Goal: Task Accomplishment & Management: Complete application form

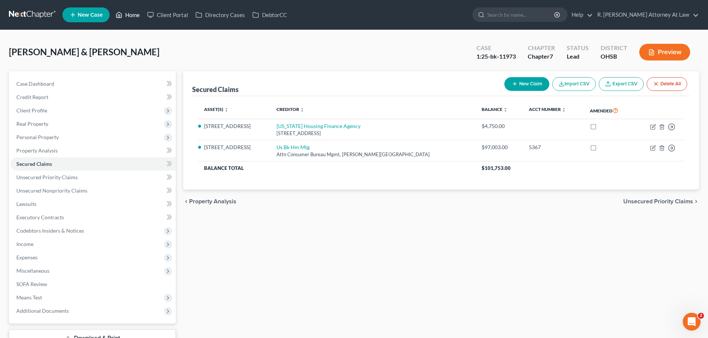
click at [129, 18] on link "Home" at bounding box center [128, 14] width 32 height 13
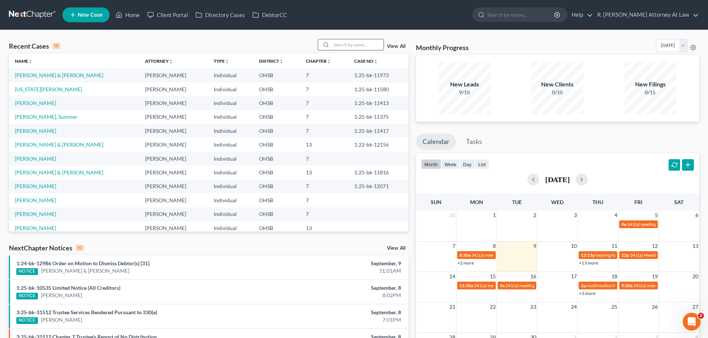
click at [369, 45] on input "search" at bounding box center [357, 44] width 52 height 11
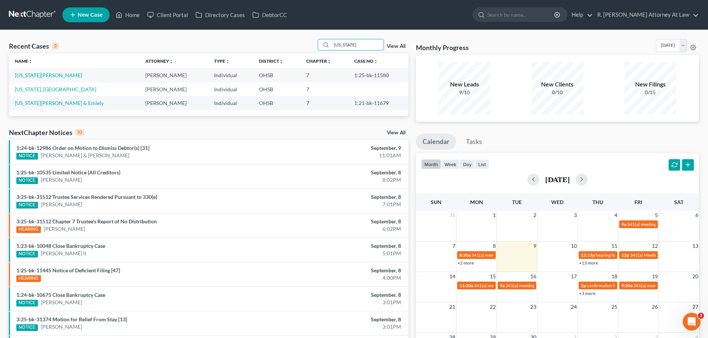
drag, startPoint x: 361, startPoint y: 48, endPoint x: 314, endPoint y: 49, distance: 46.5
click at [315, 49] on div "Recent Cases 3 washington View All" at bounding box center [208, 46] width 399 height 14
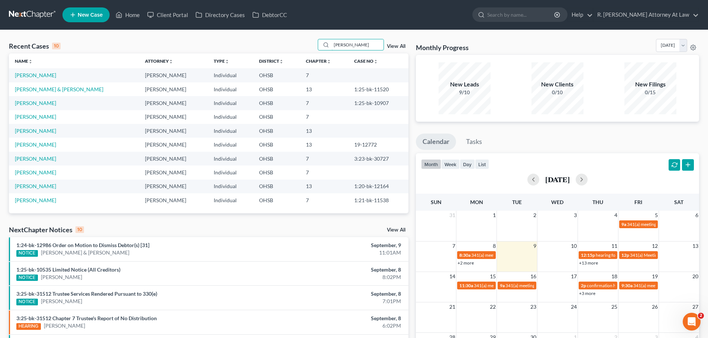
drag, startPoint x: 320, startPoint y: 46, endPoint x: 315, endPoint y: 48, distance: 5.0
click at [315, 48] on div "Recent Cases 10 gregory View All" at bounding box center [208, 46] width 399 height 14
type input "[PERSON_NAME]"
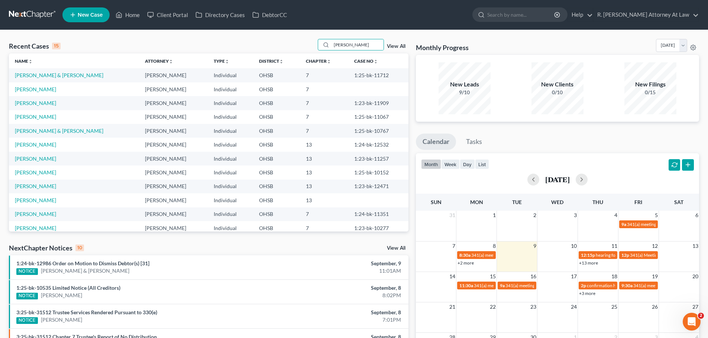
click at [80, 17] on span "New Case" at bounding box center [90, 15] width 25 height 6
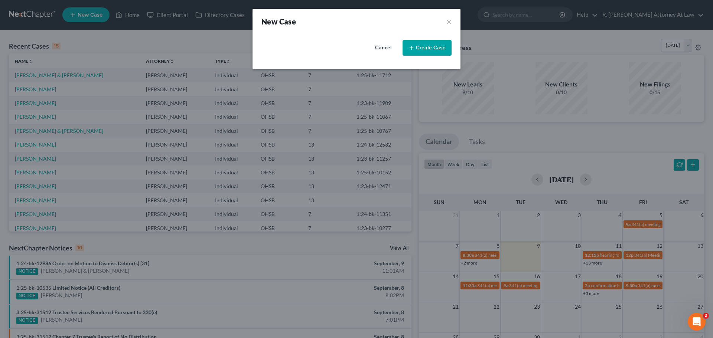
select select "62"
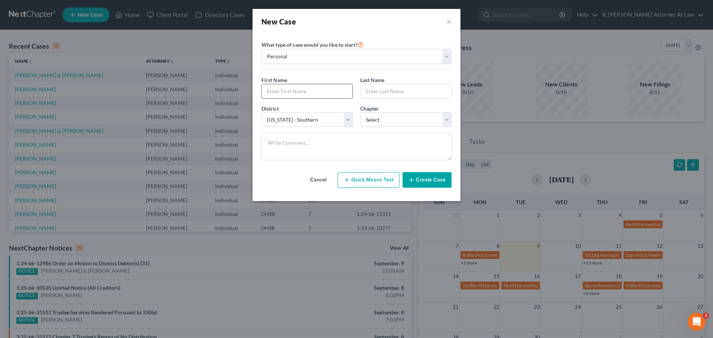
click at [286, 90] on input "text" at bounding box center [307, 91] width 91 height 14
type input "[PERSON_NAME]"
select select "0"
click at [424, 178] on button "Create Case" at bounding box center [427, 180] width 49 height 16
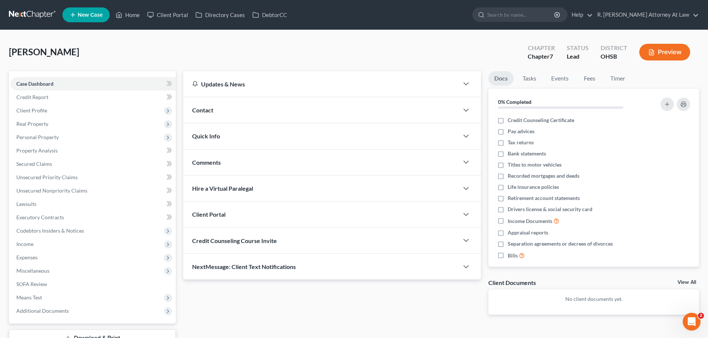
click at [211, 105] on div "Contact" at bounding box center [320, 110] width 275 height 26
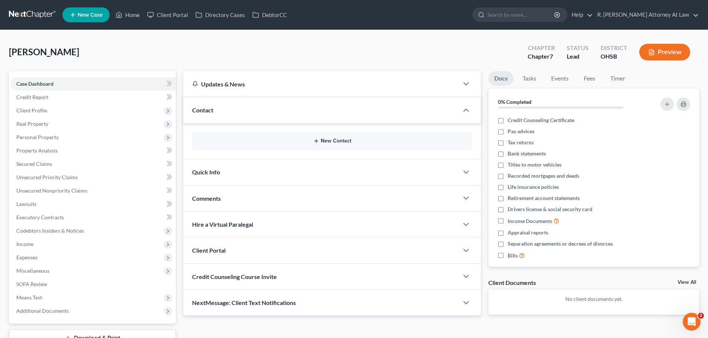
click at [333, 143] on button "New Contact" at bounding box center [332, 141] width 268 height 6
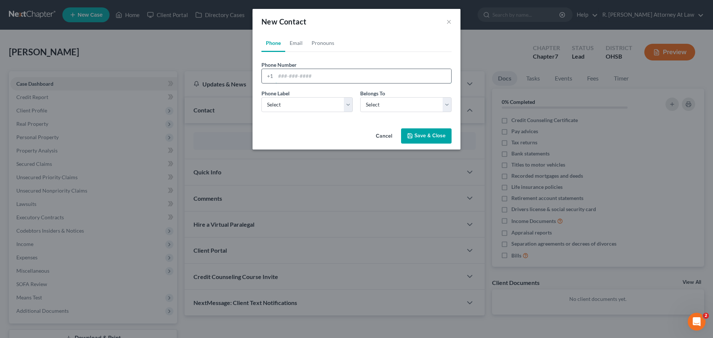
click at [318, 79] on input "tel" at bounding box center [364, 76] width 176 height 14
type input "513-652-9074"
click at [305, 106] on select "Select Mobile Home Work Other" at bounding box center [307, 104] width 91 height 15
select select "0"
click at [262, 97] on select "Select Mobile Home Work Other" at bounding box center [307, 104] width 91 height 15
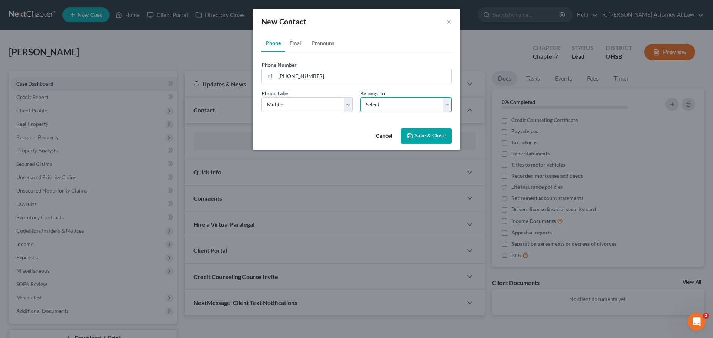
drag, startPoint x: 385, startPoint y: 99, endPoint x: 384, endPoint y: 106, distance: 7.1
click at [384, 100] on select "Select Client Other" at bounding box center [405, 104] width 91 height 15
select select "0"
click at [360, 97] on select "Select Client Other" at bounding box center [405, 104] width 91 height 15
click at [421, 136] on button "Save & Close" at bounding box center [426, 137] width 51 height 16
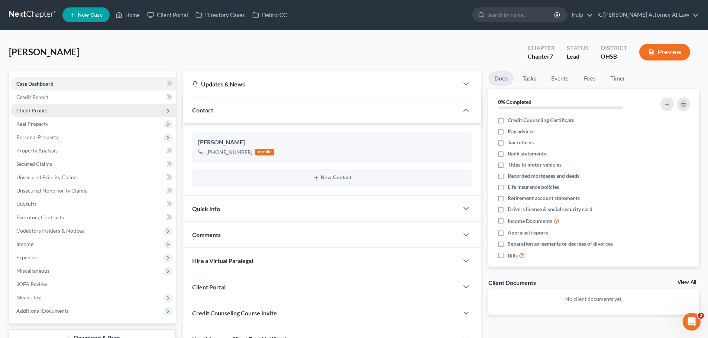
click at [30, 108] on span "Client Profile" at bounding box center [31, 110] width 31 height 6
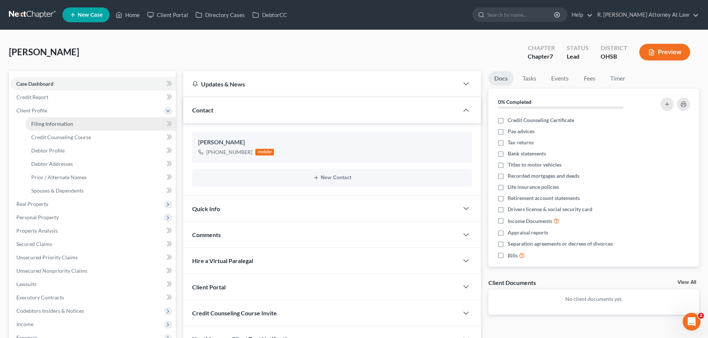
click at [64, 123] on span "Filing Information" at bounding box center [52, 124] width 42 height 6
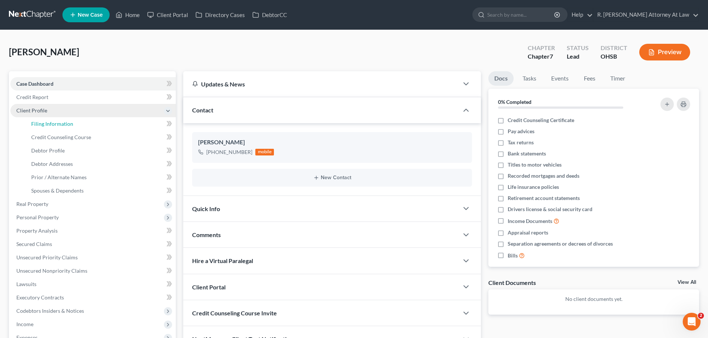
select select "1"
select select "0"
select select "62"
select select "36"
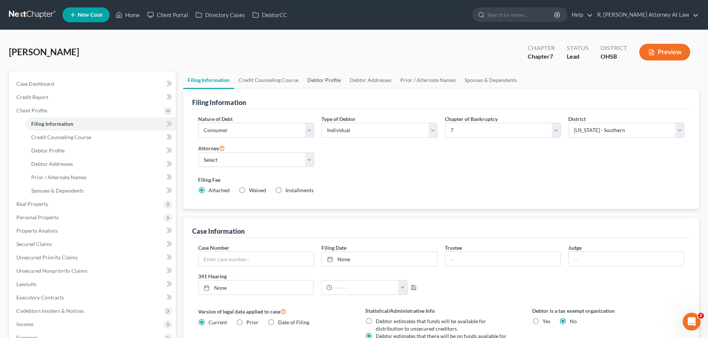
click at [314, 79] on link "Debtor Profile" at bounding box center [324, 80] width 42 height 18
select select "0"
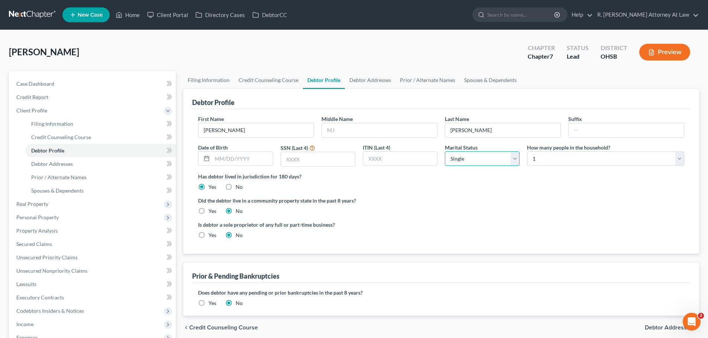
click at [465, 160] on select "Select Single Married Separated Divorced Widowed" at bounding box center [482, 159] width 75 height 15
click at [445, 152] on select "Select Single Married Separated Divorced Widowed" at bounding box center [482, 159] width 75 height 15
drag, startPoint x: 478, startPoint y: 156, endPoint x: 476, endPoint y: 165, distance: 9.3
click at [478, 156] on select "Select Single Married Separated Divorced Widowed" at bounding box center [482, 159] width 75 height 15
select select "3"
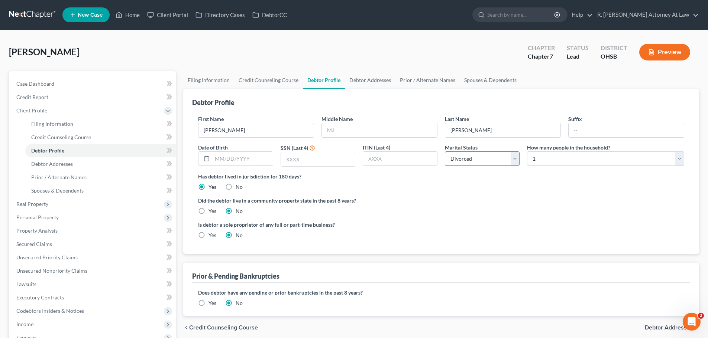
click at [445, 152] on select "Select Single Married Separated Divorced Widowed" at bounding box center [482, 159] width 75 height 15
click at [363, 129] on input "text" at bounding box center [379, 130] width 115 height 14
type input "[PERSON_NAME]"
type input "[DATE]"
type input "8211"
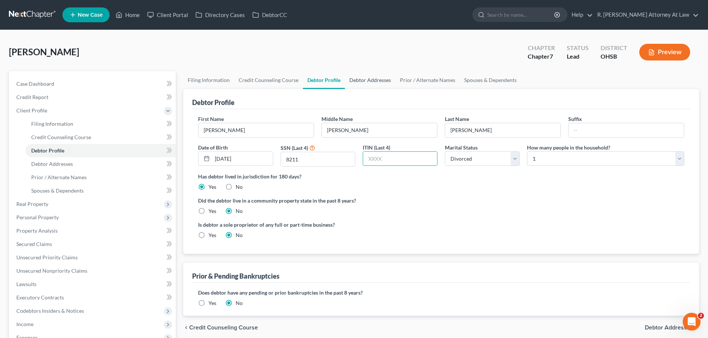
click at [362, 84] on link "Debtor Addresses" at bounding box center [370, 80] width 51 height 18
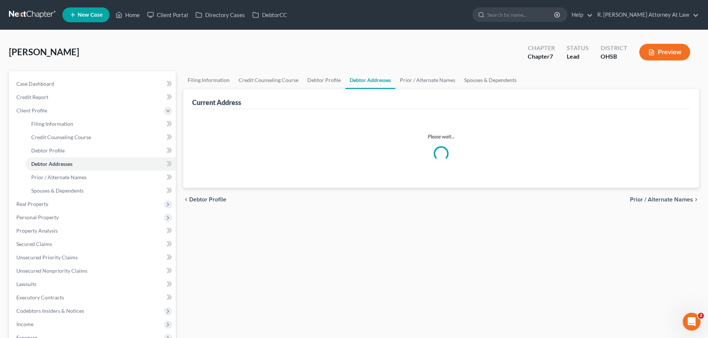
select select "0"
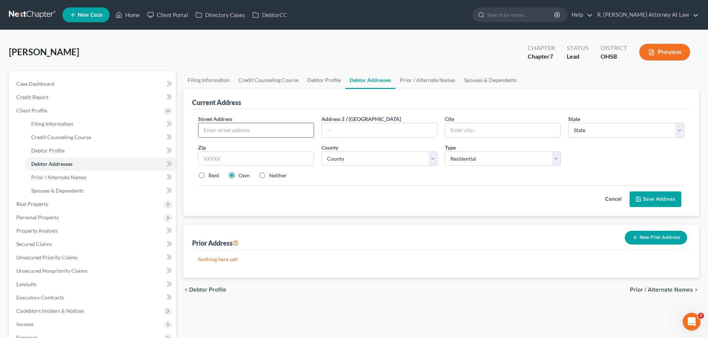
click at [249, 131] on input "text" at bounding box center [255, 130] width 115 height 14
type input "355 Circlewood Lane"
type input "45215"
type input "[GEOGRAPHIC_DATA]"
select select "36"
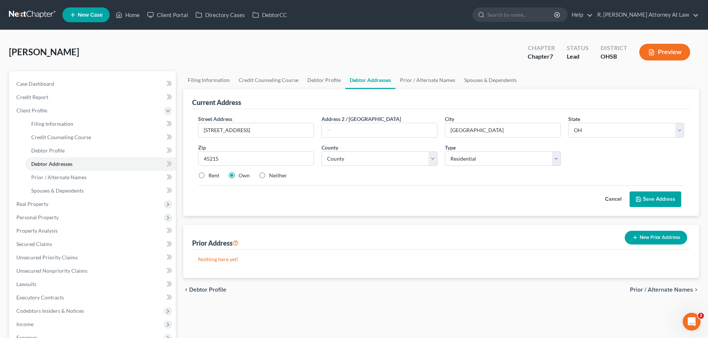
click at [208, 177] on label "Rent" at bounding box center [213, 175] width 11 height 7
click at [211, 177] on input "Rent" at bounding box center [213, 174] width 5 height 5
radio input "true"
click at [651, 199] on button "Save Address" at bounding box center [655, 200] width 52 height 16
click at [346, 162] on select "County Adams County Allen County Ashland County Ashtabula County Athens County …" at bounding box center [379, 159] width 116 height 15
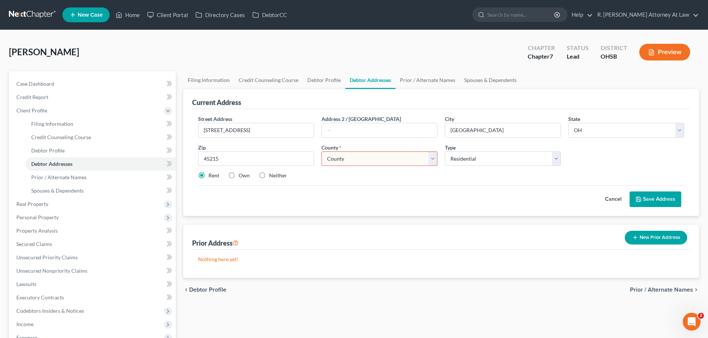
select select "30"
click at [321, 152] on select "County Adams County Allen County Ashland County Ashtabula County Athens County …" at bounding box center [379, 159] width 116 height 15
click at [638, 201] on icon at bounding box center [638, 200] width 6 height 6
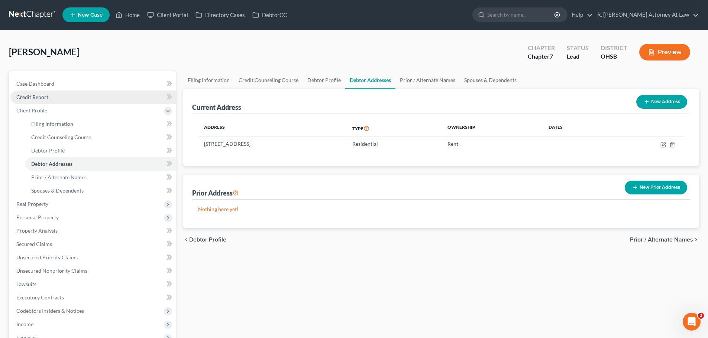
click at [35, 98] on span "Credit Report" at bounding box center [32, 97] width 32 height 6
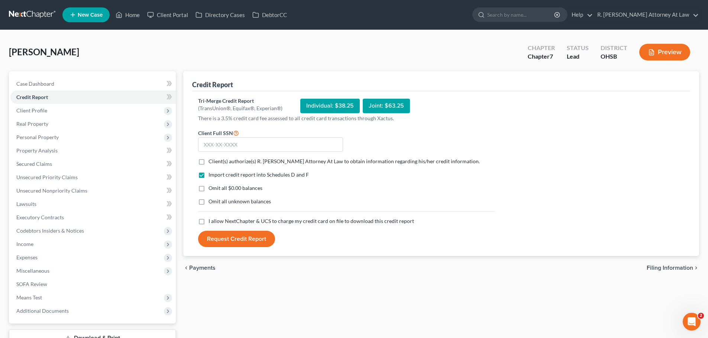
click at [208, 164] on label "Client(s) authorize(s) R. Dean Snyder Attorney At Law to obtain information reg…" at bounding box center [343, 161] width 271 height 7
click at [211, 163] on input "Client(s) authorize(s) R. Dean Snyder Attorney At Law to obtain information reg…" at bounding box center [213, 160] width 5 height 5
checkbox input "true"
drag, startPoint x: 202, startPoint y: 220, endPoint x: 218, endPoint y: 199, distance: 25.9
click at [208, 220] on label "I allow NextChapter & UCS to charge my credit card on file to download this cre…" at bounding box center [310, 221] width 205 height 7
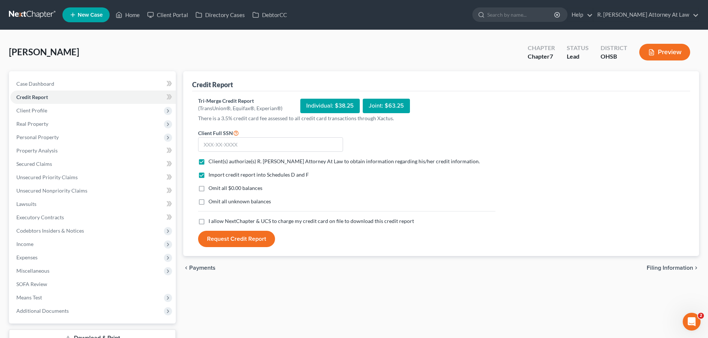
click at [211, 220] on input "I allow NextChapter & UCS to charge my credit card on file to download this cre…" at bounding box center [213, 220] width 5 height 5
checkbox input "true"
click at [233, 147] on input "text" at bounding box center [270, 144] width 145 height 15
type input "051-80-8211"
click at [250, 243] on button "Request Credit Report" at bounding box center [236, 239] width 77 height 16
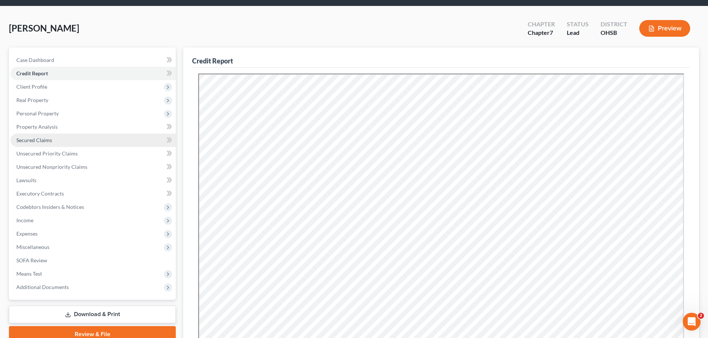
scroll to position [37, 0]
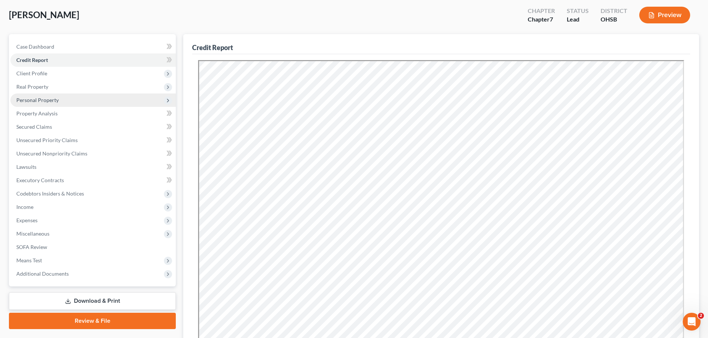
click at [41, 104] on span "Personal Property" at bounding box center [92, 100] width 165 height 13
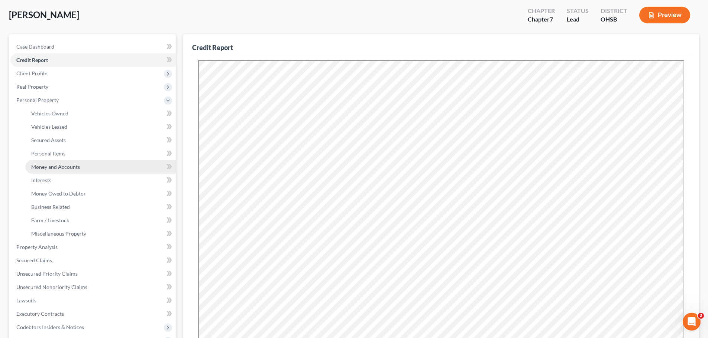
click at [66, 166] on span "Money and Accounts" at bounding box center [55, 167] width 49 height 6
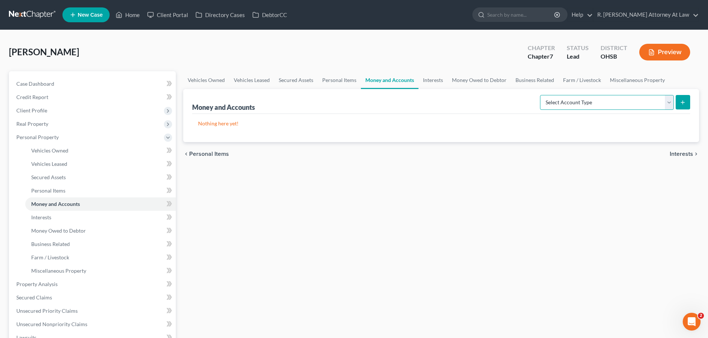
click at [549, 106] on select "Select Account Type Brokerage Cash on Hand Certificates of Deposit Checking Acc…" at bounding box center [607, 102] width 134 height 15
click at [541, 95] on select "Select Account Type Brokerage Cash on Hand Certificates of Deposit Checking Acc…" at bounding box center [607, 102] width 134 height 15
click at [579, 105] on select "Select Account Type Brokerage Cash on Hand Certificates of Deposit Checking Acc…" at bounding box center [607, 102] width 134 height 15
select select "checking"
click at [541, 95] on select "Select Account Type Brokerage Cash on Hand Certificates of Deposit Checking Acc…" at bounding box center [607, 102] width 134 height 15
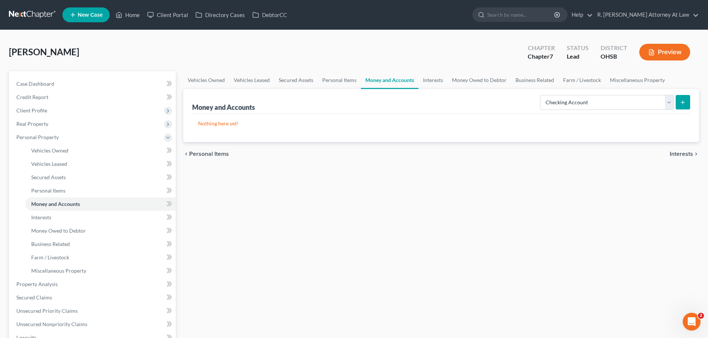
click at [678, 104] on button "submit" at bounding box center [682, 102] width 14 height 14
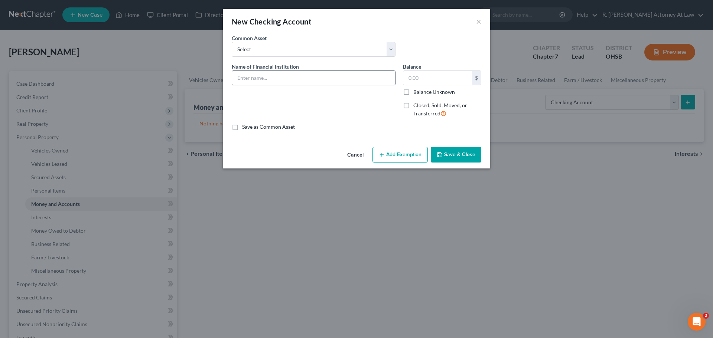
click at [261, 77] on input "text" at bounding box center [313, 78] width 163 height 14
type input "Cash App"
click at [458, 152] on button "Save & Close" at bounding box center [456, 155] width 51 height 16
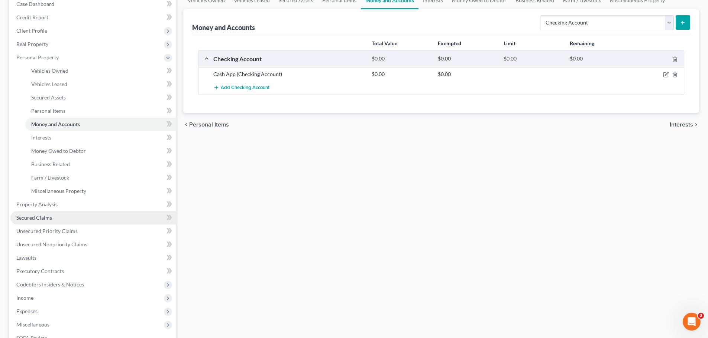
scroll to position [111, 0]
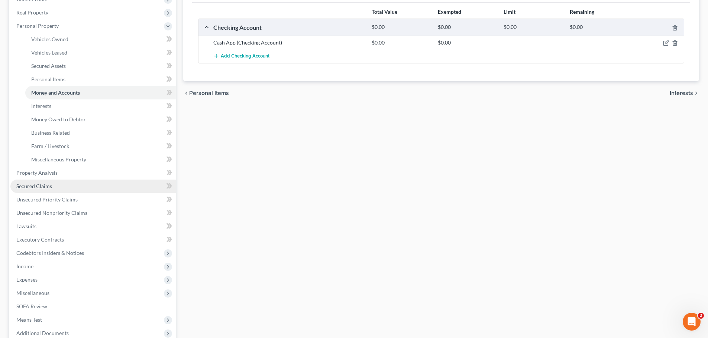
click at [33, 189] on span "Secured Claims" at bounding box center [34, 186] width 36 height 6
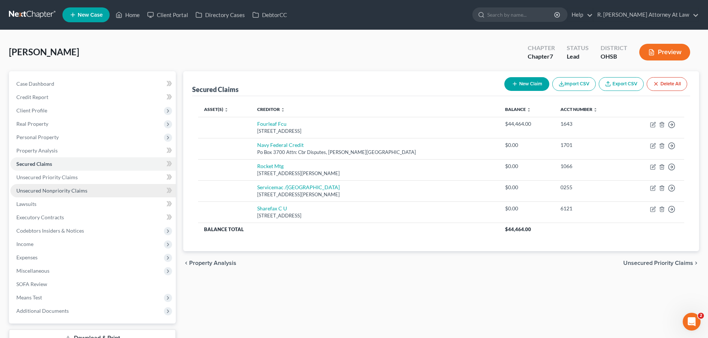
click at [50, 193] on span "Unsecured Nonpriority Claims" at bounding box center [51, 191] width 71 height 6
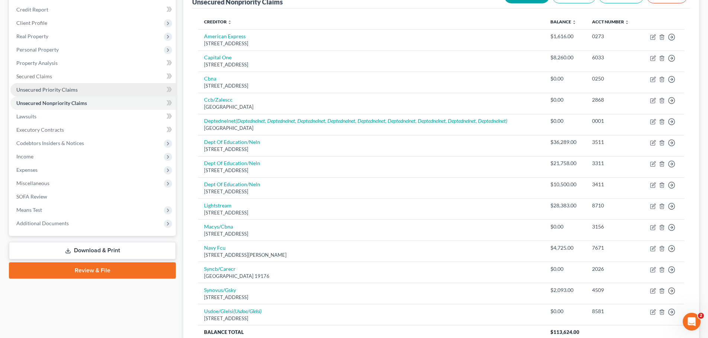
scroll to position [74, 0]
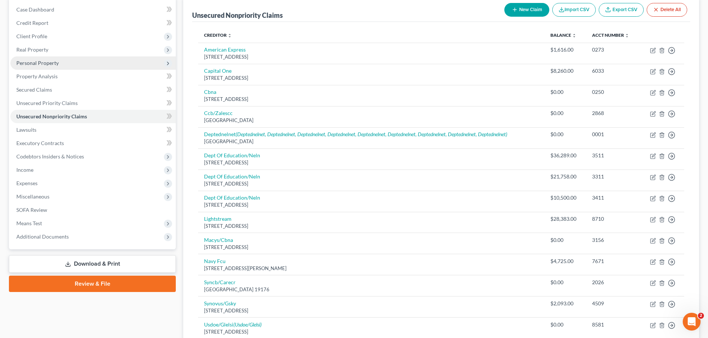
click at [49, 68] on span "Personal Property" at bounding box center [92, 62] width 165 height 13
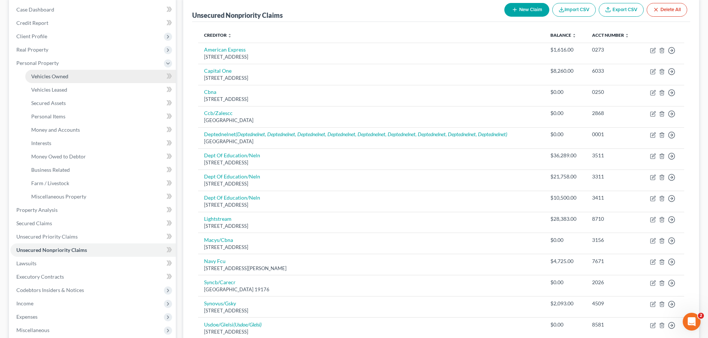
click at [54, 75] on span "Vehicles Owned" at bounding box center [49, 76] width 37 height 6
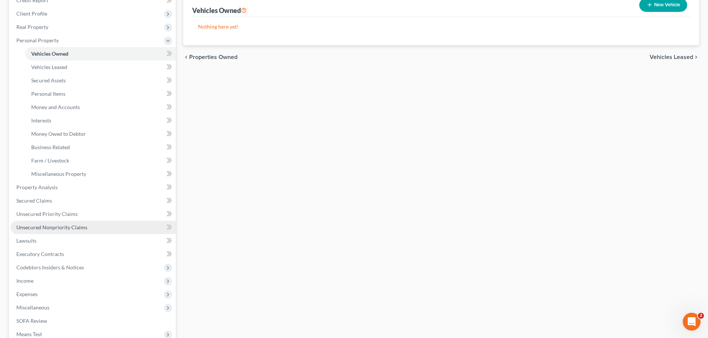
scroll to position [111, 0]
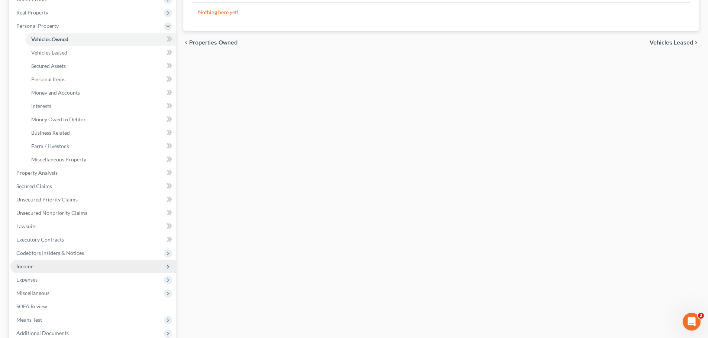
click at [28, 271] on span "Income" at bounding box center [92, 266] width 165 height 13
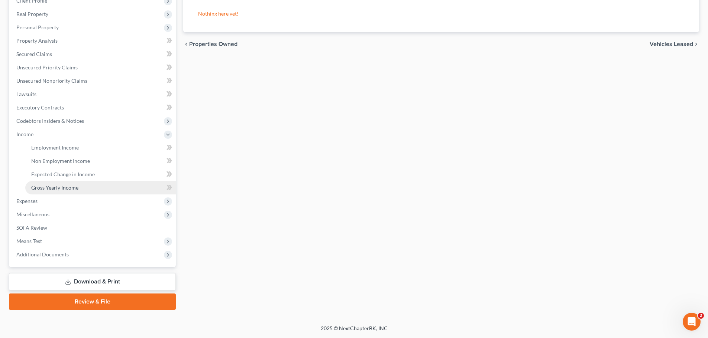
click at [73, 187] on span "Gross Yearly Income" at bounding box center [54, 188] width 47 height 6
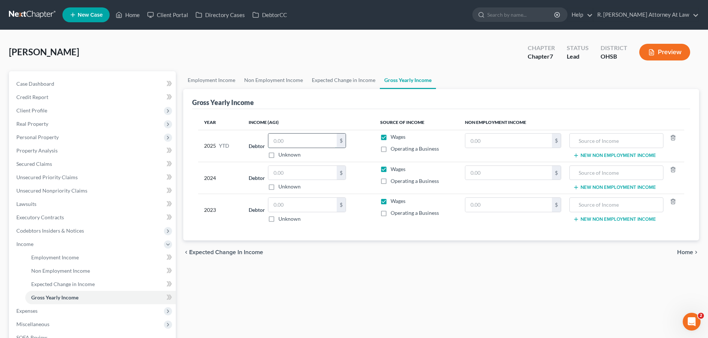
drag, startPoint x: 306, startPoint y: 143, endPoint x: 309, endPoint y: 143, distance: 3.8
click at [309, 141] on input "text" at bounding box center [302, 141] width 68 height 14
drag, startPoint x: 288, startPoint y: 174, endPoint x: 295, endPoint y: 172, distance: 6.9
click at [288, 173] on input "text" at bounding box center [302, 173] width 68 height 14
type input "43,966.00"
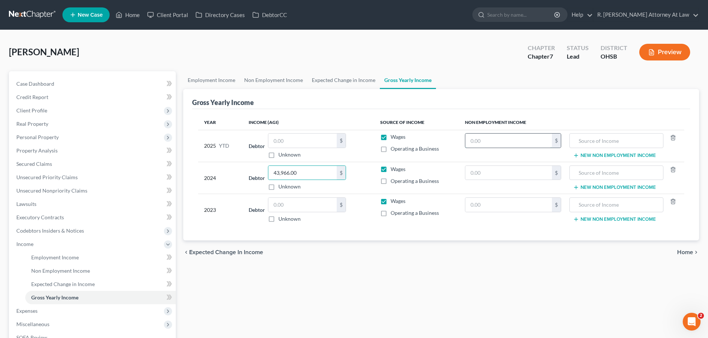
click at [517, 146] on input "text" at bounding box center [508, 141] width 87 height 14
type input "3,004.00"
click at [613, 140] on input "text" at bounding box center [615, 141] width 85 height 14
type input "2024 Federal Refund"
click at [599, 155] on button "New Non Employment Income" at bounding box center [614, 156] width 83 height 6
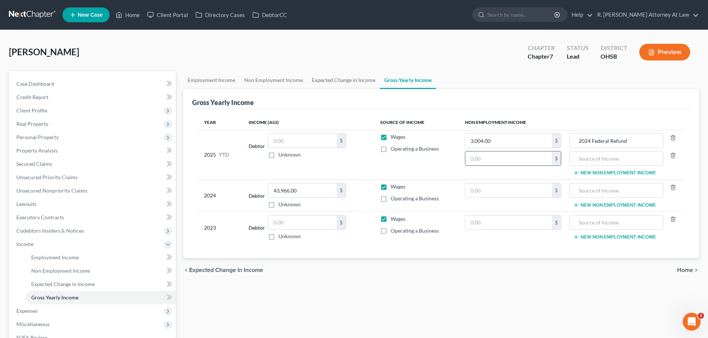
click at [502, 152] on input "text" at bounding box center [508, 159] width 87 height 14
type input "1,031.00"
click at [632, 156] on input "text" at bounding box center [615, 159] width 85 height 14
type input "2024 State Refund"
click at [292, 192] on input "43,966.00" at bounding box center [302, 191] width 68 height 14
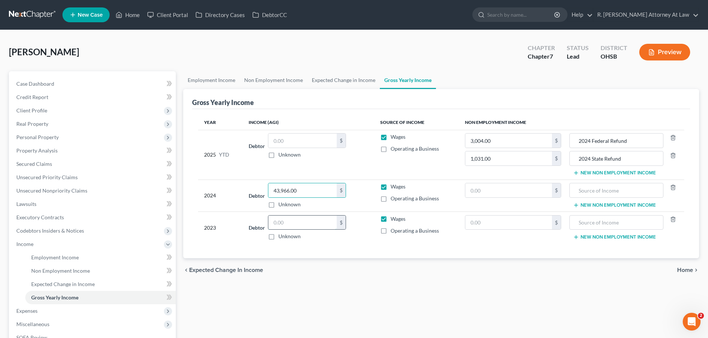
click at [302, 221] on input "text" at bounding box center [302, 223] width 68 height 14
type input "63,765.00"
click at [499, 188] on input "text" at bounding box center [508, 191] width 87 height 14
type input "11,723.00"
click at [581, 184] on input "text" at bounding box center [615, 191] width 85 height 14
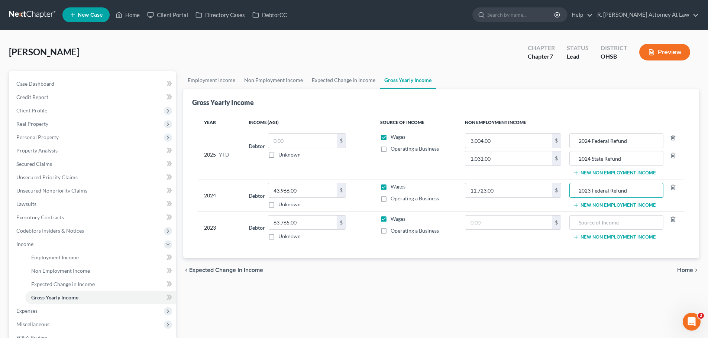
type input "2023 Federal Refund"
click at [593, 206] on button "New Non Employment Income" at bounding box center [614, 205] width 83 height 6
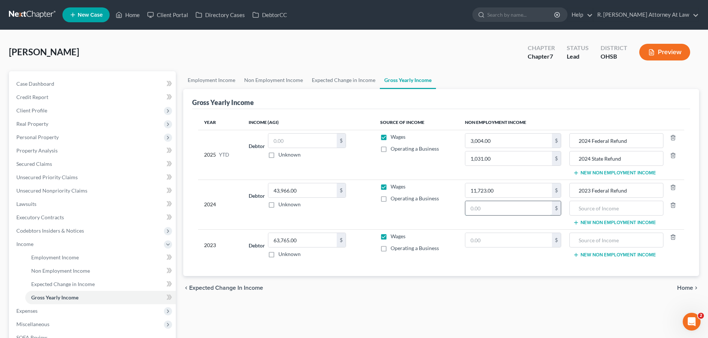
click at [494, 205] on input "text" at bounding box center [508, 208] width 87 height 14
type input "1,699.00"
click at [588, 205] on input "text" at bounding box center [615, 208] width 85 height 14
type input "2023 State Refund"
click at [33, 173] on link "Unsecured Priority Claims" at bounding box center [92, 177] width 165 height 13
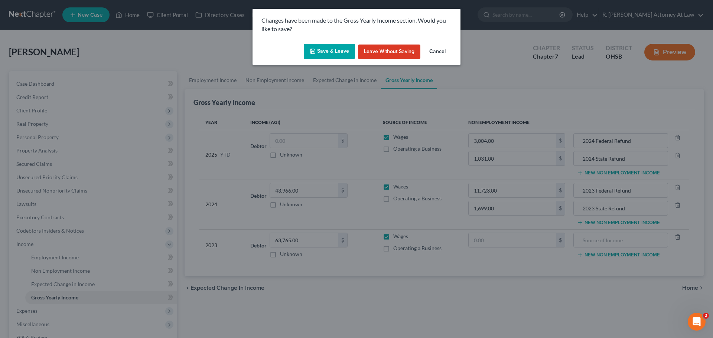
click at [311, 55] on button "Save & Leave" at bounding box center [329, 52] width 51 height 16
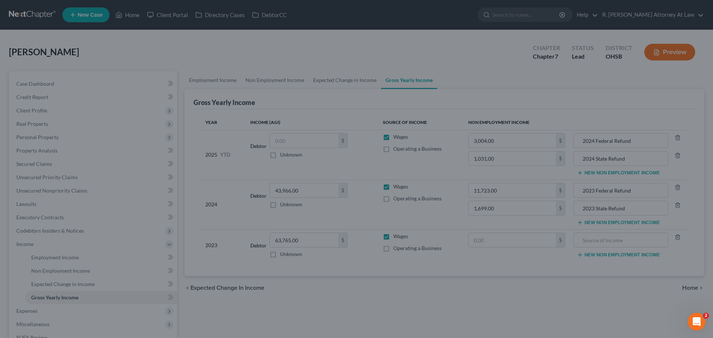
type input "1,031.00"
type input "2024 State Refund"
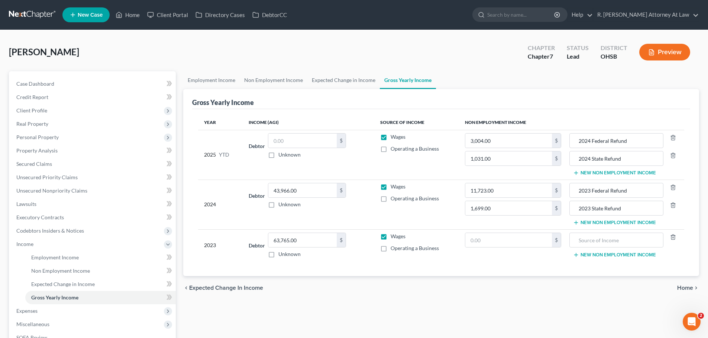
type input "1,699.00"
type input "2023 State Refund"
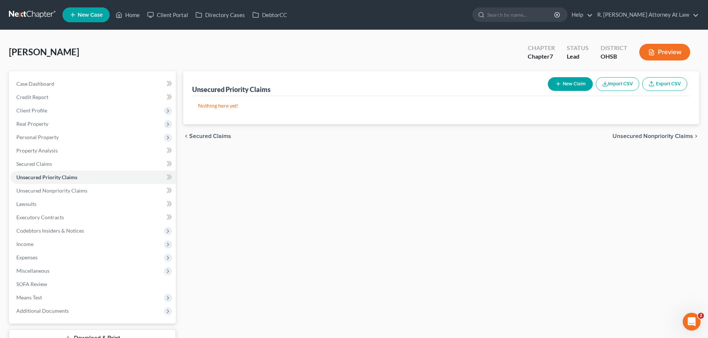
click at [564, 85] on button "New Claim" at bounding box center [570, 84] width 45 height 14
select select "0"
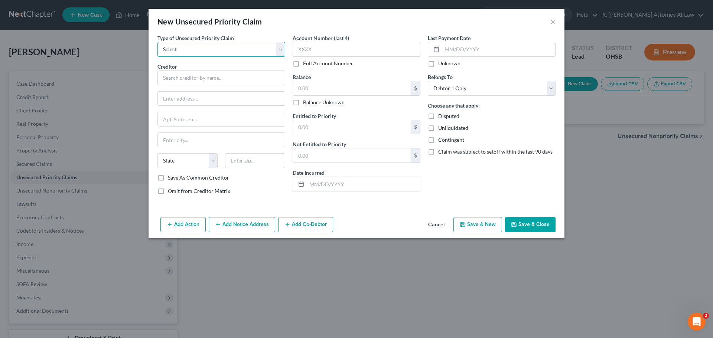
drag, startPoint x: 226, startPoint y: 55, endPoint x: 221, endPoint y: 53, distance: 4.7
click at [225, 54] on select "Select Taxes & Other Government Units Domestic Support Obligations Extensions o…" at bounding box center [222, 49] width 128 height 15
select select "0"
click at [158, 42] on select "Select Taxes & Other Government Units Domestic Support Obligations Extensions o…" at bounding box center [222, 49] width 128 height 15
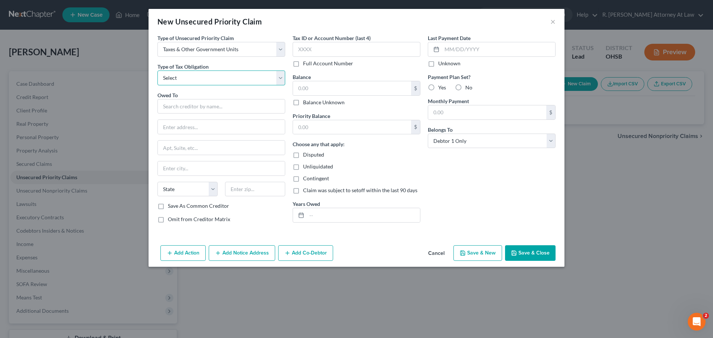
click at [187, 72] on select "Select Federal City State Franchise Tax Board Other" at bounding box center [222, 78] width 128 height 15
select select "0"
click at [158, 71] on select "Select Federal City State Franchise Tax Board Other" at bounding box center [222, 78] width 128 height 15
click at [182, 104] on input "text" at bounding box center [222, 106] width 128 height 15
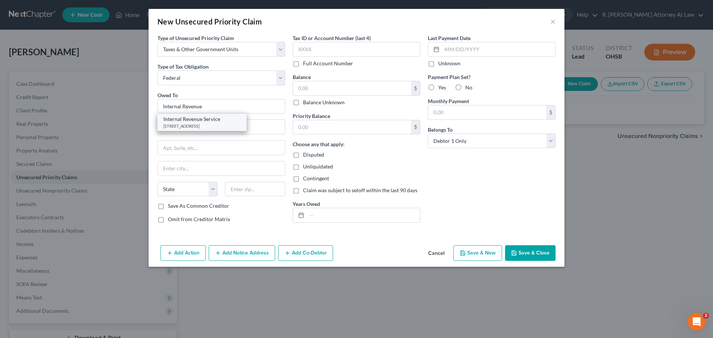
click at [195, 114] on div "Internal Revenue Service PO Box 7346, Philadelphia, PA 19101" at bounding box center [202, 122] width 89 height 17
type input "Internal Revenue Service"
type input "PO Box 7346"
type input "Philadelphia"
select select "39"
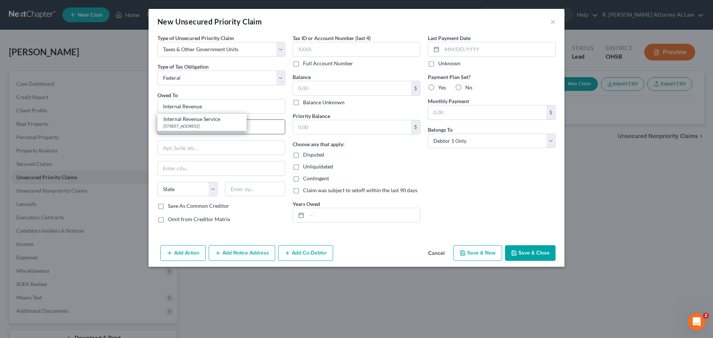
type input "19101"
click at [326, 211] on input "text" at bounding box center [363, 215] width 113 height 14
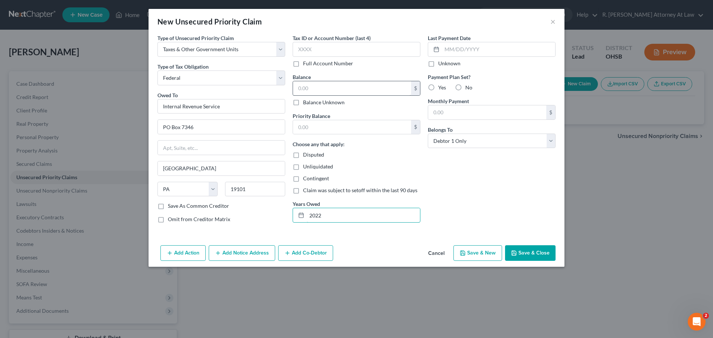
type input "2022"
click at [334, 93] on input "text" at bounding box center [352, 88] width 118 height 14
type input "6,072.00"
click at [530, 252] on button "Save & Close" at bounding box center [530, 254] width 51 height 16
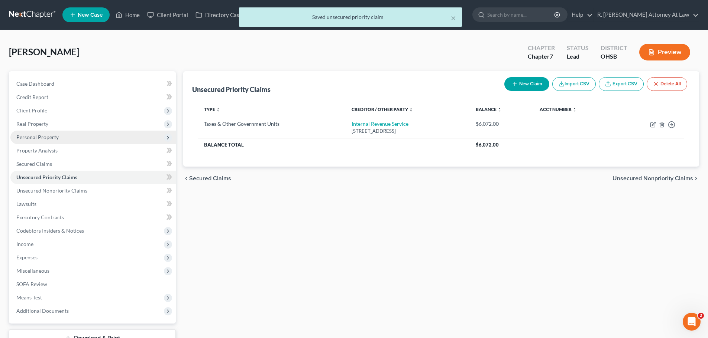
click at [36, 139] on span "Personal Property" at bounding box center [37, 137] width 42 height 6
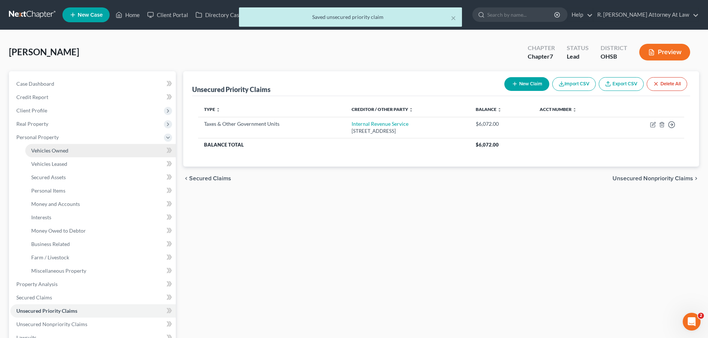
click at [58, 148] on span "Vehicles Owned" at bounding box center [49, 150] width 37 height 6
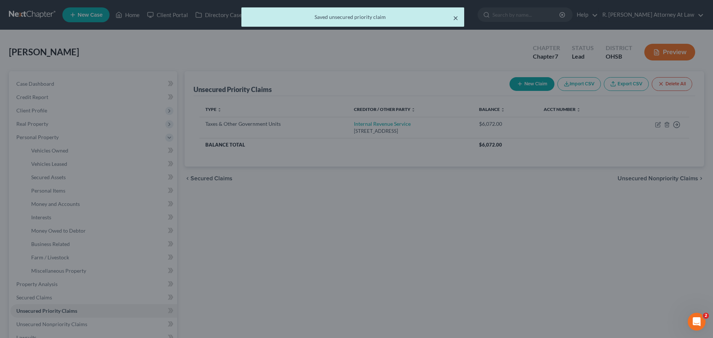
click at [455, 18] on button "×" at bounding box center [455, 17] width 5 height 9
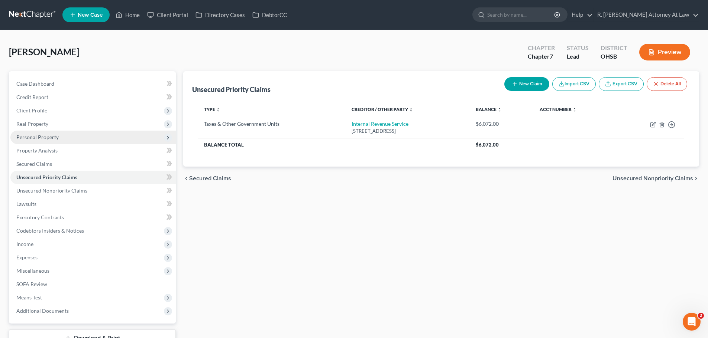
click at [38, 135] on span "Personal Property" at bounding box center [37, 137] width 42 height 6
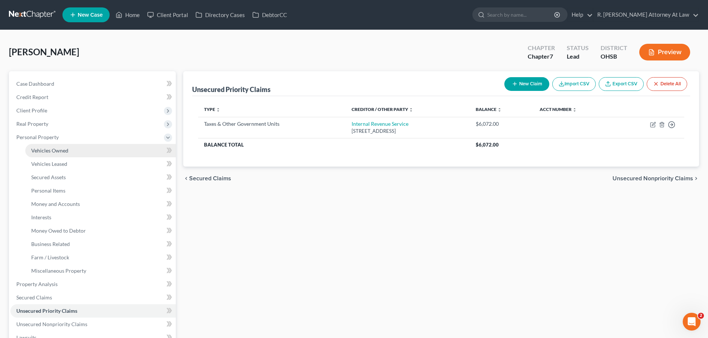
click at [52, 146] on link "Vehicles Owned" at bounding box center [100, 150] width 150 height 13
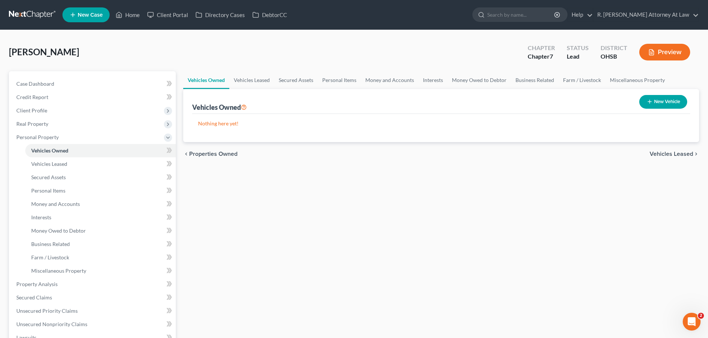
click at [650, 101] on icon "button" at bounding box center [649, 102] width 6 height 6
select select "0"
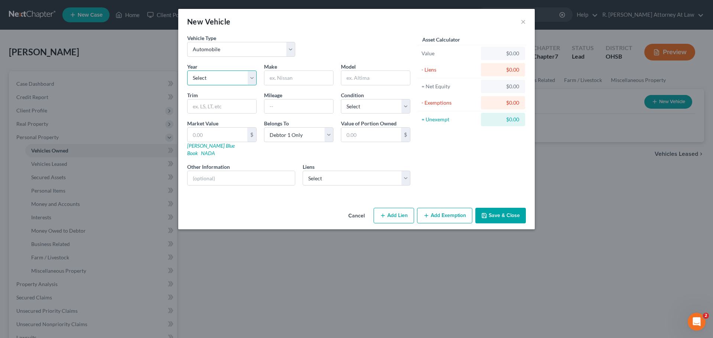
click at [202, 78] on select "Select 2026 2025 2024 2023 2022 2021 2020 2019 2018 2017 2016 2015 2014 2013 20…" at bounding box center [221, 78] width 69 height 15
select select "2"
click at [187, 71] on select "Select 2026 2025 2024 2023 2022 2021 2020 2019 2018 2017 2016 2015 2014 2013 20…" at bounding box center [221, 78] width 69 height 15
click at [319, 82] on input "text" at bounding box center [299, 78] width 69 height 14
type input "Chevrolet"
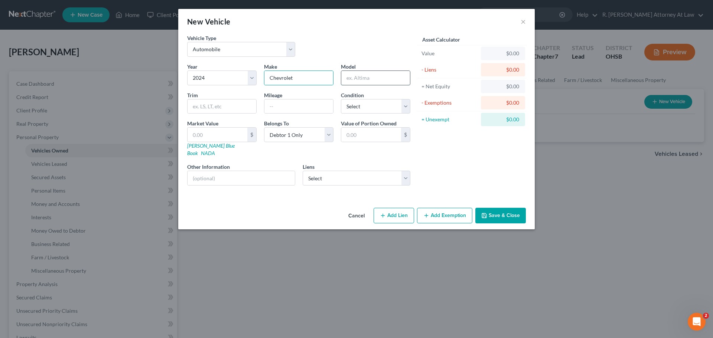
click at [379, 82] on input "text" at bounding box center [375, 78] width 69 height 14
type input "Blazer"
click at [346, 174] on select "Select Fourleaf Fcu - $44,464.00 Navy Federal Credit - $0.00 Rocket Mtg - $0.00…" at bounding box center [357, 178] width 108 height 15
click at [435, 157] on div "Asset Calculator Value $0.00 - Liens $0.00 = Net Equity $0.00 - Exemptions $0.0…" at bounding box center [472, 113] width 116 height 158
click at [515, 209] on button "Save & Close" at bounding box center [501, 216] width 51 height 16
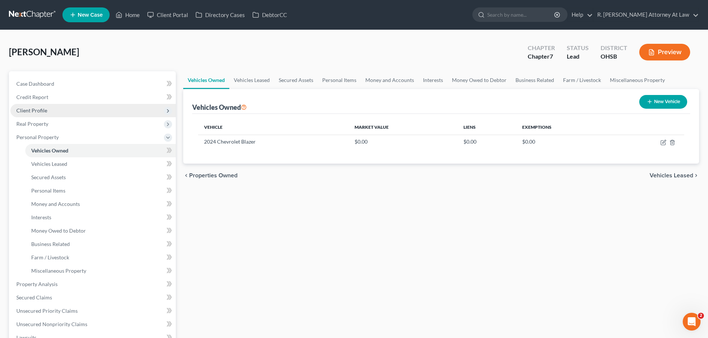
click at [31, 111] on span "Client Profile" at bounding box center [31, 110] width 31 height 6
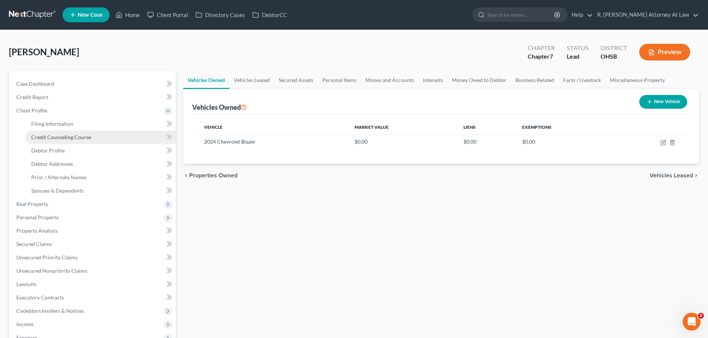
click at [57, 138] on span "Credit Counseling Course" at bounding box center [61, 137] width 60 height 6
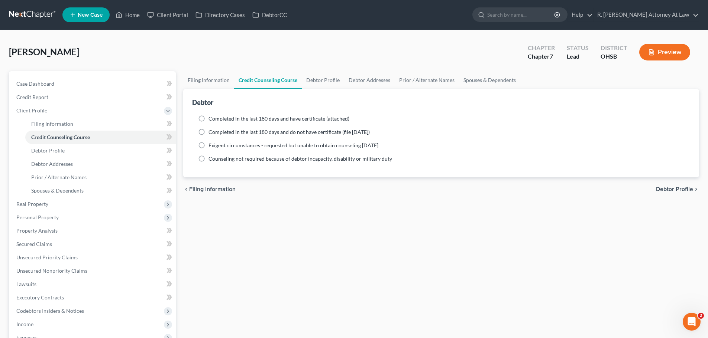
drag, startPoint x: 198, startPoint y: 119, endPoint x: 207, endPoint y: 119, distance: 8.5
click at [208, 119] on label "Completed in the last 180 days and have certificate (attached)" at bounding box center [278, 118] width 141 height 7
click at [211, 119] on input "Completed in the last 180 days and have certificate (attached)" at bounding box center [213, 117] width 5 height 5
radio input "true"
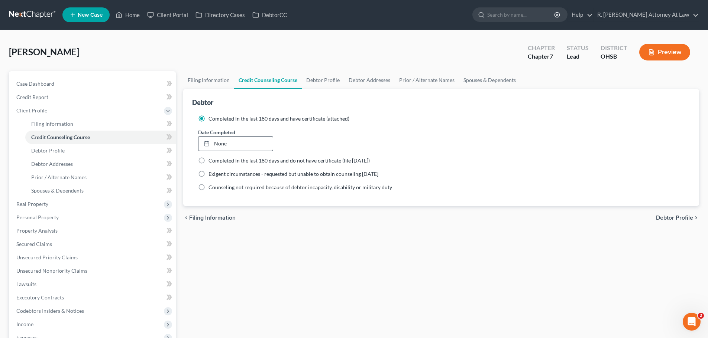
click at [215, 141] on link "None" at bounding box center [235, 144] width 74 height 14
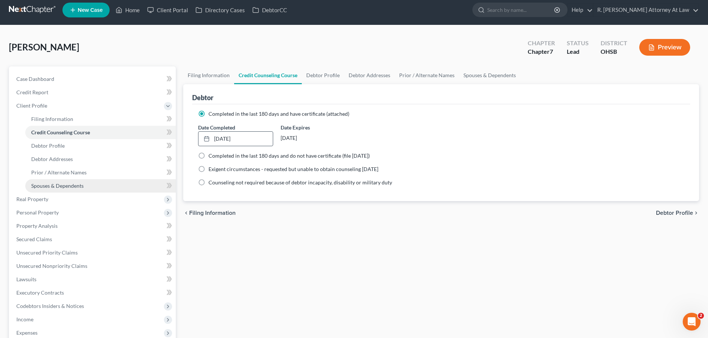
scroll to position [37, 0]
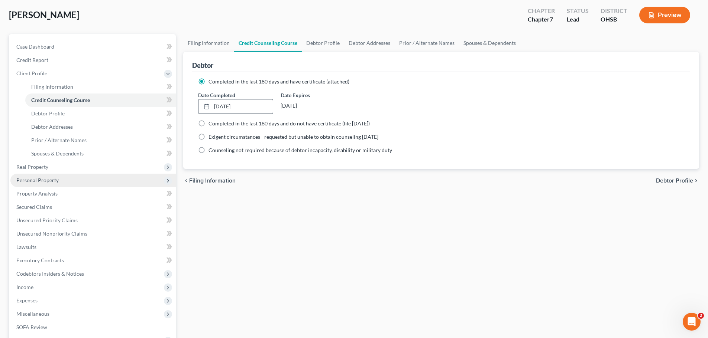
click at [47, 177] on span "Personal Property" at bounding box center [37, 180] width 42 height 6
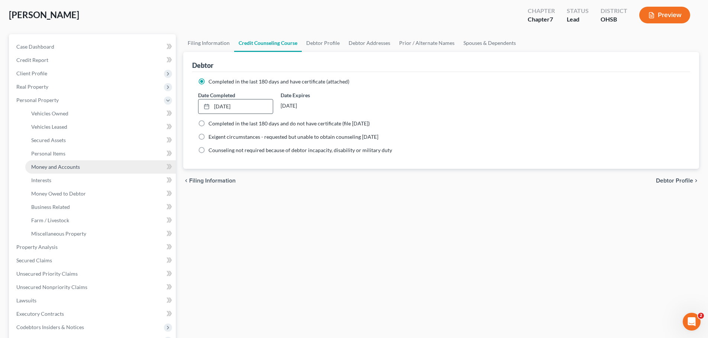
click at [66, 169] on span "Money and Accounts" at bounding box center [55, 167] width 49 height 6
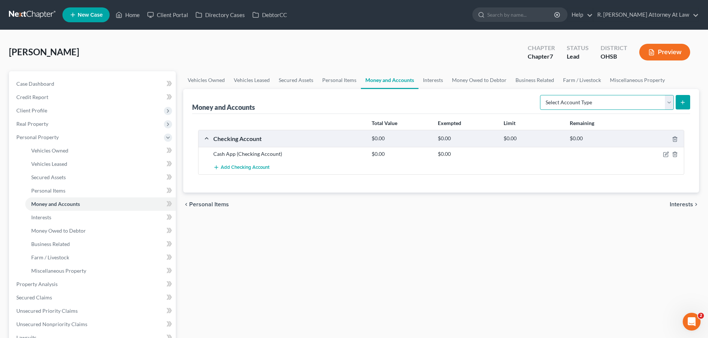
click at [623, 106] on select "Select Account Type Brokerage Cash on Hand Certificates of Deposit Checking Acc…" at bounding box center [607, 102] width 134 height 15
select select "checking"
click at [541, 95] on select "Select Account Type Brokerage Cash on Hand Certificates of Deposit Checking Acc…" at bounding box center [607, 102] width 134 height 15
click at [685, 104] on icon "submit" at bounding box center [682, 103] width 6 height 6
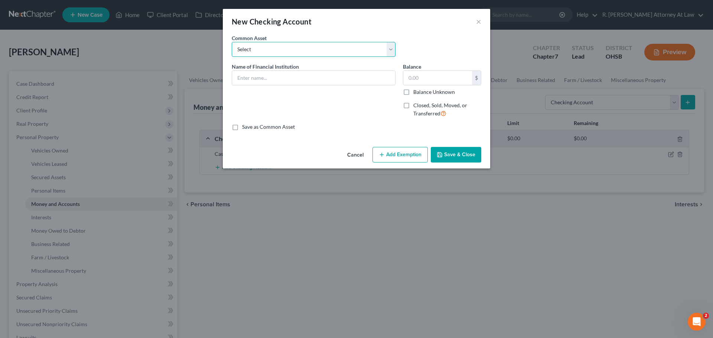
click at [282, 47] on select "Select Kemba Credit Union Checking" at bounding box center [314, 49] width 164 height 15
drag, startPoint x: 283, startPoint y: 90, endPoint x: 279, endPoint y: 85, distance: 5.3
click at [282, 87] on div "Name of Financial Institution *" at bounding box center [313, 93] width 171 height 61
click at [272, 79] on input "text" at bounding box center [313, 78] width 163 height 14
type input "u"
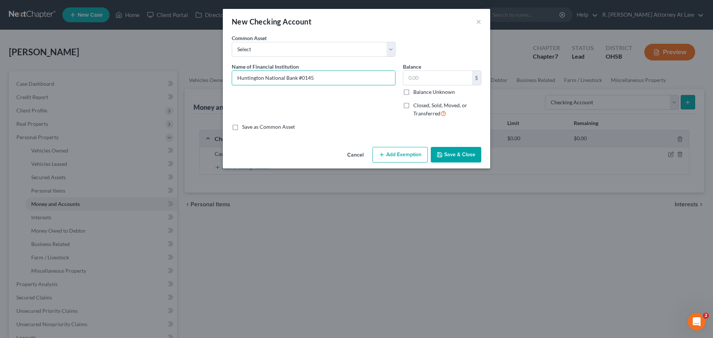
type input "Huntington National Bank #0145"
click at [455, 157] on button "Save & Close" at bounding box center [456, 155] width 51 height 16
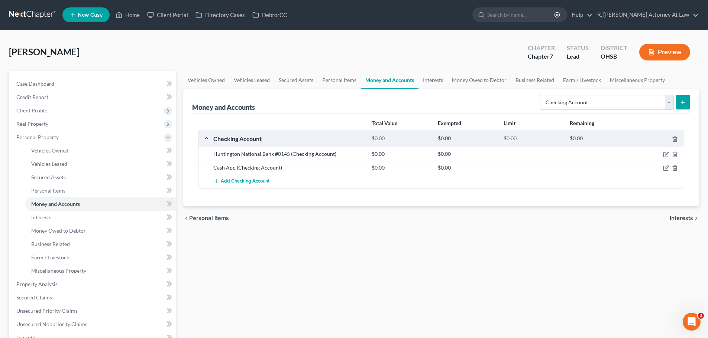
click at [685, 104] on icon "submit" at bounding box center [682, 103] width 6 height 6
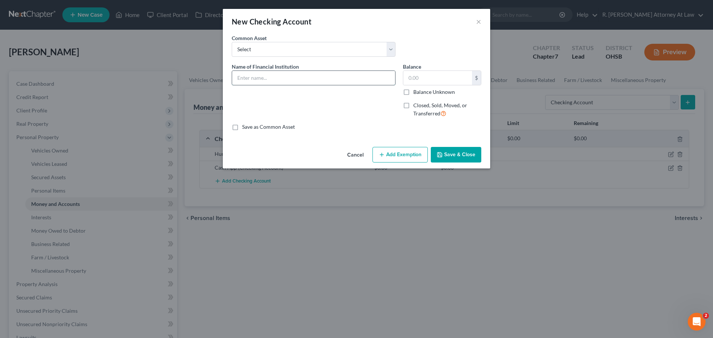
click at [266, 80] on input "text" at bounding box center [313, 78] width 163 height 14
type input "Kemba Credit Union Checking"
click at [473, 158] on button "Save & Close" at bounding box center [456, 155] width 51 height 16
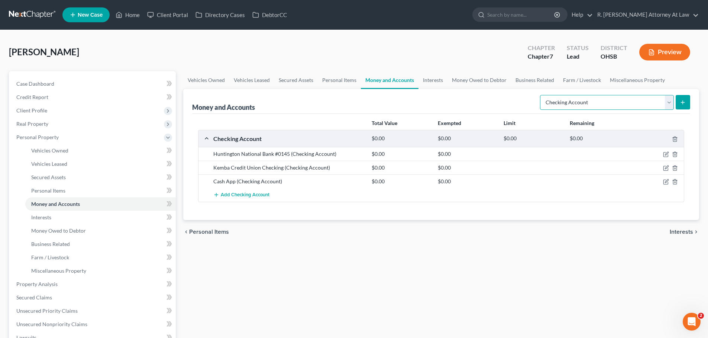
click at [574, 101] on select "Select Account Type Brokerage Cash on Hand Certificates of Deposit Checking Acc…" at bounding box center [607, 102] width 134 height 15
select select "savings"
click at [541, 95] on select "Select Account Type Brokerage Cash on Hand Certificates of Deposit Checking Acc…" at bounding box center [607, 102] width 134 height 15
click at [687, 105] on button "submit" at bounding box center [682, 102] width 14 height 14
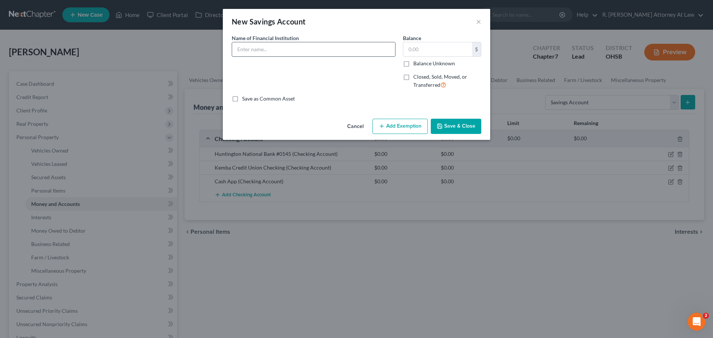
click at [269, 52] on input "text" at bounding box center [313, 49] width 163 height 14
type input "Kemba Credit Union Savings"
click at [464, 121] on button "Save & Close" at bounding box center [456, 127] width 51 height 16
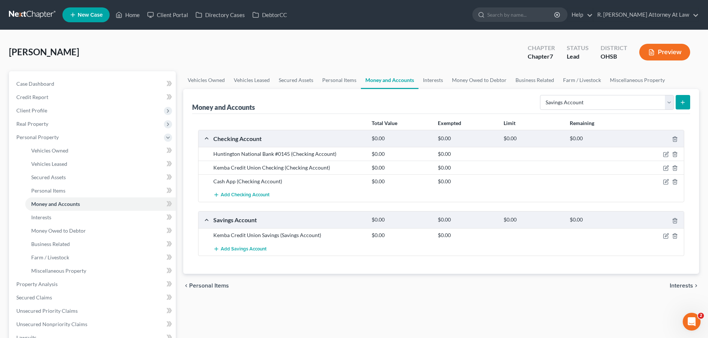
click at [246, 51] on div "[PERSON_NAME] Upgraded Chapter Chapter 7 Status Lead District OHSB Preview" at bounding box center [354, 55] width 690 height 32
click at [431, 80] on link "Interests" at bounding box center [432, 80] width 29 height 18
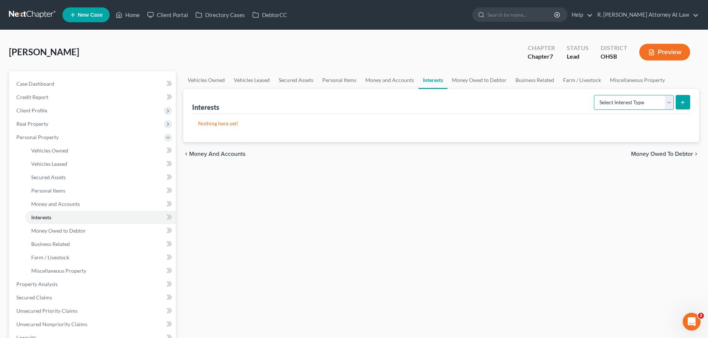
click at [617, 103] on select "Select Interest Type 401K Annuity Bond Education IRA Government Bond Government…" at bounding box center [634, 102] width 80 height 15
select select "term_life_insurance"
click at [594, 95] on select "Select Interest Type 401K Annuity Bond Education IRA Government Bond Government…" at bounding box center [634, 102] width 80 height 15
click at [682, 101] on icon "submit" at bounding box center [682, 103] width 6 height 6
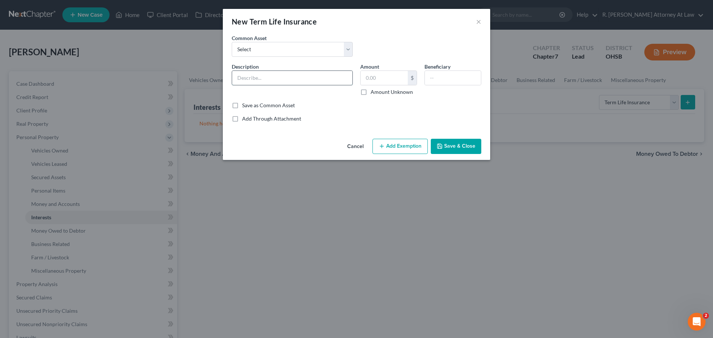
click at [260, 83] on input "text" at bounding box center [292, 78] width 120 height 14
type input "Farmers Life Insurance"
click at [456, 149] on button "Save & Close" at bounding box center [456, 147] width 51 height 16
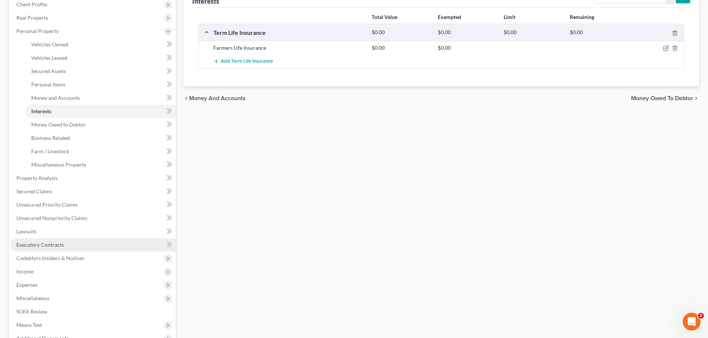
scroll to position [111, 0]
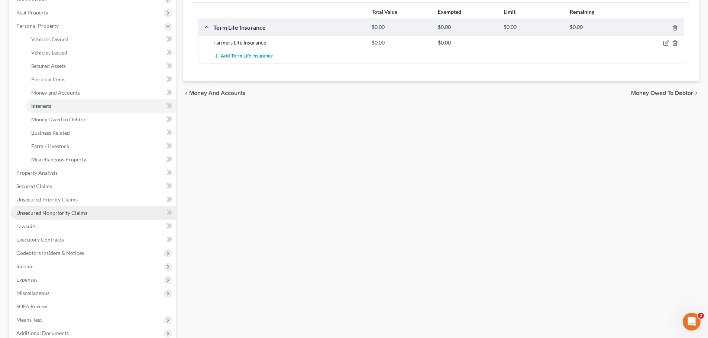
click at [43, 210] on span "Unsecured Nonpriority Claims" at bounding box center [51, 213] width 71 height 6
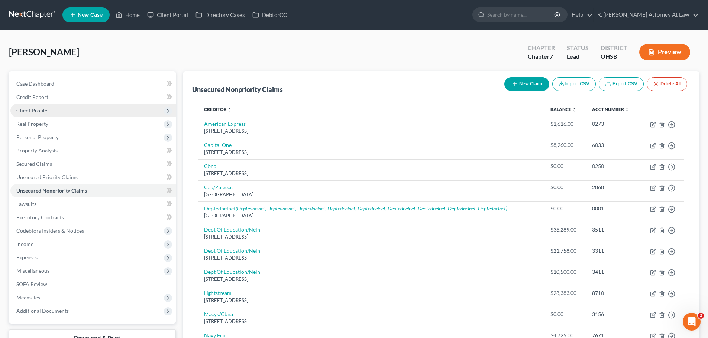
click at [40, 111] on span "Client Profile" at bounding box center [31, 110] width 31 height 6
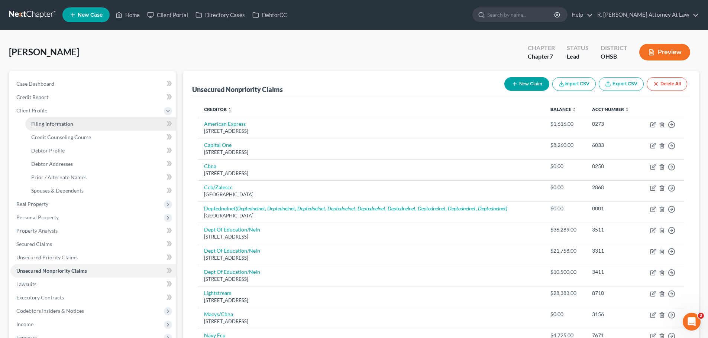
click at [49, 121] on span "Filing Information" at bounding box center [52, 124] width 42 height 6
select select "1"
select select "0"
select select "36"
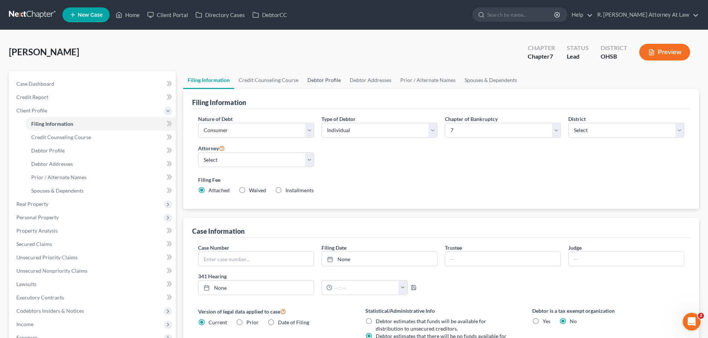
click at [332, 79] on link "Debtor Profile" at bounding box center [324, 80] width 42 height 18
select select "3"
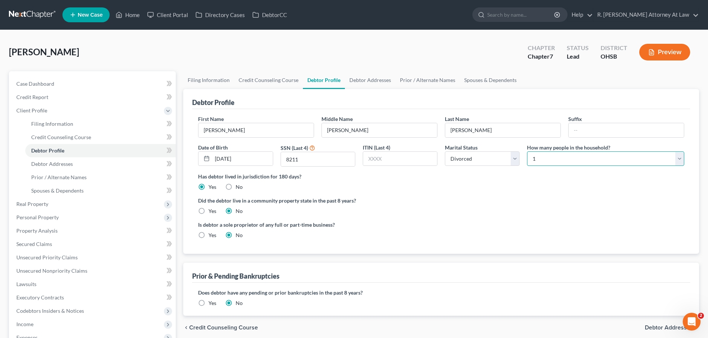
click at [547, 162] on select "Select 1 2 3 4 5 6 7 8 9 10 11 12 13 14 15 16 17 18 19 20" at bounding box center [605, 159] width 157 height 15
select select "1"
click at [527, 152] on select "Select 1 2 3 4 5 6 7 8 9 10 11 12 13 14 15 16 17 18 19 20" at bounding box center [605, 159] width 157 height 15
click at [483, 82] on link "Spouses & Dependents" at bounding box center [490, 80] width 61 height 18
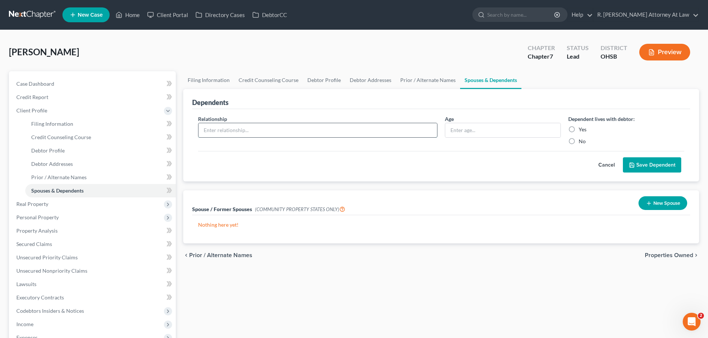
click at [230, 127] on input "text" at bounding box center [317, 130] width 239 height 14
type input "Daughter"
click at [460, 128] on input "text" at bounding box center [502, 130] width 115 height 14
type input "10 Years"
drag, startPoint x: 572, startPoint y: 131, endPoint x: 586, endPoint y: 128, distance: 13.7
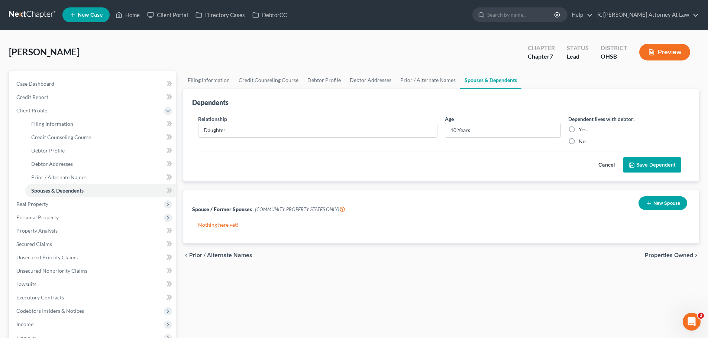
click at [578, 130] on label "Yes" at bounding box center [582, 129] width 8 height 7
click at [581, 130] on input "Yes" at bounding box center [583, 128] width 5 height 5
radio input "true"
click at [636, 161] on button "Save Dependent" at bounding box center [652, 166] width 58 height 16
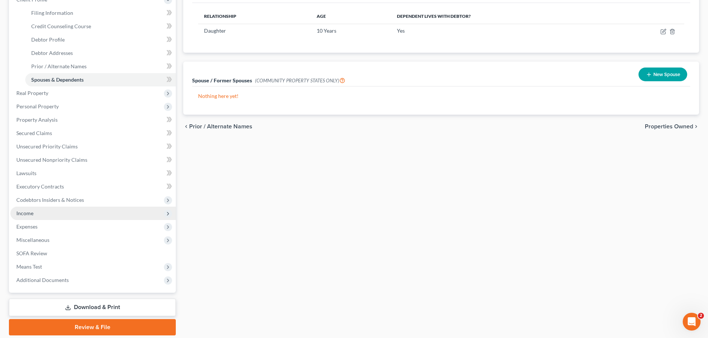
scroll to position [111, 0]
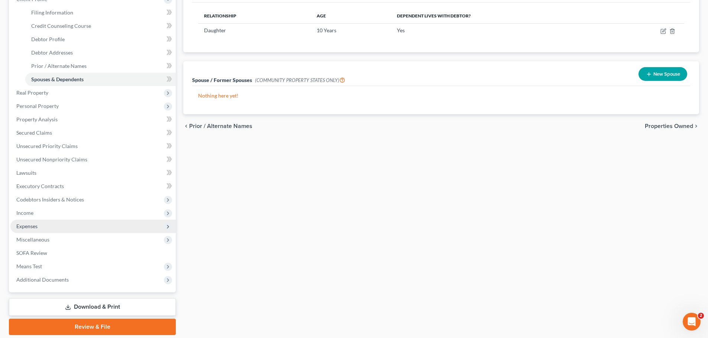
click at [30, 226] on span "Expenses" at bounding box center [26, 226] width 21 height 6
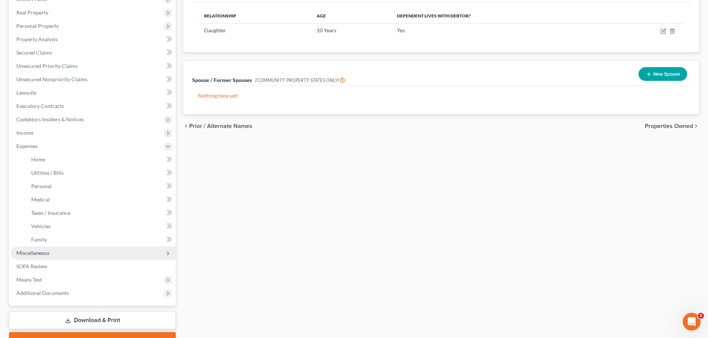
click at [32, 253] on span "Miscellaneous" at bounding box center [32, 253] width 33 height 6
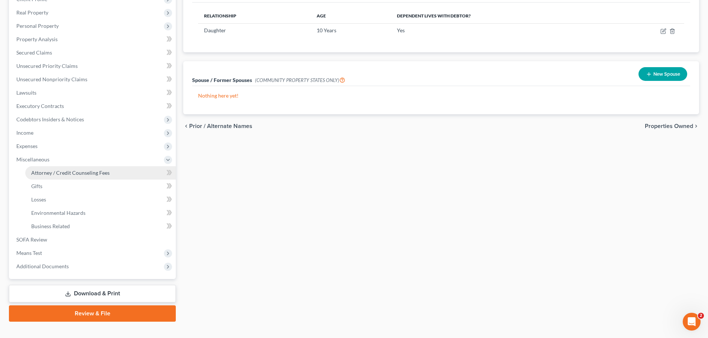
click at [68, 171] on span "Attorney / Credit Counseling Fees" at bounding box center [70, 173] width 78 height 6
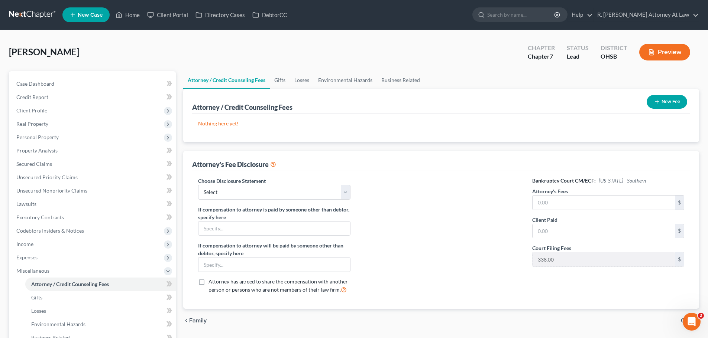
drag, startPoint x: 257, startPoint y: 204, endPoint x: 258, endPoint y: 196, distance: 8.7
click at [257, 204] on div "Choose Disclosure Statement Select Hourly Fee Disclosure Disclosure of Compensa…" at bounding box center [274, 238] width 167 height 123
click at [258, 196] on select "Select Hourly Fee Disclosure Disclosure of Compensation of Attorney for Debtor …" at bounding box center [274, 192] width 152 height 15
select select "1"
click at [198, 185] on select "Select Hourly Fee Disclosure Disclosure of Compensation of Attorney for Debtor …" at bounding box center [274, 192] width 152 height 15
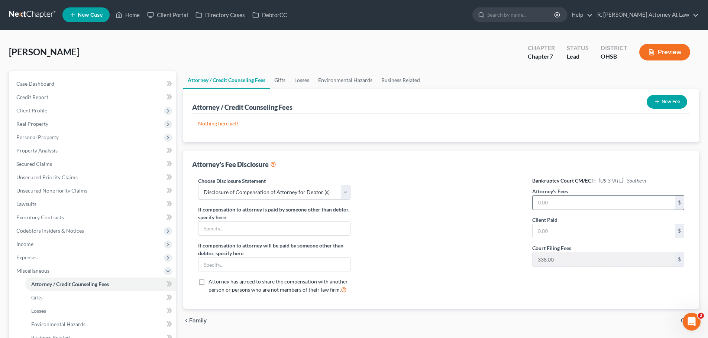
click at [548, 204] on input "text" at bounding box center [603, 203] width 142 height 14
type input "1,000"
drag, startPoint x: 652, startPoint y: 109, endPoint x: 658, endPoint y: 101, distance: 9.7
click at [652, 108] on div "New Fee" at bounding box center [666, 102] width 46 height 20
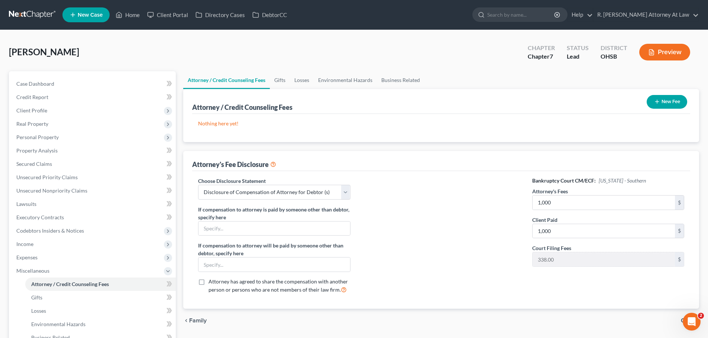
click at [658, 100] on icon "button" at bounding box center [657, 102] width 6 height 6
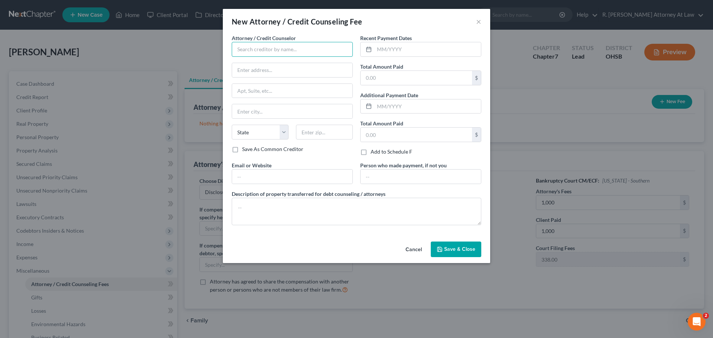
click at [283, 54] on input "text" at bounding box center [292, 49] width 121 height 15
click at [271, 68] on input "text" at bounding box center [292, 70] width 120 height 14
click at [245, 178] on input "text" at bounding box center [292, 177] width 120 height 14
type input "[EMAIL_ADDRESS][DOMAIN_NAME]"
type input "[STREET_ADDRESS]"
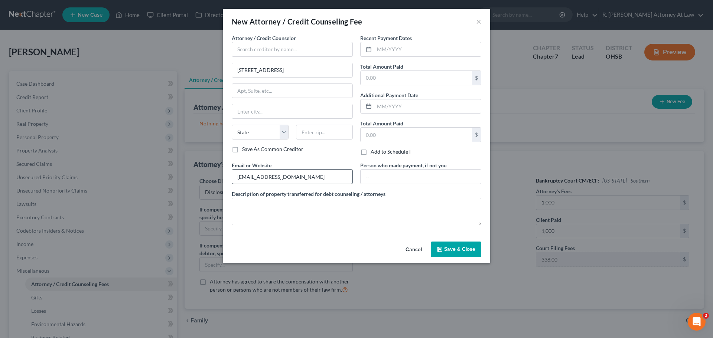
type input "[GEOGRAPHIC_DATA]"
select select "36"
type input "45014"
click at [260, 51] on input "text" at bounding box center [292, 49] width 121 height 15
type input "R. [PERSON_NAME]"
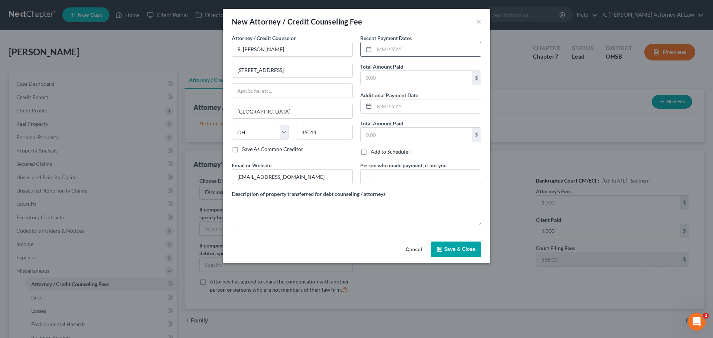
click at [405, 49] on input "text" at bounding box center [427, 49] width 107 height 14
type input "09/2025"
type input "1,000"
click at [296, 208] on textarea at bounding box center [357, 211] width 250 height 27
type textarea "0"
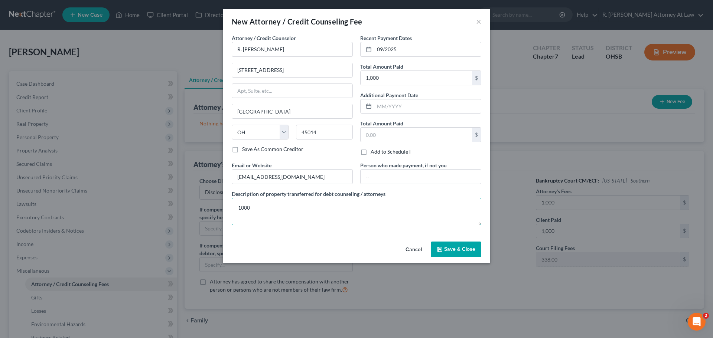
type textarea "1000"
click at [462, 250] on span "Save & Close" at bounding box center [459, 249] width 31 height 6
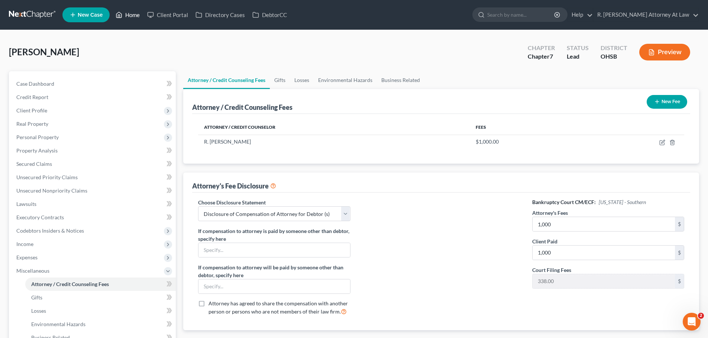
click at [129, 19] on link "Home" at bounding box center [128, 14] width 32 height 13
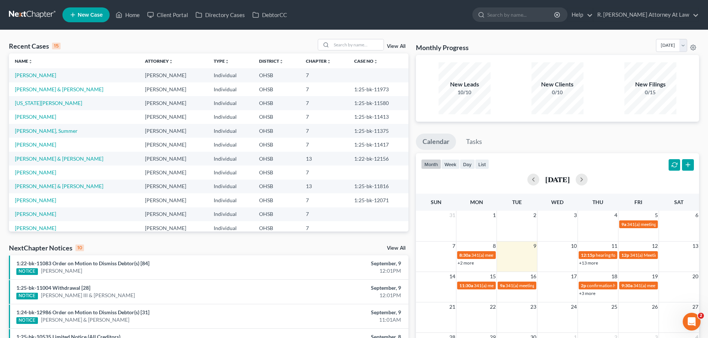
click at [27, 69] on td "[PERSON_NAME]" at bounding box center [74, 75] width 130 height 14
click at [26, 76] on link "[PERSON_NAME]" at bounding box center [35, 75] width 41 height 6
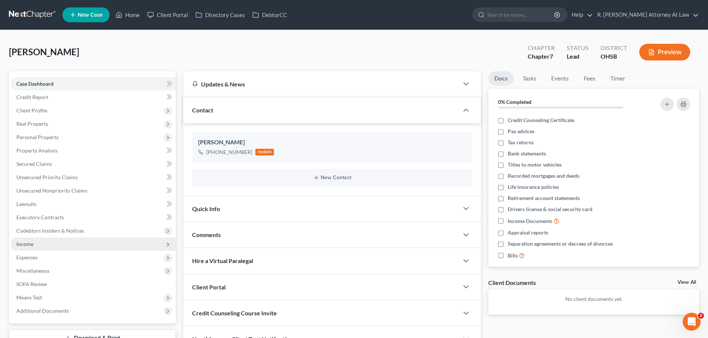
click at [29, 246] on span "Income" at bounding box center [24, 244] width 17 height 6
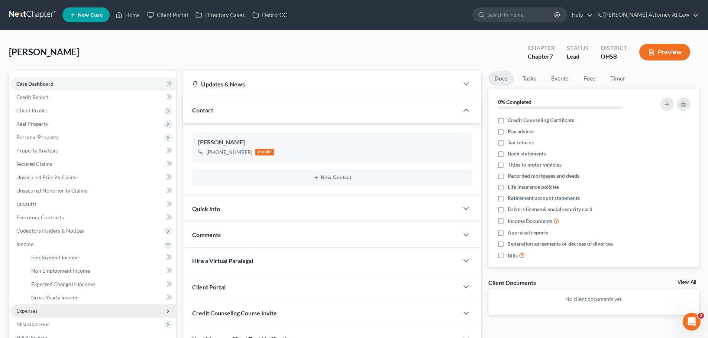
click at [31, 311] on span "Expenses" at bounding box center [26, 311] width 21 height 6
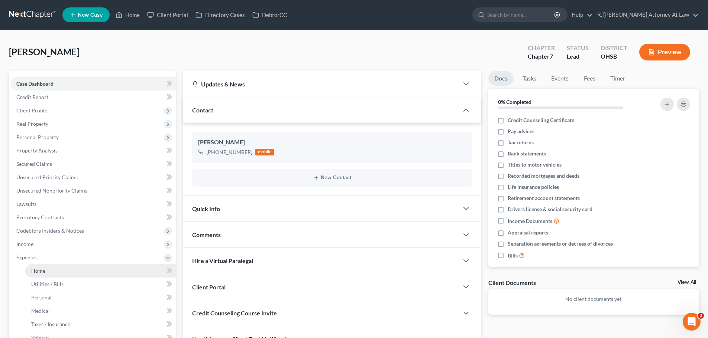
click at [39, 272] on span "Home" at bounding box center [38, 271] width 14 height 6
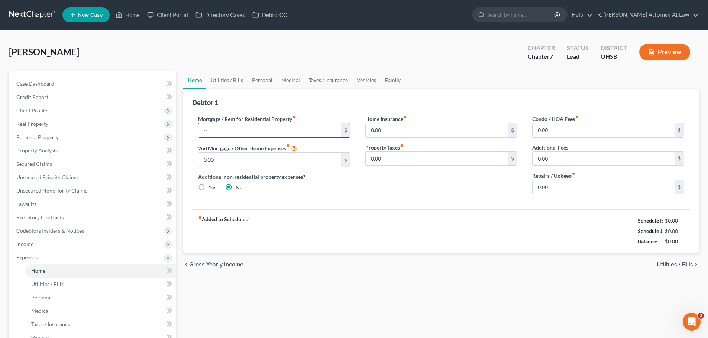
click at [234, 133] on input "text" at bounding box center [269, 130] width 142 height 14
type input "1,600"
click at [228, 81] on link "Utilities / Bills" at bounding box center [226, 80] width 41 height 18
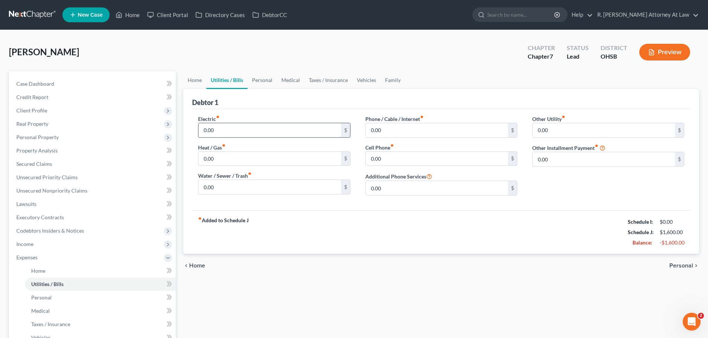
click at [220, 128] on input "0.00" at bounding box center [269, 130] width 142 height 14
type input "200"
click at [215, 182] on input "0.00" at bounding box center [269, 187] width 142 height 14
type input "50"
click at [402, 135] on input "0.00" at bounding box center [437, 130] width 142 height 14
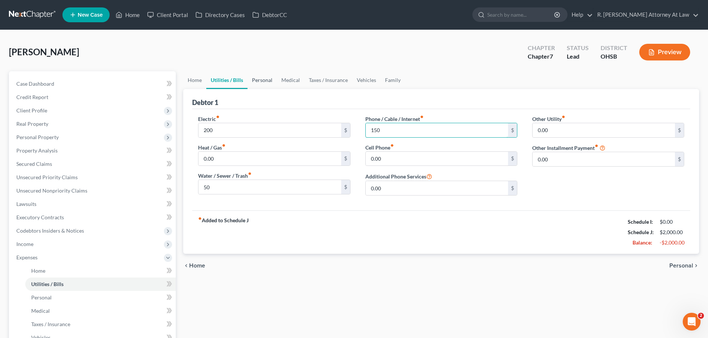
type input "150"
click at [256, 82] on link "Personal" at bounding box center [261, 80] width 29 height 18
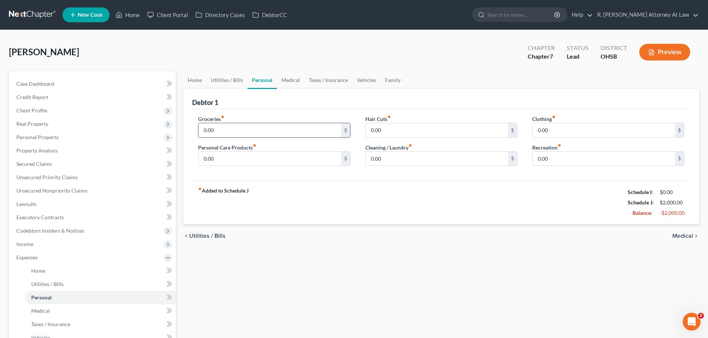
click at [220, 129] on input "0.00" at bounding box center [269, 130] width 142 height 14
type input "300"
type input "60"
drag, startPoint x: 361, startPoint y: 80, endPoint x: 341, endPoint y: 88, distance: 21.2
click at [360, 81] on link "Vehicles" at bounding box center [366, 80] width 28 height 18
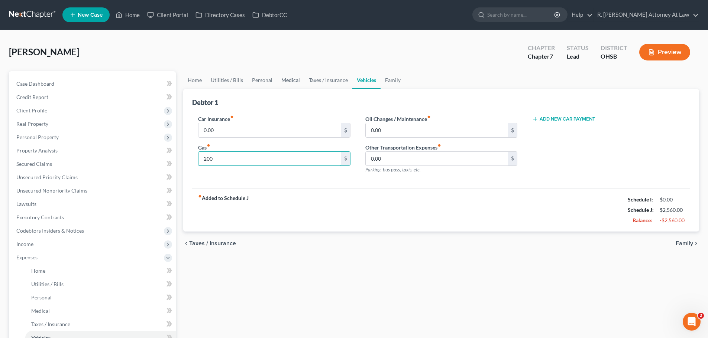
type input "200"
click at [255, 82] on link "Personal" at bounding box center [261, 80] width 29 height 18
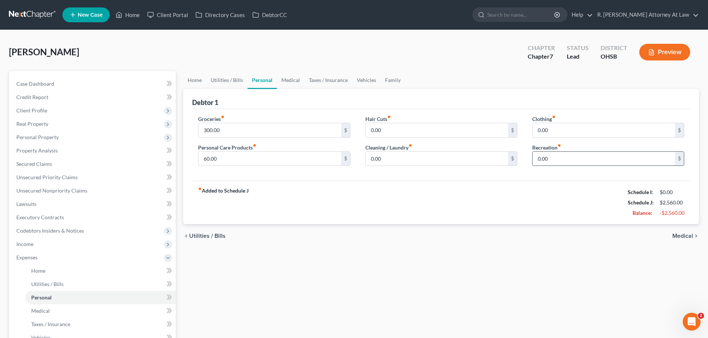
click at [564, 163] on input "0.00" at bounding box center [603, 159] width 142 height 14
type input "60"
click at [369, 81] on link "Vehicles" at bounding box center [366, 80] width 28 height 18
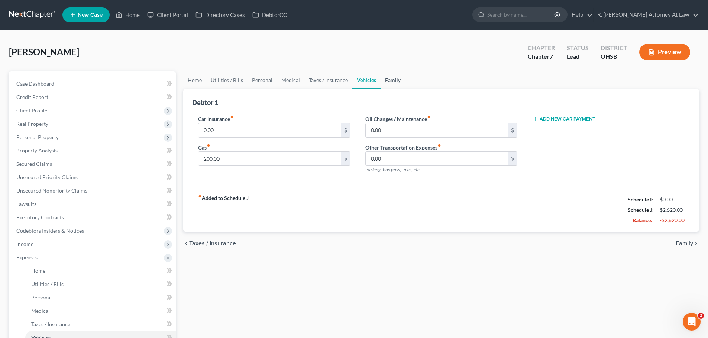
click at [393, 80] on link "Family" at bounding box center [392, 80] width 25 height 18
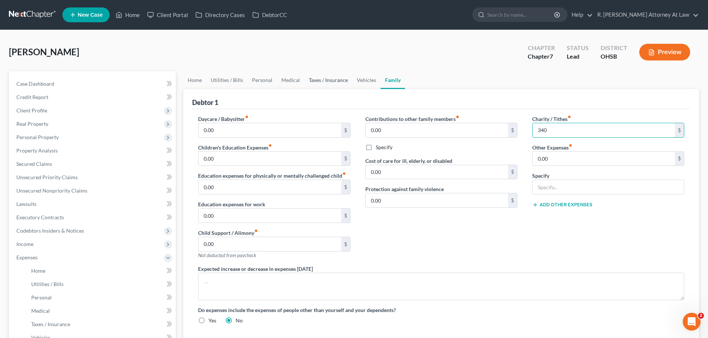
type input "340"
click at [312, 80] on link "Taxes / Insurance" at bounding box center [328, 80] width 48 height 18
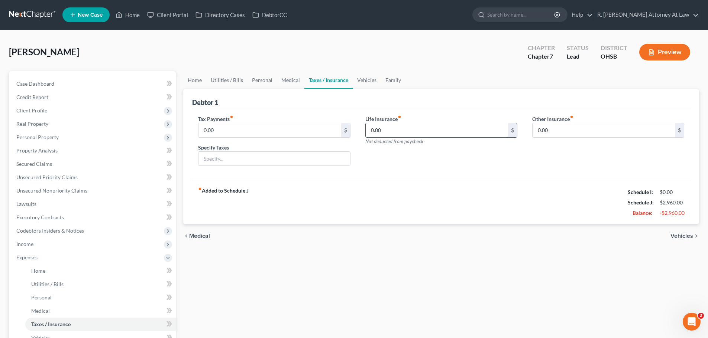
click at [389, 128] on input "0.00" at bounding box center [437, 130] width 142 height 14
type input "45"
click at [358, 80] on link "Vehicles" at bounding box center [367, 80] width 28 height 18
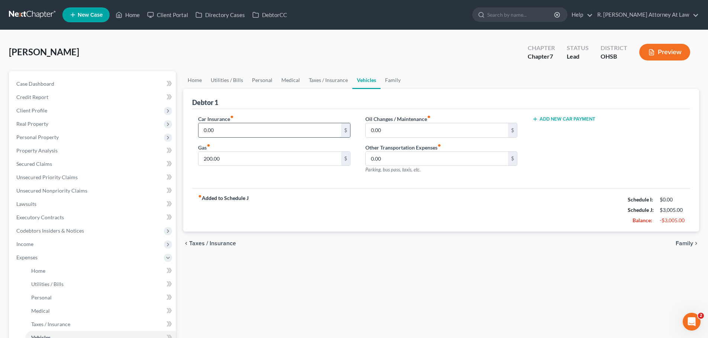
click at [240, 130] on input "0.00" at bounding box center [269, 130] width 142 height 14
click at [35, 166] on span "Secured Claims" at bounding box center [34, 164] width 36 height 6
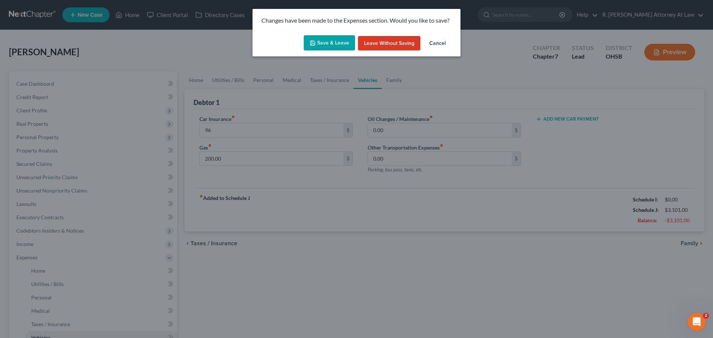
click at [334, 37] on button "Save & Leave" at bounding box center [329, 43] width 51 height 16
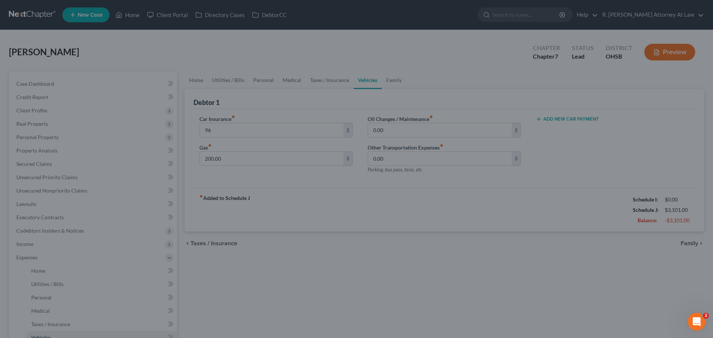
type input "96.00"
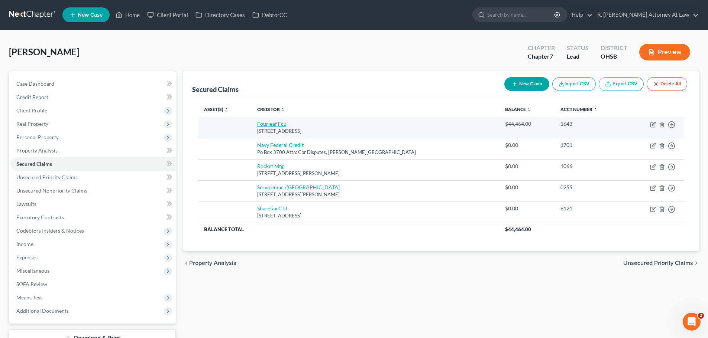
click at [286, 126] on link "Fourleaf Fcu" at bounding box center [271, 124] width 29 height 6
select select "35"
select select "0"
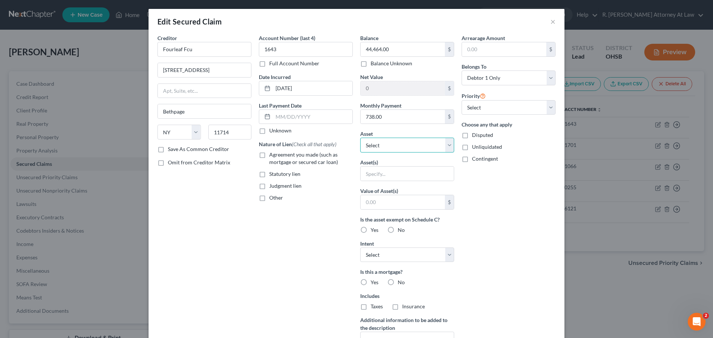
click at [381, 146] on select "Select Other Multiple Assets Huntington National Bank #0145 (Checking Account) …" at bounding box center [407, 145] width 94 height 15
select select "6"
click at [360, 138] on select "Select Other Multiple Assets Huntington National Bank #0145 (Checking Account) …" at bounding box center [407, 145] width 94 height 15
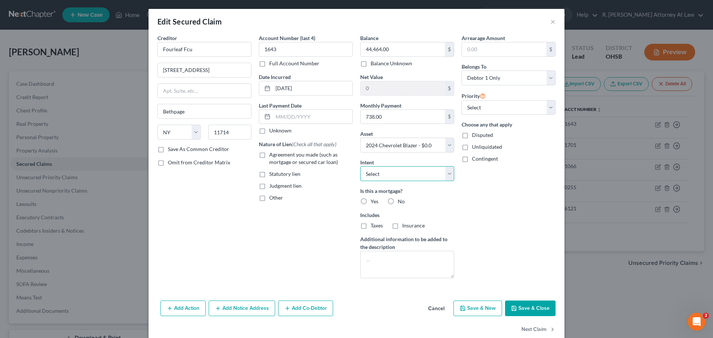
click at [387, 174] on select "Select Surrender Redeem Reaffirm Avoid Other" at bounding box center [407, 173] width 94 height 15
select select "2"
click at [360, 166] on select "Select Surrender Redeem Reaffirm Avoid Other" at bounding box center [407, 173] width 94 height 15
click at [398, 202] on label "No" at bounding box center [401, 201] width 7 height 7
click at [401, 202] on input "No" at bounding box center [403, 200] width 5 height 5
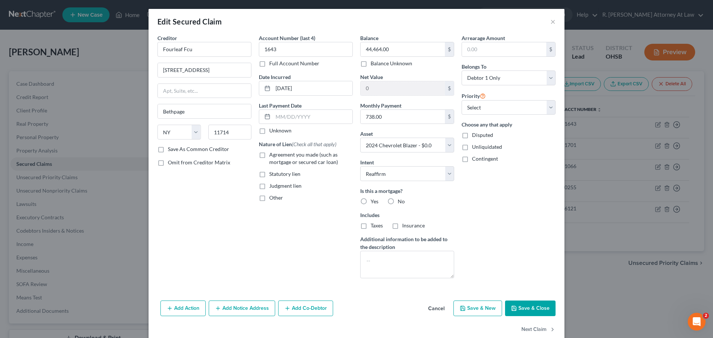
radio input "true"
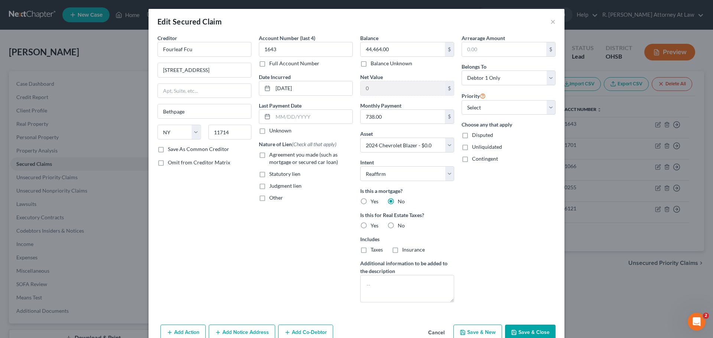
click at [398, 222] on label "No" at bounding box center [401, 225] width 7 height 7
click at [401, 222] on input "No" at bounding box center [403, 224] width 5 height 5
radio input "true"
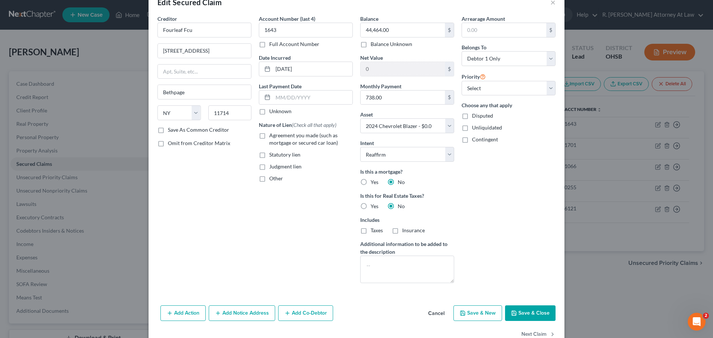
scroll to position [37, 0]
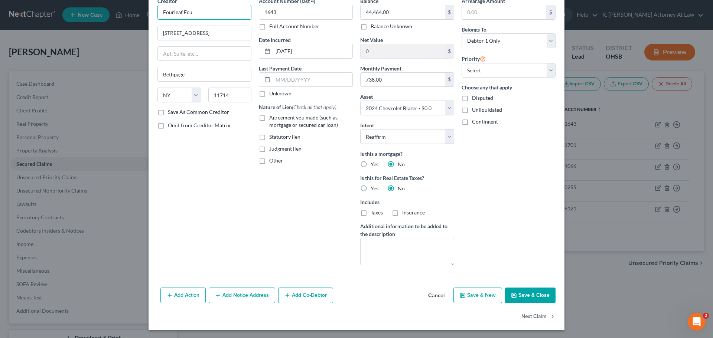
click at [204, 16] on input "Fourleaf Fcu" at bounding box center [205, 12] width 94 height 15
type input "Fourleaf Federal Credit Union"
click at [517, 292] on button "Save & Close" at bounding box center [530, 296] width 51 height 16
select select
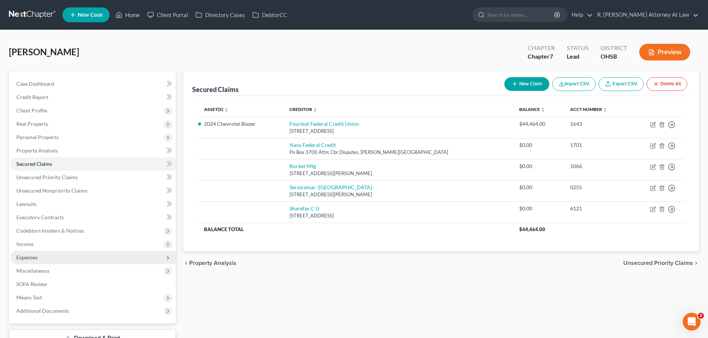
click at [36, 259] on span "Expenses" at bounding box center [26, 257] width 21 height 6
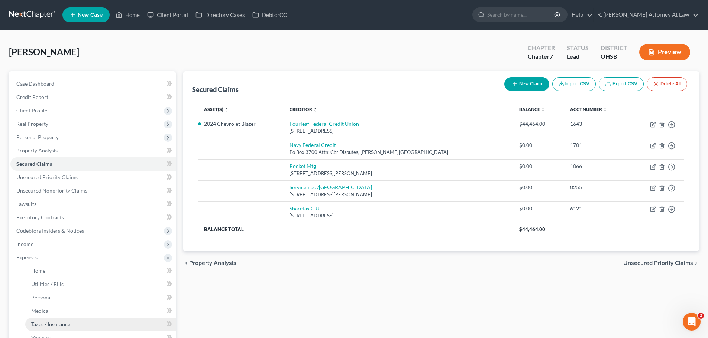
click at [61, 321] on span "Taxes / Insurance" at bounding box center [50, 324] width 39 height 6
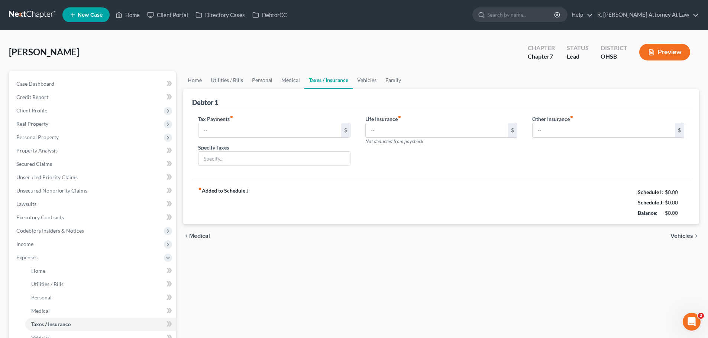
type input "0.00"
type input "45.00"
type input "0.00"
click at [370, 80] on link "Vehicles" at bounding box center [367, 80] width 28 height 18
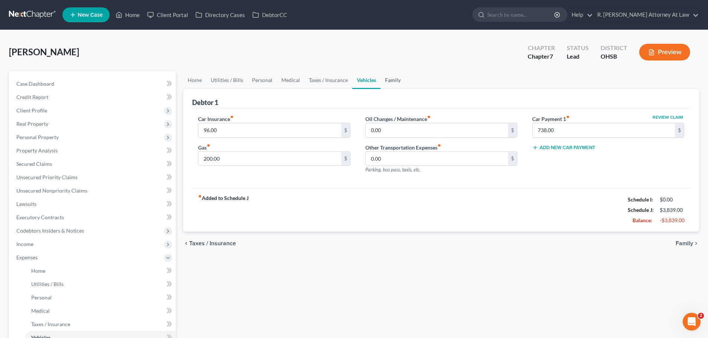
click at [387, 81] on link "Family" at bounding box center [392, 80] width 25 height 18
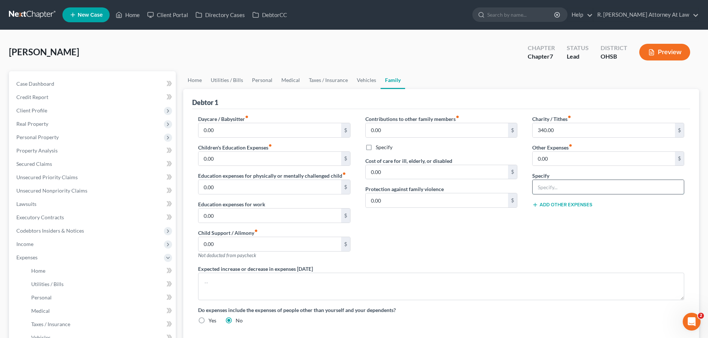
click at [559, 186] on input "text" at bounding box center [607, 187] width 151 height 14
type input "Children Activities 50, Student Loans 186, Subscriptions 20"
click at [567, 156] on input "0.00" at bounding box center [603, 159] width 142 height 14
click at [469, 246] on div "Contributions to other family members fiber_manual_record 0.00 $ Specify Cost o…" at bounding box center [441, 190] width 167 height 150
click at [51, 137] on span "Personal Property" at bounding box center [37, 137] width 42 height 6
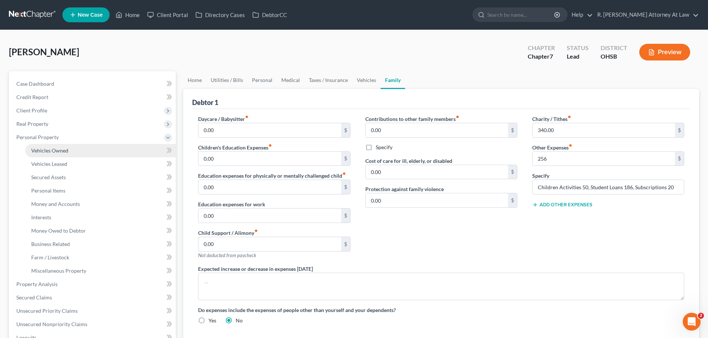
click at [55, 150] on span "Vehicles Owned" at bounding box center [49, 150] width 37 height 6
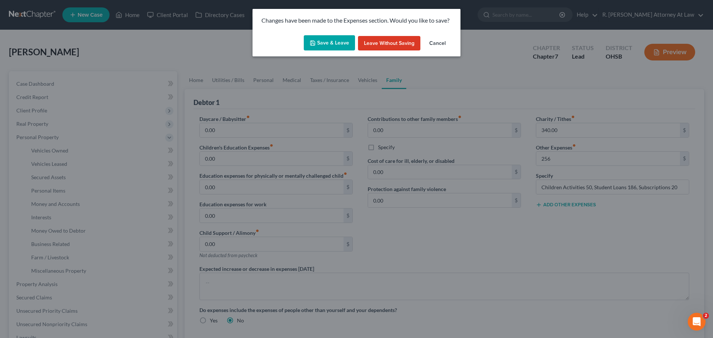
click at [319, 42] on button "Save & Leave" at bounding box center [329, 43] width 51 height 16
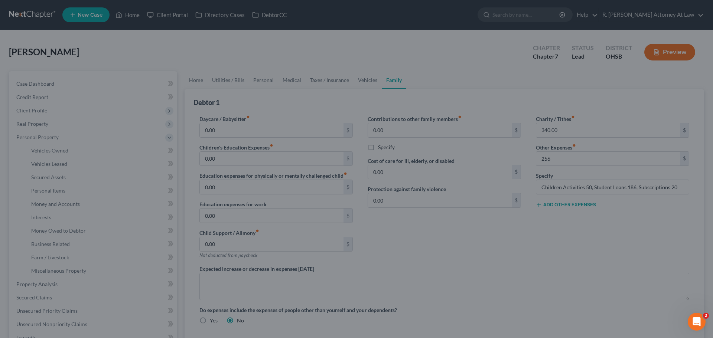
type input "256.00"
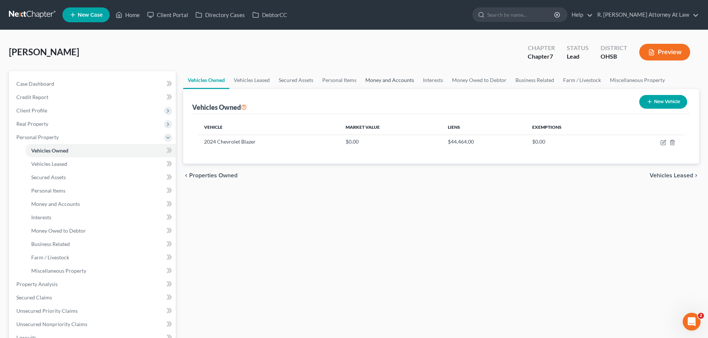
click at [404, 76] on link "Money and Accounts" at bounding box center [390, 80] width 58 height 18
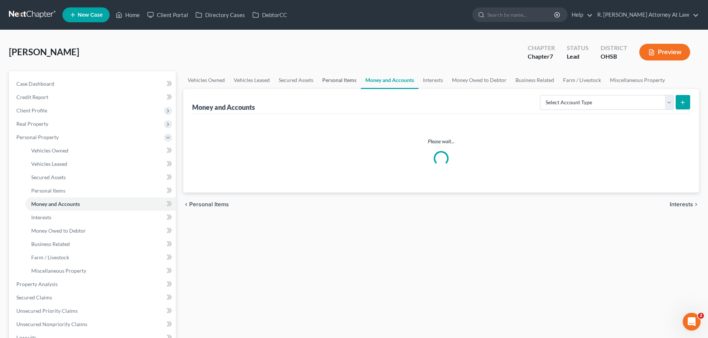
drag, startPoint x: 345, startPoint y: 76, endPoint x: 350, endPoint y: 77, distance: 4.7
click at [345, 76] on link "Personal Items" at bounding box center [339, 80] width 43 height 18
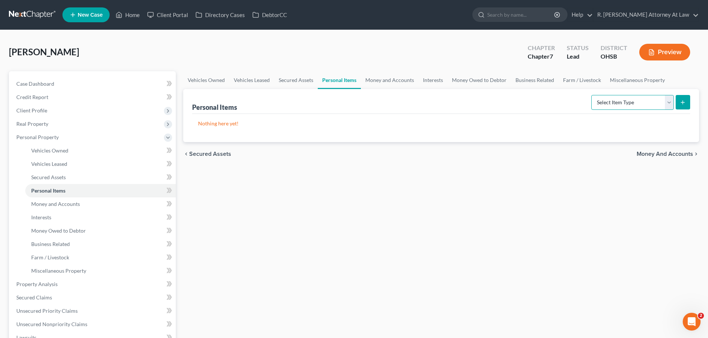
drag, startPoint x: 604, startPoint y: 103, endPoint x: 605, endPoint y: 108, distance: 5.3
click at [604, 103] on select "Select Item Type Clothing Collectibles Of Value Electronics Firearms Household …" at bounding box center [632, 102] width 82 height 15
select select "household_goods"
click at [592, 95] on select "Select Item Type Clothing Collectibles Of Value Electronics Firearms Household …" at bounding box center [632, 102] width 82 height 15
click at [681, 103] on icon "submit" at bounding box center [682, 103] width 6 height 6
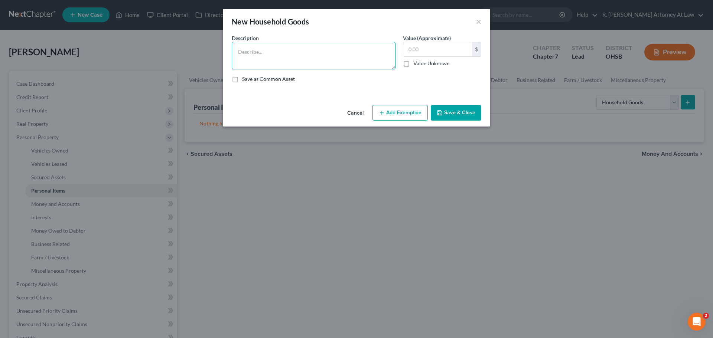
click at [267, 55] on textarea at bounding box center [314, 55] width 164 height 27
type textarea "Tvs 1500, Living Room Furniture 1000, Dining Room Furniture 200, Bedroom Furnit…"
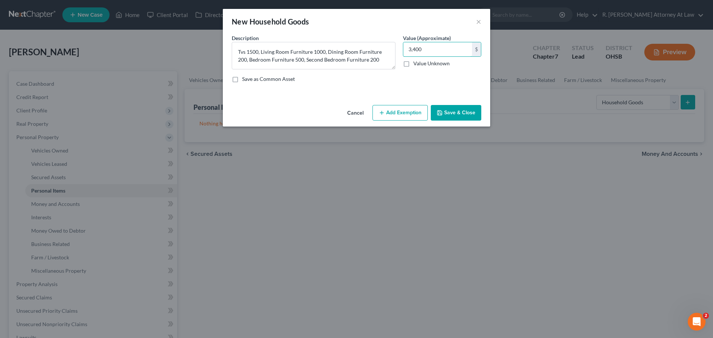
type input "3,400"
click at [392, 114] on button "Add Exemption" at bounding box center [400, 113] width 55 height 16
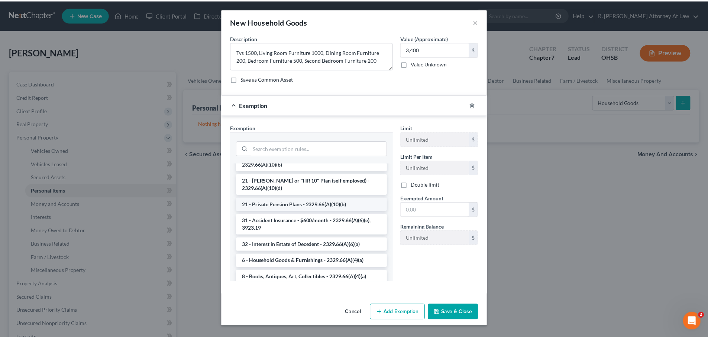
scroll to position [111, 0]
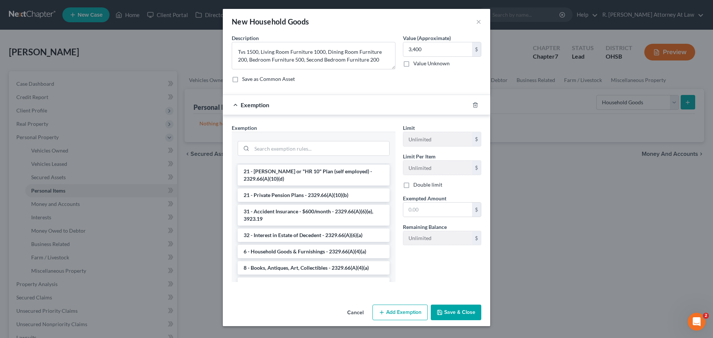
click at [275, 245] on li "6 - Household Goods & Furnishings - 2329.66(A)(4)(a)" at bounding box center [314, 251] width 152 height 13
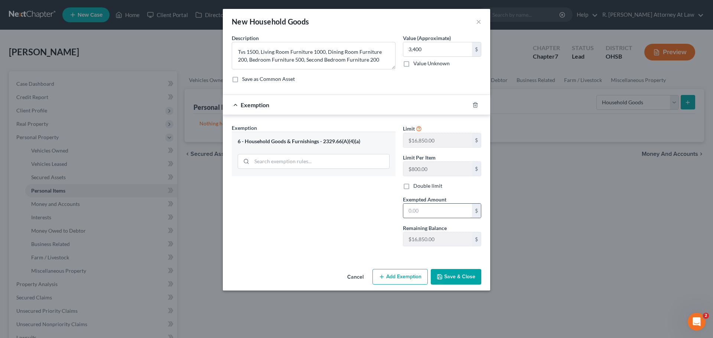
click at [442, 208] on input "text" at bounding box center [437, 211] width 69 height 14
type input "3,400"
click at [454, 276] on button "Save & Close" at bounding box center [456, 277] width 51 height 16
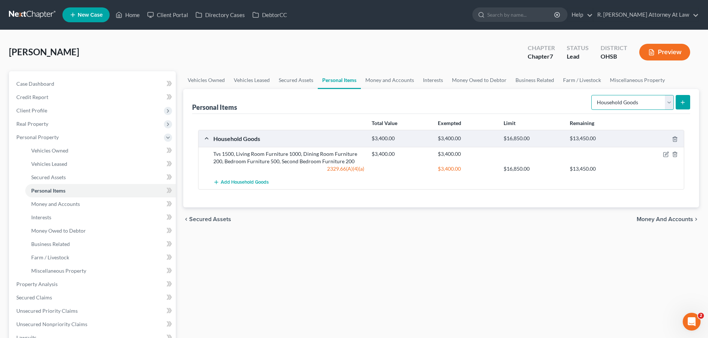
click at [617, 104] on select "Select Item Type Clothing Collectibles Of Value Electronics Firearms Household …" at bounding box center [632, 102] width 82 height 15
select select "clothing"
click at [592, 95] on select "Select Item Type Clothing Collectibles Of Value Electronics Firearms Household …" at bounding box center [632, 102] width 82 height 15
click at [672, 105] on select "Select Item Type Clothing Collectibles Of Value Electronics Firearms Household …" at bounding box center [632, 102] width 82 height 15
click at [680, 102] on icon "submit" at bounding box center [682, 103] width 6 height 6
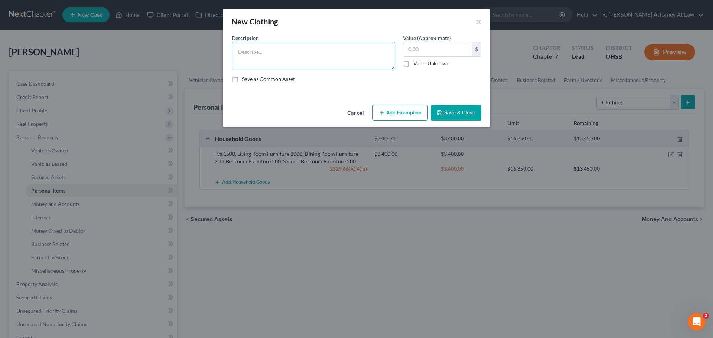
click at [298, 52] on textarea at bounding box center [314, 55] width 164 height 27
type textarea "Clothing 100"
type input "100"
click at [385, 109] on button "Add Exemption" at bounding box center [400, 113] width 55 height 16
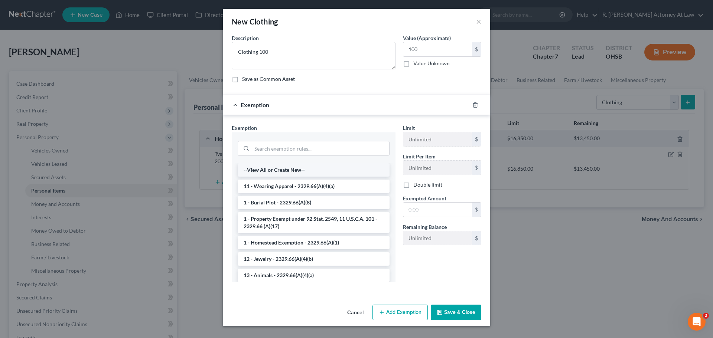
click at [259, 174] on li "--View All or Create New--" at bounding box center [314, 169] width 152 height 13
select select "37"
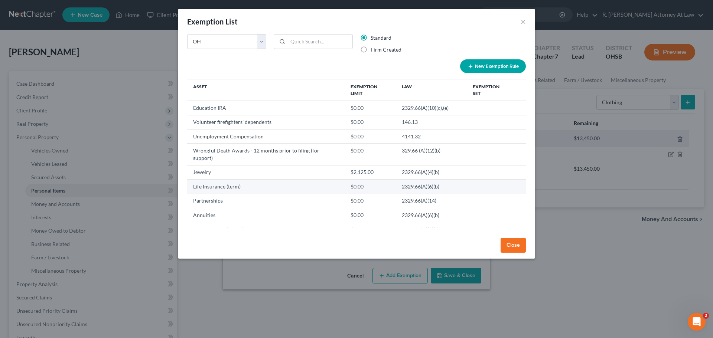
click at [261, 180] on td "Life Insurance (term)" at bounding box center [266, 187] width 158 height 14
click at [520, 23] on div "Exemption List ×" at bounding box center [356, 21] width 357 height 25
click at [522, 22] on button "×" at bounding box center [523, 21] width 5 height 9
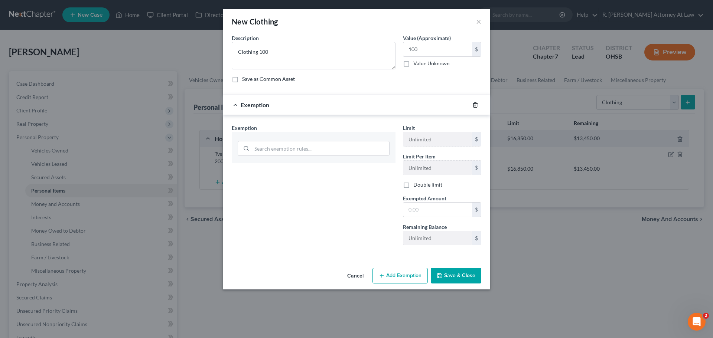
click at [476, 107] on icon "button" at bounding box center [475, 105] width 3 height 5
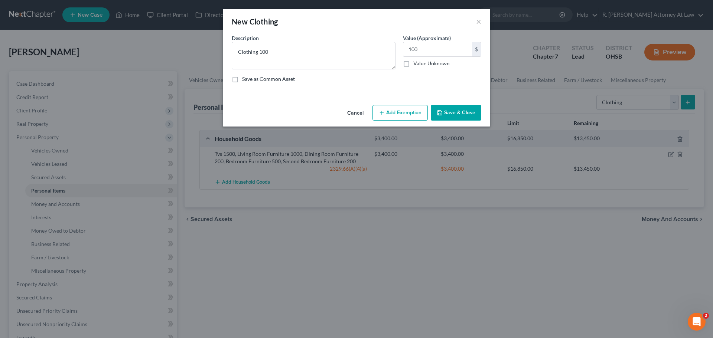
click at [400, 111] on button "Add Exemption" at bounding box center [400, 113] width 55 height 16
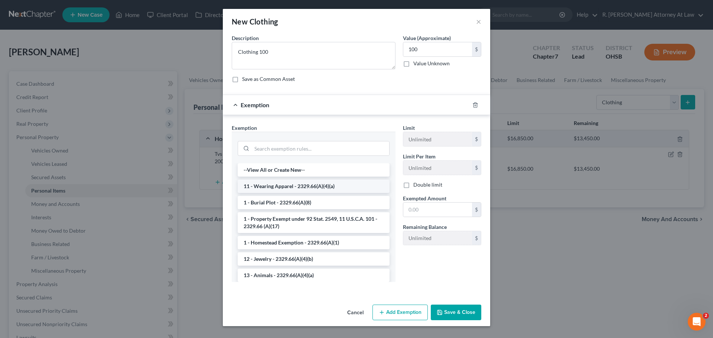
click at [269, 188] on li "11 - Wearing Apparel - 2329.66(A)(4)(a)" at bounding box center [314, 186] width 152 height 13
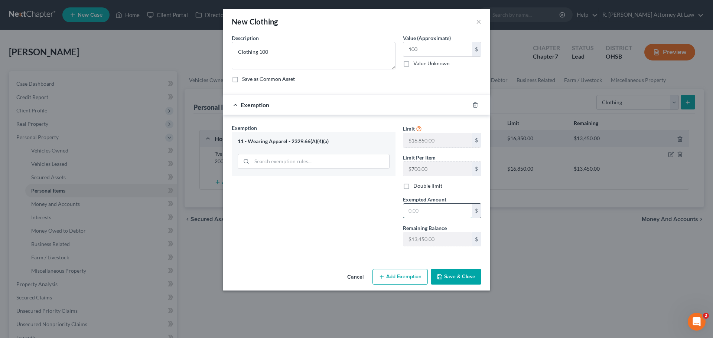
drag, startPoint x: 423, startPoint y: 209, endPoint x: 433, endPoint y: 209, distance: 9.7
click at [425, 209] on input "text" at bounding box center [437, 211] width 69 height 14
type input "100"
drag, startPoint x: 368, startPoint y: 237, endPoint x: 373, endPoint y: 239, distance: 5.7
click at [367, 237] on div "Exemption Set must be selected for CA. Exemption * 11 - Wearing Apparel - 2329.…" at bounding box center [313, 188] width 171 height 129
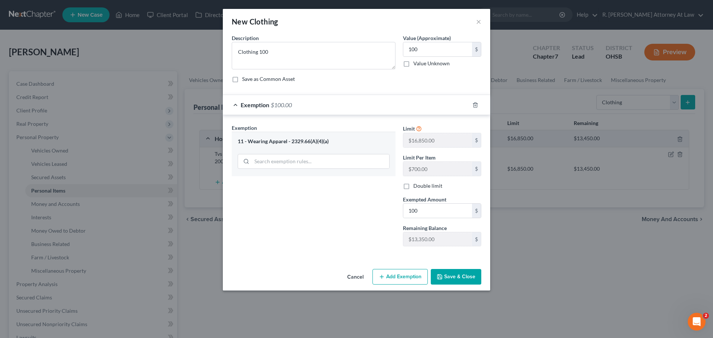
click at [447, 272] on button "Save & Close" at bounding box center [456, 277] width 51 height 16
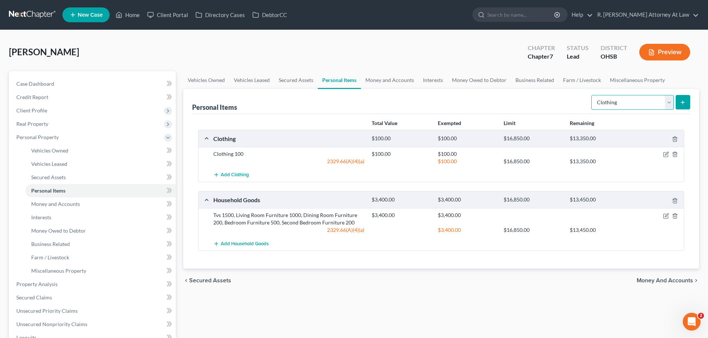
click at [611, 109] on select "Select Item Type Clothing Collectibles Of Value Electronics Firearms Household …" at bounding box center [632, 102] width 82 height 15
select select "jewelry"
click at [592, 95] on select "Select Item Type Clothing Collectibles Of Value Electronics Firearms Household …" at bounding box center [632, 102] width 82 height 15
click at [678, 103] on button "submit" at bounding box center [682, 102] width 14 height 14
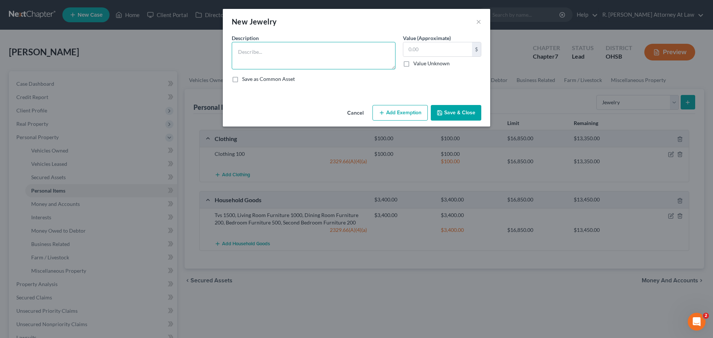
click at [263, 62] on textarea at bounding box center [314, 55] width 164 height 27
type textarea "Costume Jewelry 150"
type input "150"
click at [383, 105] on button "Add Exemption" at bounding box center [400, 113] width 55 height 16
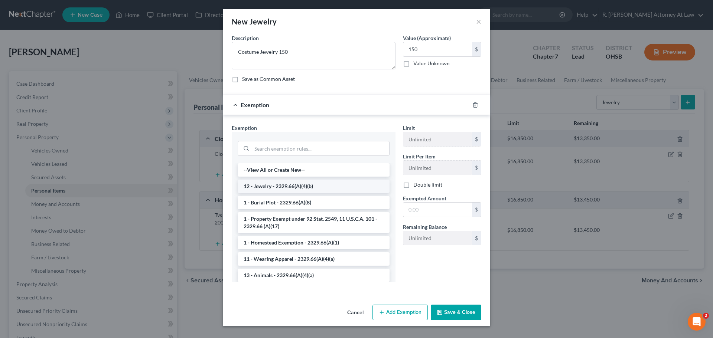
click at [272, 187] on li "12 - Jewelry - 2329.66(A)(4)(b)" at bounding box center [314, 186] width 152 height 13
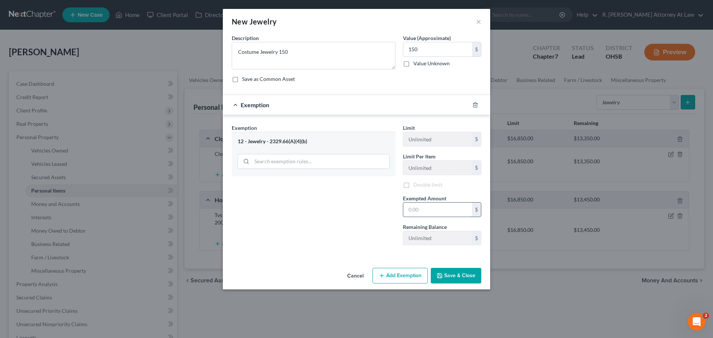
click at [427, 213] on input "text" at bounding box center [437, 210] width 69 height 14
type input "150"
drag, startPoint x: 304, startPoint y: 214, endPoint x: 348, endPoint y: 234, distance: 48.7
click at [304, 214] on div "Exemption Set must be selected for CA. Exemption * 12 - Jewelry - 2329.66(A)(4)…" at bounding box center [313, 188] width 171 height 129
click at [453, 279] on button "Save & Close" at bounding box center [456, 277] width 51 height 16
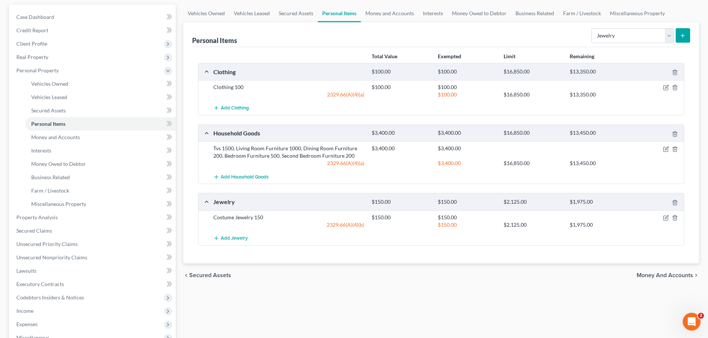
scroll to position [74, 0]
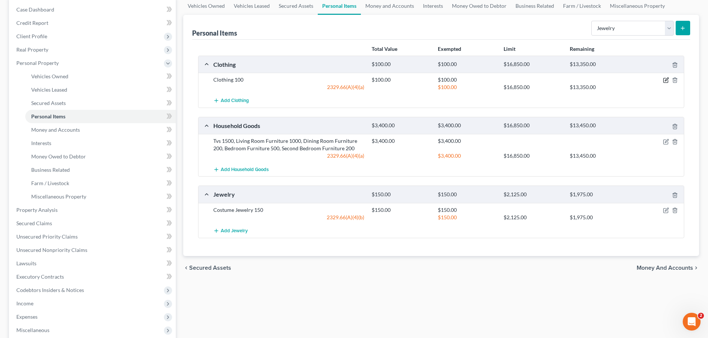
click at [665, 81] on icon "button" at bounding box center [666, 79] width 3 height 3
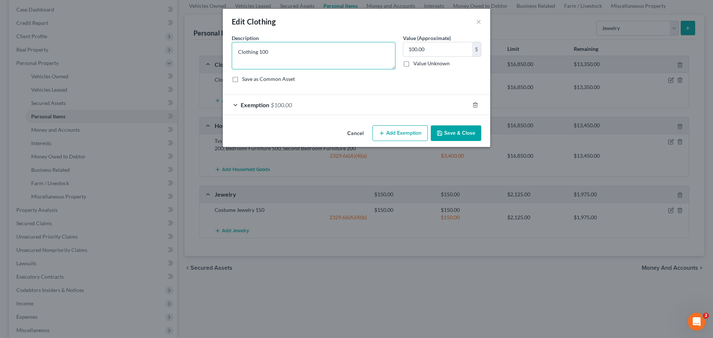
click at [282, 51] on textarea "Clothing 100" at bounding box center [314, 55] width 164 height 27
type textarea "Clothing 1000"
click at [270, 102] on div "Exemption $100.00" at bounding box center [346, 105] width 247 height 20
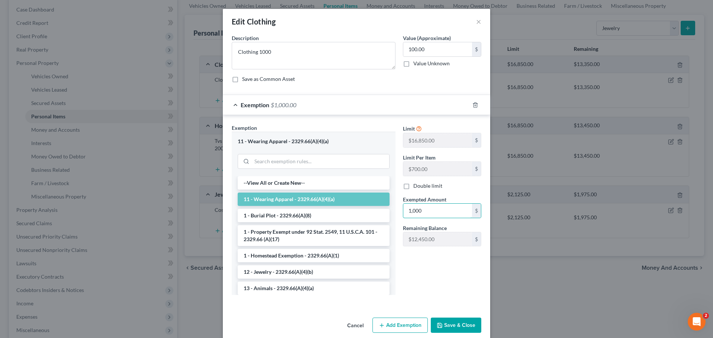
type input "1,000"
click at [442, 325] on button "Save & Close" at bounding box center [456, 326] width 51 height 16
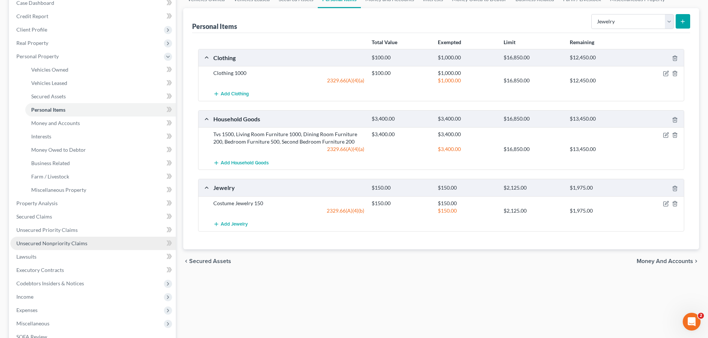
scroll to position [111, 0]
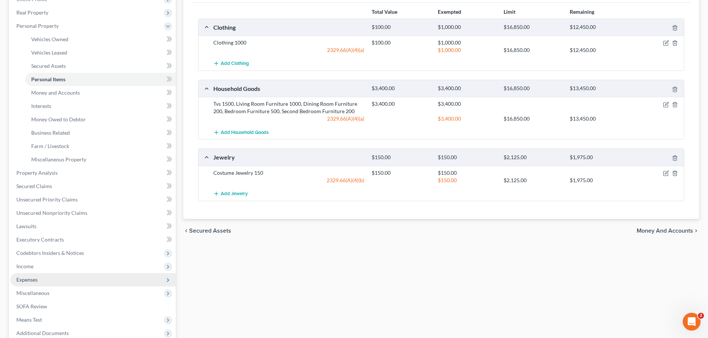
click at [26, 281] on span "Expenses" at bounding box center [26, 280] width 21 height 6
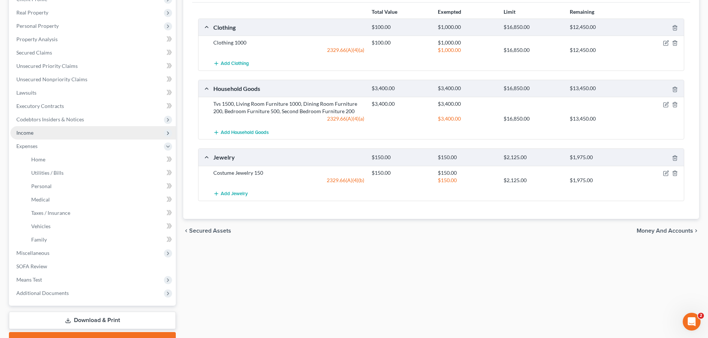
click at [31, 136] on span "Income" at bounding box center [92, 132] width 165 height 13
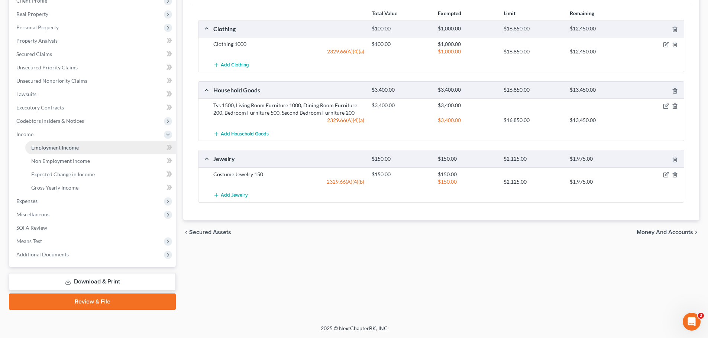
click at [57, 143] on link "Employment Income" at bounding box center [100, 147] width 150 height 13
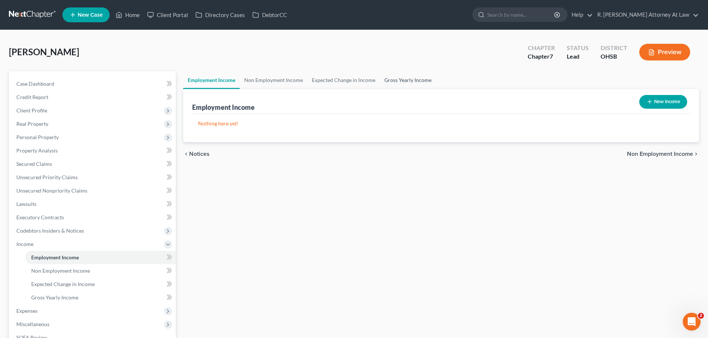
click at [395, 78] on link "Gross Yearly Income" at bounding box center [408, 80] width 56 height 18
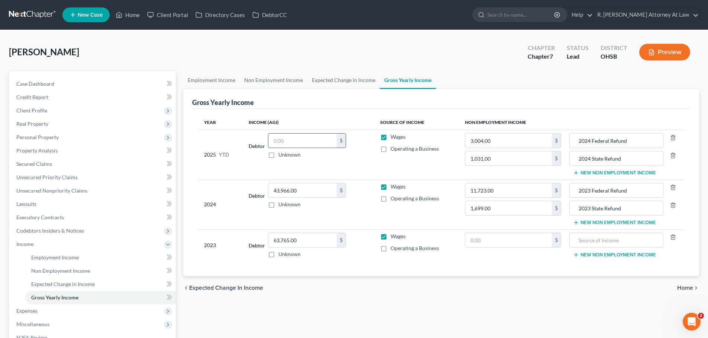
click at [290, 140] on input "text" at bounding box center [302, 141] width 68 height 14
type input "34,666.72"
click at [224, 80] on link "Employment Income" at bounding box center [211, 80] width 56 height 18
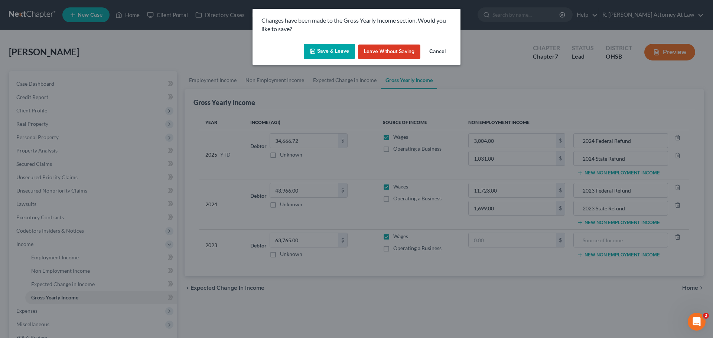
click at [338, 48] on button "Save & Leave" at bounding box center [329, 52] width 51 height 16
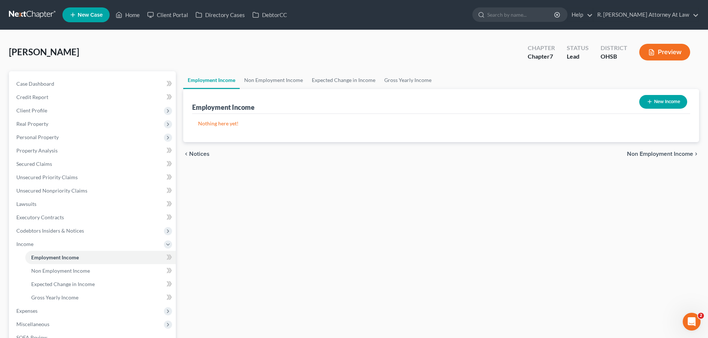
click at [645, 106] on button "New Income" at bounding box center [663, 102] width 48 height 14
select select "0"
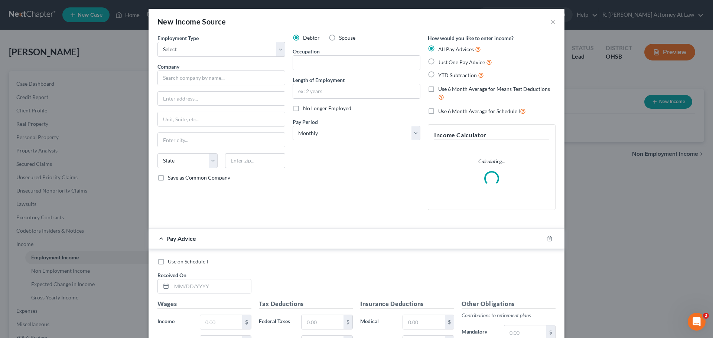
click at [438, 61] on label "Just One Pay Advice" at bounding box center [465, 62] width 54 height 9
click at [441, 61] on input "Just One Pay Advice" at bounding box center [443, 60] width 5 height 5
radio input "true"
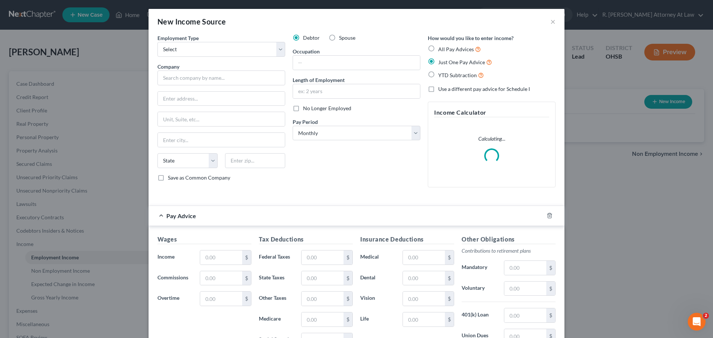
drag, startPoint x: 202, startPoint y: 57, endPoint x: 199, endPoint y: 62, distance: 5.0
click at [201, 57] on div "Employment Type * Select Full or [DEMOGRAPHIC_DATA] Employment Self Employment …" at bounding box center [221, 113] width 135 height 159
drag, startPoint x: 200, startPoint y: 49, endPoint x: 198, endPoint y: 56, distance: 7.2
click at [200, 52] on select "Select Full or [DEMOGRAPHIC_DATA] Employment Self Employment" at bounding box center [222, 49] width 128 height 15
select select "0"
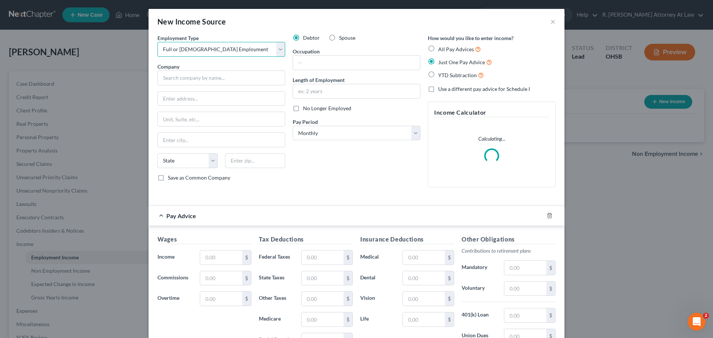
click at [158, 42] on select "Select Full or [DEMOGRAPHIC_DATA] Employment Self Employment" at bounding box center [222, 49] width 128 height 15
click at [184, 77] on input "text" at bounding box center [222, 78] width 128 height 15
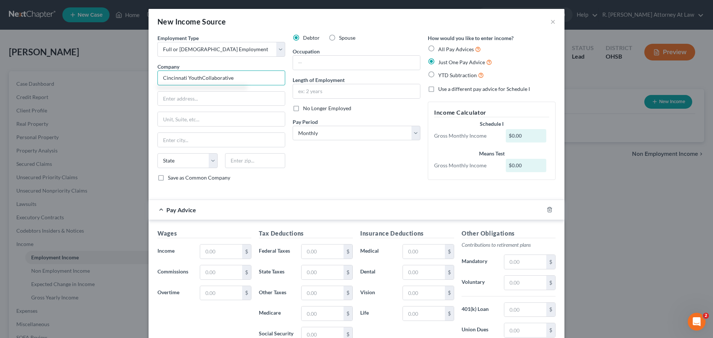
click at [198, 78] on input "Cincinnati YouthCollaborative" at bounding box center [222, 78] width 128 height 15
click at [204, 98] on input "text" at bounding box center [221, 99] width 127 height 14
type input "Cincinnati Youth Collaborative"
drag, startPoint x: 201, startPoint y: 245, endPoint x: 205, endPoint y: 247, distance: 4.7
click at [201, 246] on input "text" at bounding box center [221, 252] width 42 height 14
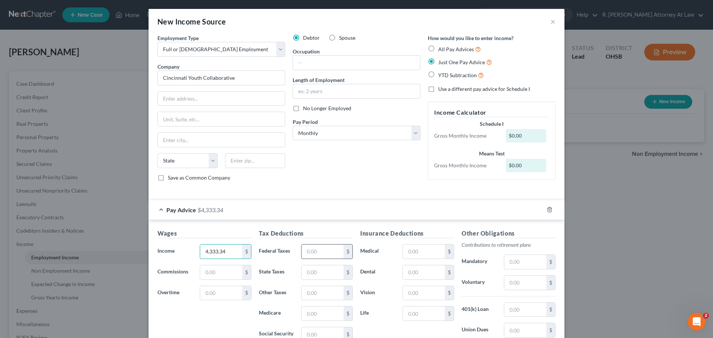
type input "4,333.34"
click at [319, 250] on input "text" at bounding box center [323, 252] width 42 height 14
type input "641.32"
click at [413, 251] on input "text" at bounding box center [424, 252] width 42 height 14
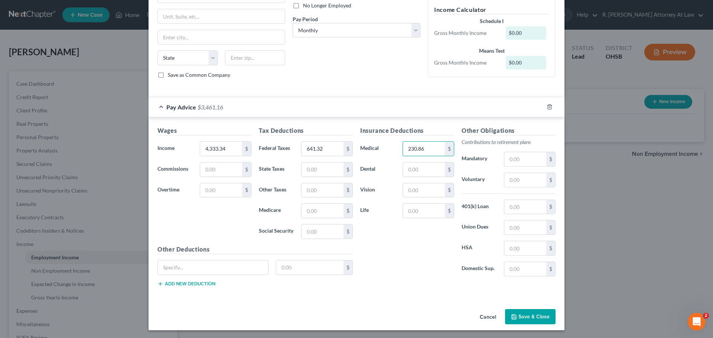
scroll to position [104, 0]
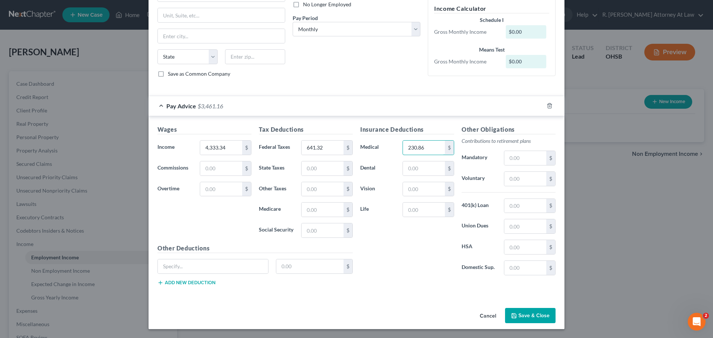
type input "230.86"
drag, startPoint x: 523, startPoint y: 320, endPoint x: 521, endPoint y: 309, distance: 11.3
click at [523, 321] on button "Save & Close" at bounding box center [530, 316] width 51 height 16
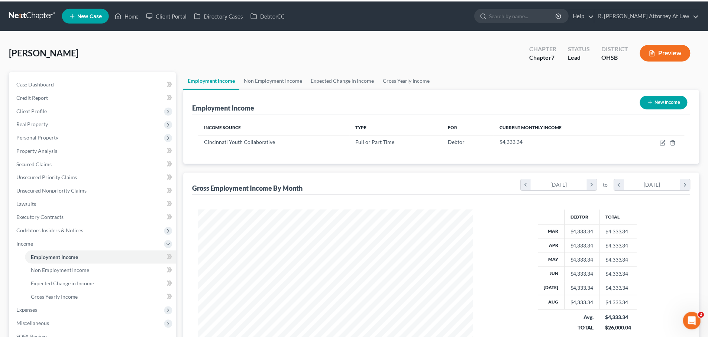
scroll to position [371360, 371207]
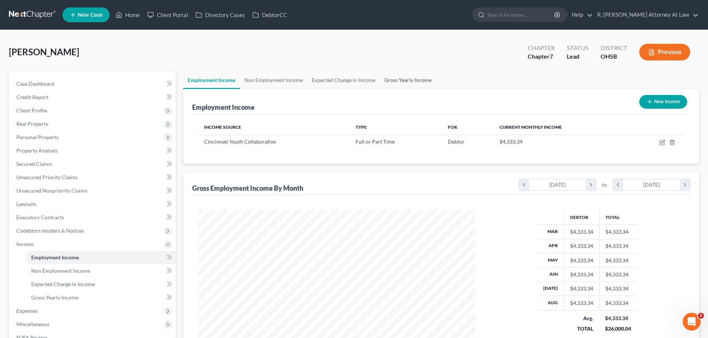
click at [410, 77] on link "Gross Yearly Income" at bounding box center [408, 80] width 56 height 18
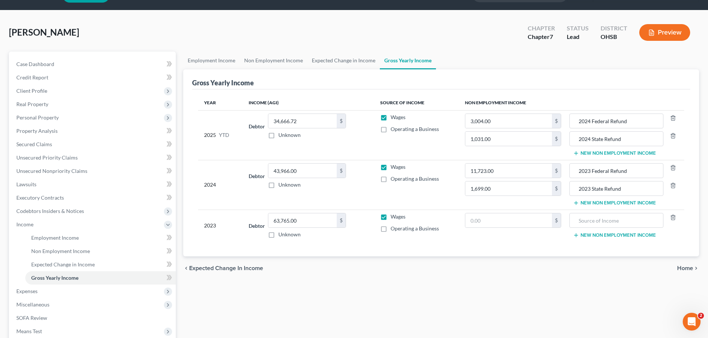
scroll to position [37, 0]
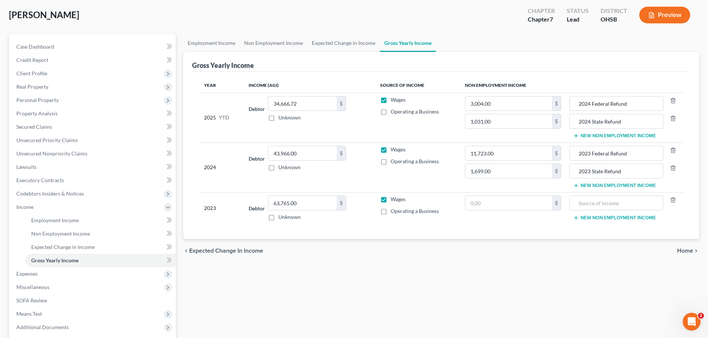
click at [212, 14] on div "[PERSON_NAME] Upgraded Chapter Chapter 7 Status Lead District OHSB Preview" at bounding box center [354, 18] width 690 height 32
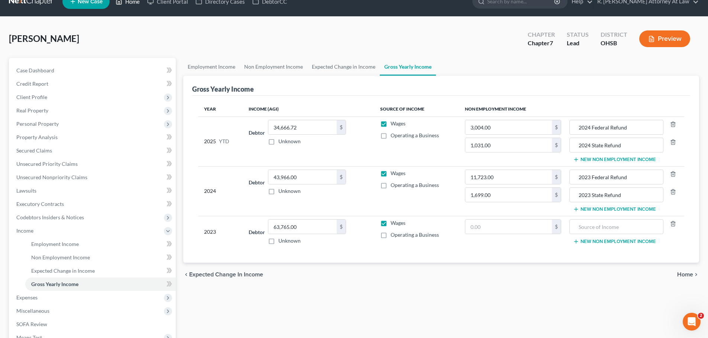
scroll to position [0, 0]
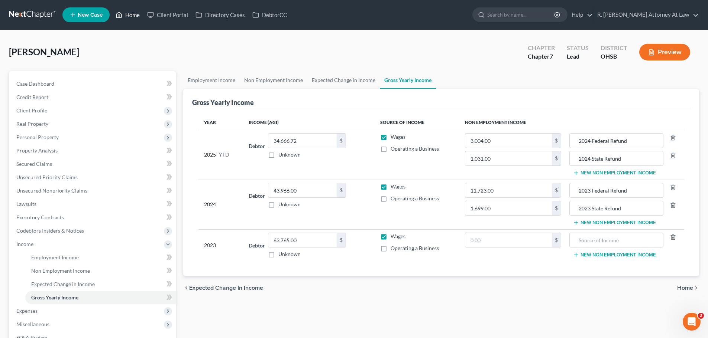
click at [128, 16] on link "Home" at bounding box center [128, 14] width 32 height 13
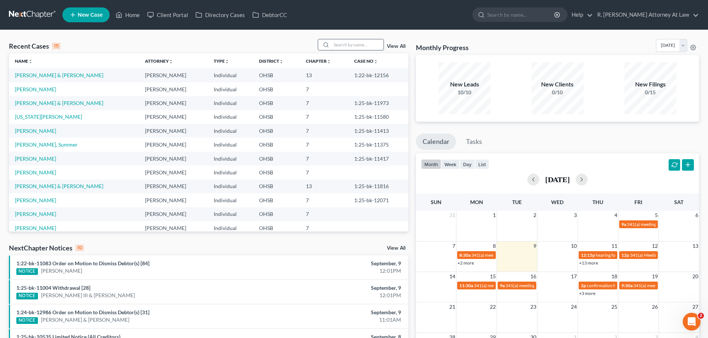
click at [342, 46] on input "search" at bounding box center [357, 44] width 52 height 11
type input "[PERSON_NAME]"
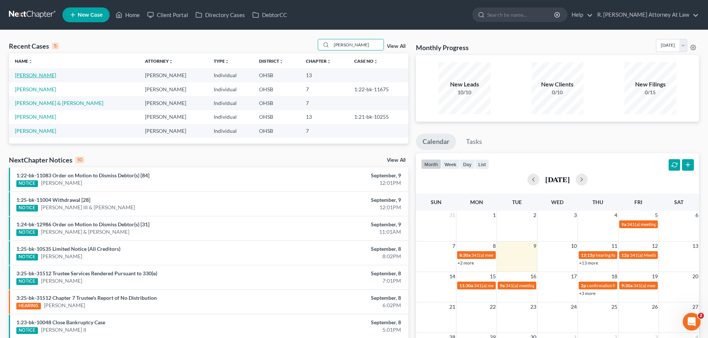
click at [49, 73] on link "[PERSON_NAME]" at bounding box center [35, 75] width 41 height 6
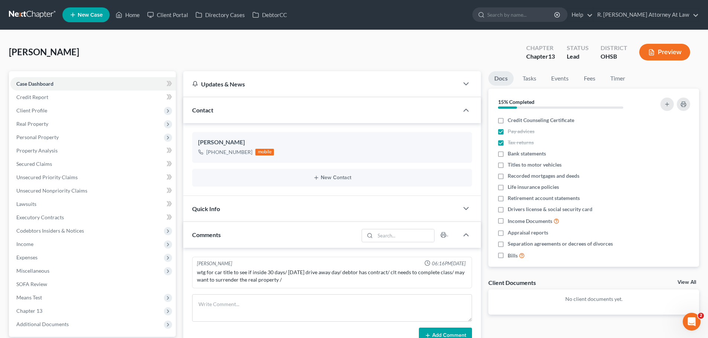
drag, startPoint x: 426, startPoint y: 12, endPoint x: 445, endPoint y: 1, distance: 22.3
click at [426, 12] on ul "New Case Home Client Portal Directory Cases DebtorCC - No Result - See all resu…" at bounding box center [380, 14] width 636 height 19
click at [128, 16] on link "Home" at bounding box center [128, 14] width 32 height 13
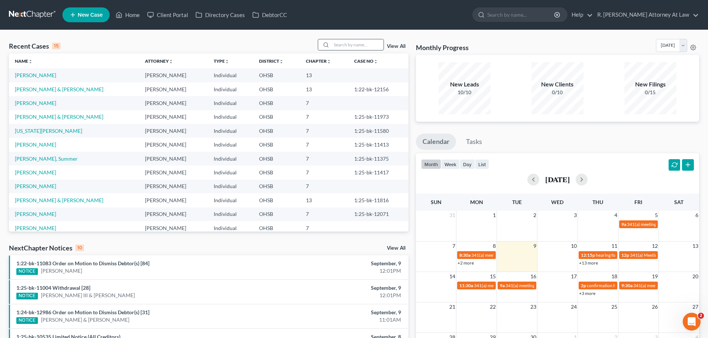
click at [351, 42] on input "search" at bounding box center [357, 44] width 52 height 11
type input "[PERSON_NAME]"
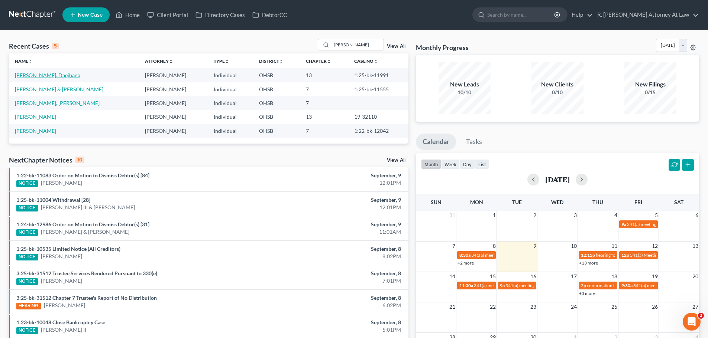
click at [40, 77] on link "[PERSON_NAME], Daejhana" at bounding box center [47, 75] width 65 height 6
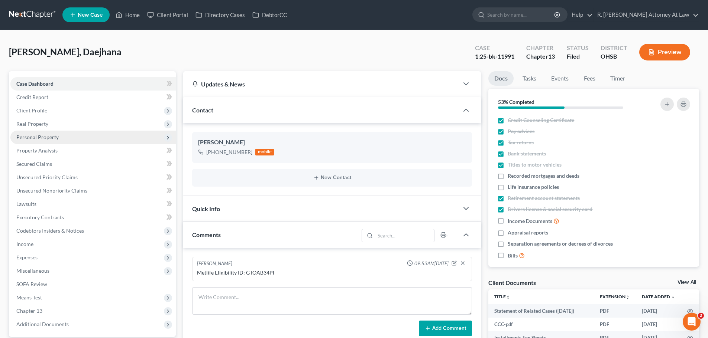
click at [24, 137] on span "Personal Property" at bounding box center [37, 137] width 42 height 6
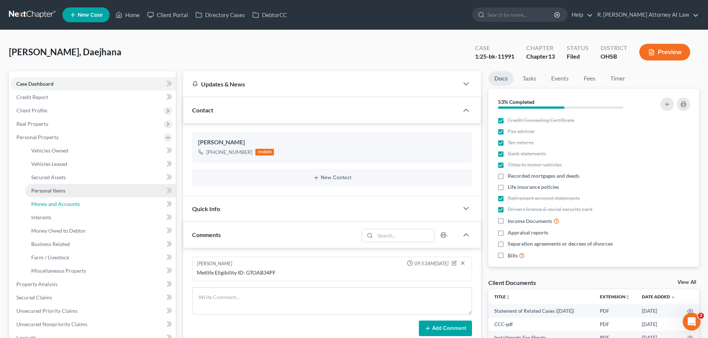
drag, startPoint x: 53, startPoint y: 203, endPoint x: 81, endPoint y: 190, distance: 31.4
click at [52, 204] on span "Money and Accounts" at bounding box center [55, 204] width 49 height 6
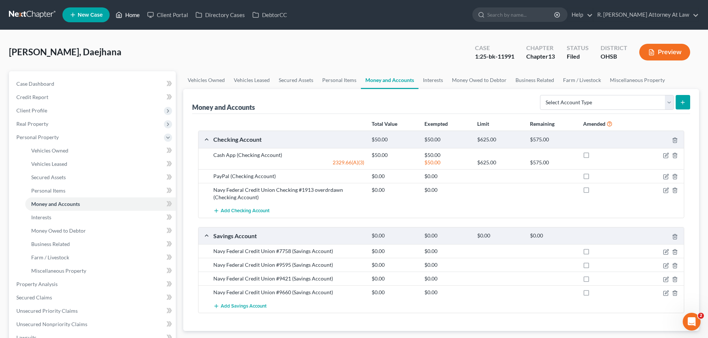
click at [130, 14] on link "Home" at bounding box center [128, 14] width 32 height 13
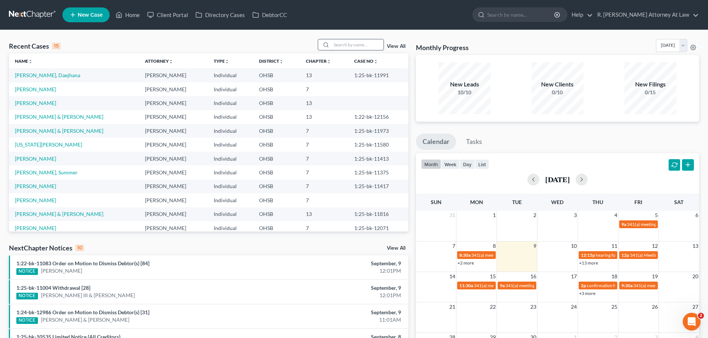
click at [345, 50] on input "search" at bounding box center [357, 44] width 52 height 11
type input "[PERSON_NAME]"
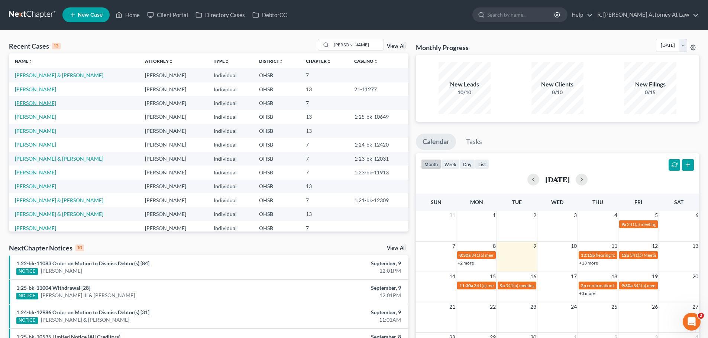
click at [47, 103] on link "[PERSON_NAME]" at bounding box center [35, 103] width 41 height 6
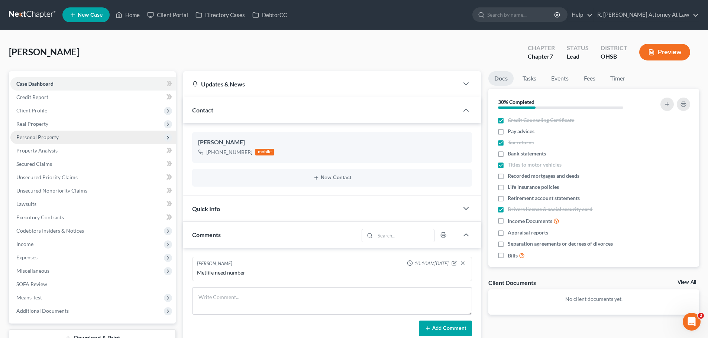
click at [37, 137] on span "Personal Property" at bounding box center [37, 137] width 42 height 6
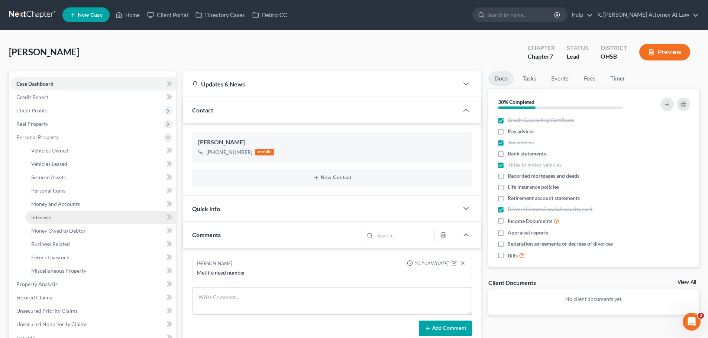
click at [63, 212] on link "Interests" at bounding box center [100, 217] width 150 height 13
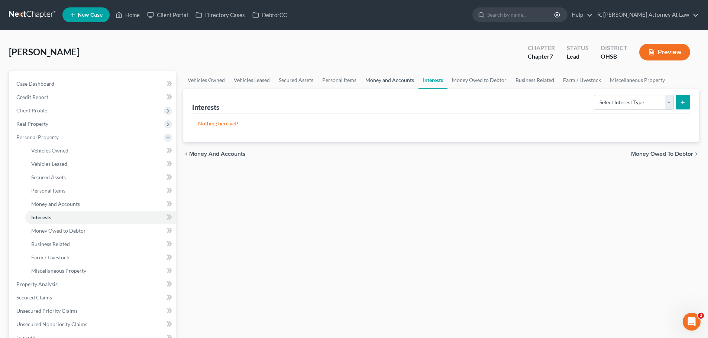
click at [360, 90] on div "Interests Select Interest Type 401K Annuity Bond Education IRA Government Bond …" at bounding box center [441, 101] width 498 height 25
click at [380, 79] on link "Money and Accounts" at bounding box center [390, 80] width 58 height 18
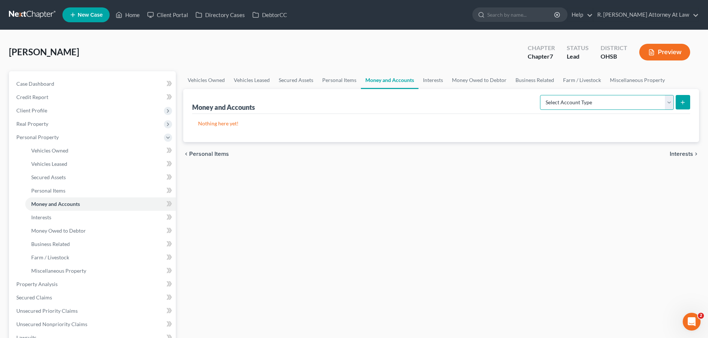
click at [573, 108] on select "Select Account Type Brokerage Cash on Hand Certificates of Deposit Checking Acc…" at bounding box center [607, 102] width 134 height 15
select select "checking"
click at [541, 95] on select "Select Account Type Brokerage Cash on Hand Certificates of Deposit Checking Acc…" at bounding box center [607, 102] width 134 height 15
click at [680, 105] on icon "submit" at bounding box center [682, 103] width 6 height 6
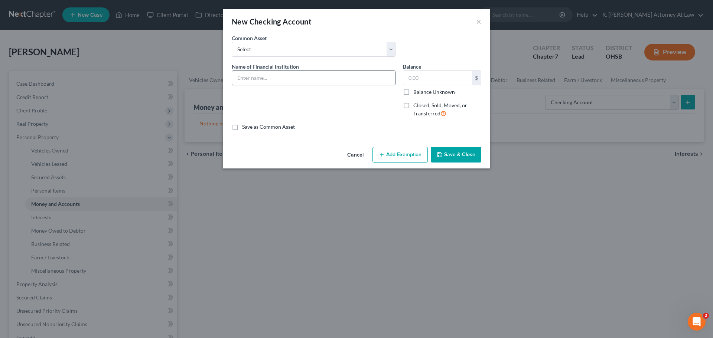
click at [257, 81] on input "text" at bounding box center [313, 78] width 163 height 14
type input "Varo"
click at [461, 156] on button "Save & Close" at bounding box center [456, 155] width 51 height 16
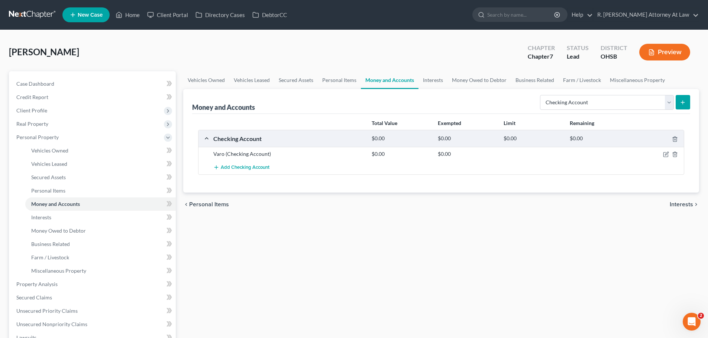
click at [682, 104] on icon "submit" at bounding box center [682, 103] width 6 height 6
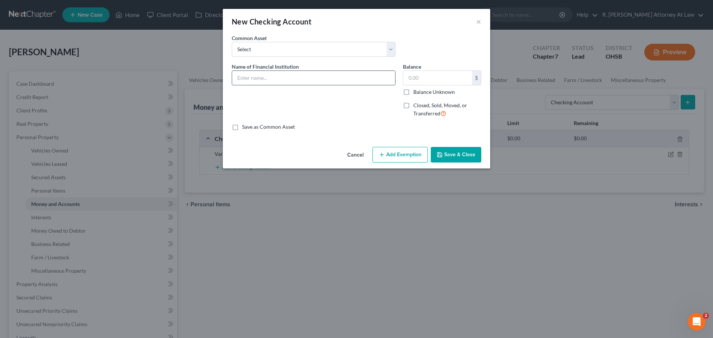
click at [258, 80] on input "text" at bounding box center [313, 78] width 163 height 14
type input "Citibank"
click at [461, 150] on button "Save & Close" at bounding box center [456, 155] width 51 height 16
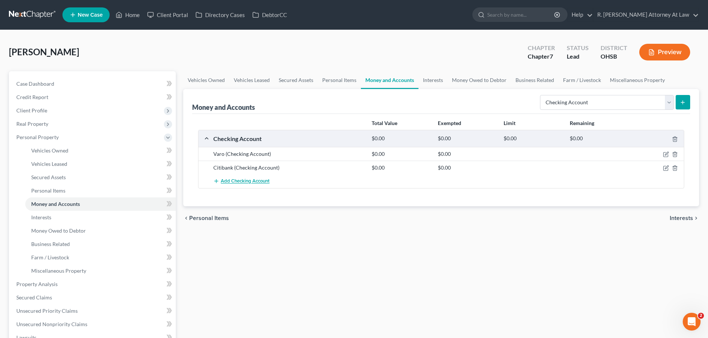
click at [239, 184] on span "Add Checking Account" at bounding box center [245, 182] width 49 height 6
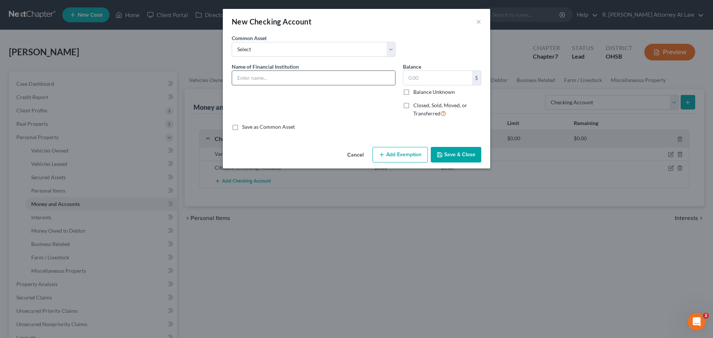
click at [254, 80] on input "text" at bounding box center [313, 78] width 163 height 14
type input "Cash App"
click at [464, 159] on button "Save & Close" at bounding box center [456, 155] width 51 height 16
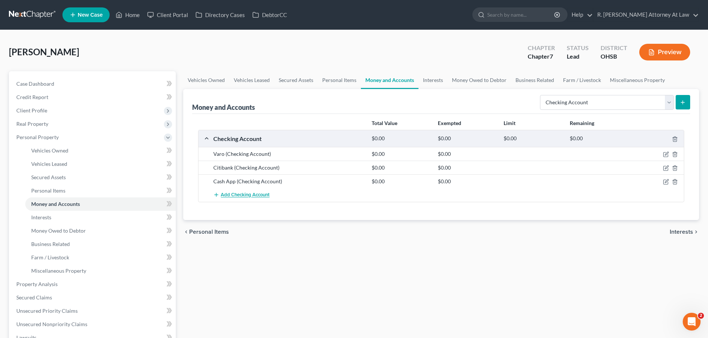
click at [235, 194] on span "Add Checking Account" at bounding box center [245, 195] width 49 height 6
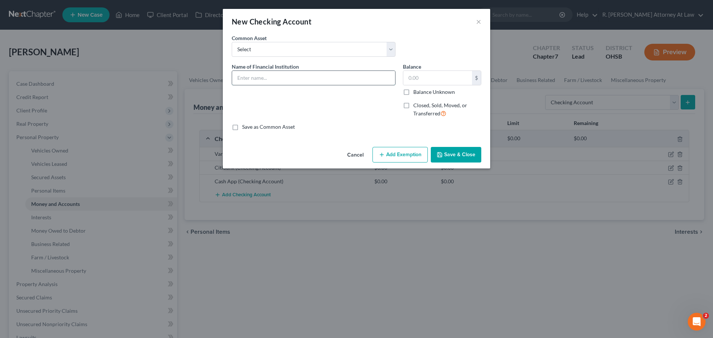
click at [246, 82] on input "text" at bounding box center [313, 78] width 163 height 14
type input "Apple Cash"
click at [373, 98] on div "Name of Financial Institution * Apple Cash" at bounding box center [313, 93] width 171 height 61
click at [447, 149] on button "Save & Close" at bounding box center [456, 155] width 51 height 16
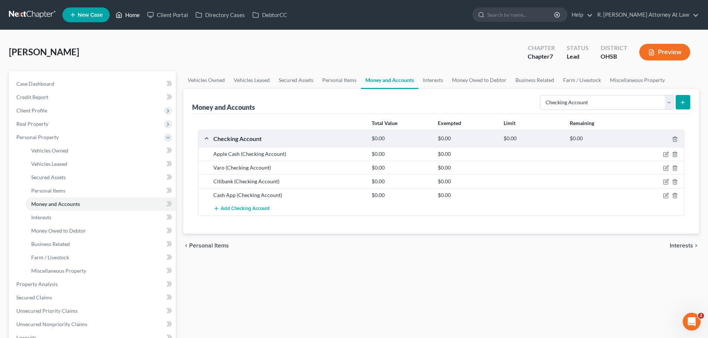
click at [136, 17] on link "Home" at bounding box center [128, 14] width 32 height 13
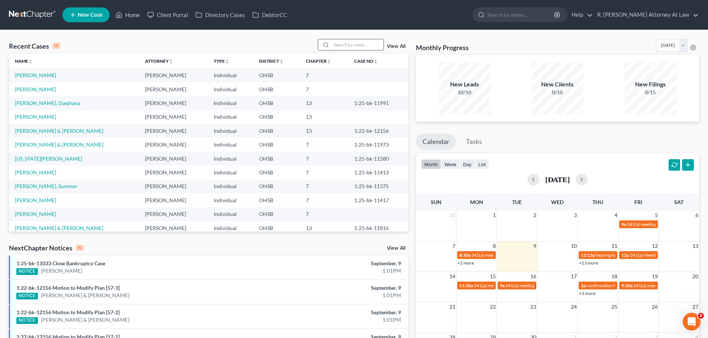
drag, startPoint x: 373, startPoint y: 48, endPoint x: 358, endPoint y: 46, distance: 14.2
click at [366, 47] on input "search" at bounding box center [357, 44] width 52 height 11
type input "[PERSON_NAME]"
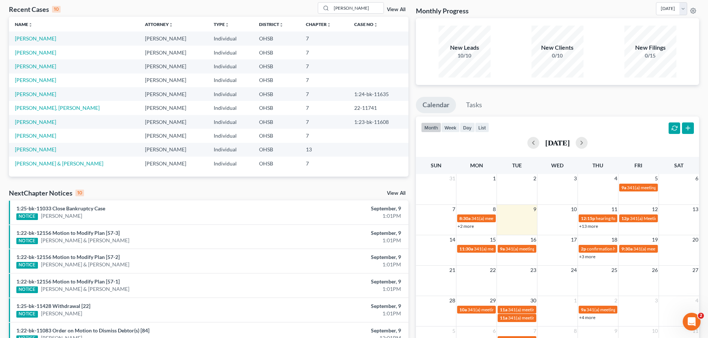
scroll to position [37, 0]
click at [58, 163] on link "[PERSON_NAME] & [PERSON_NAME]" at bounding box center [59, 163] width 88 height 6
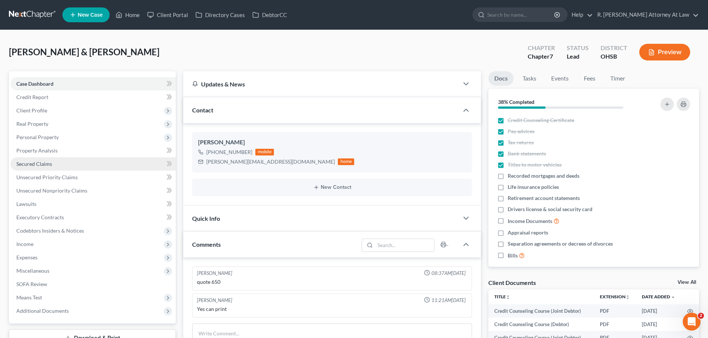
click at [44, 162] on span "Secured Claims" at bounding box center [34, 164] width 36 height 6
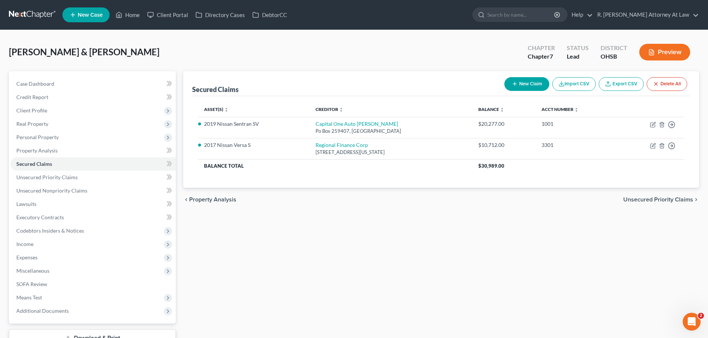
click at [238, 45] on div "[PERSON_NAME] & [PERSON_NAME] Upgraded Chapter Chapter 7 Status Lead District O…" at bounding box center [354, 55] width 690 height 32
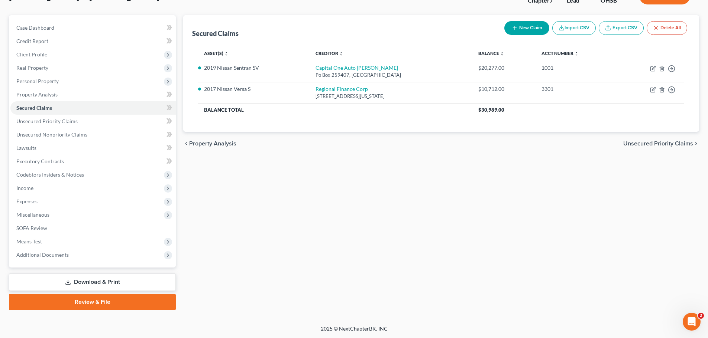
scroll to position [56, 0]
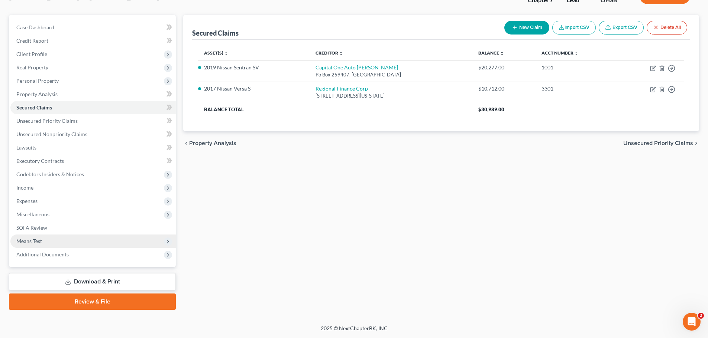
click at [29, 241] on span "Means Test" at bounding box center [29, 241] width 26 height 6
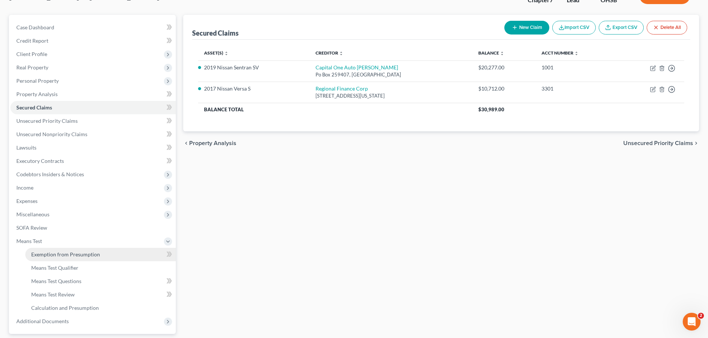
click at [57, 254] on span "Exemption from Presumption" at bounding box center [65, 255] width 69 height 6
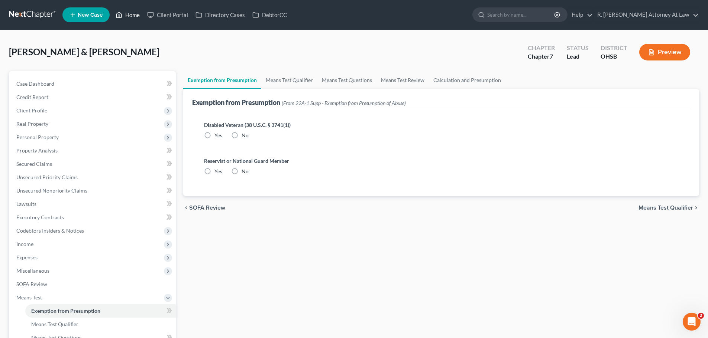
click at [132, 19] on link "Home" at bounding box center [128, 14] width 32 height 13
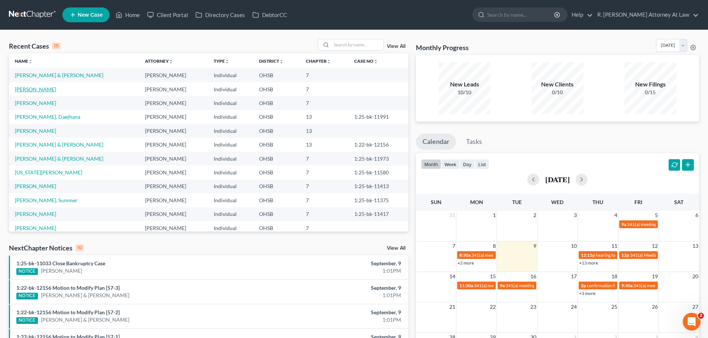
click at [47, 89] on link "[PERSON_NAME]" at bounding box center [35, 89] width 41 height 6
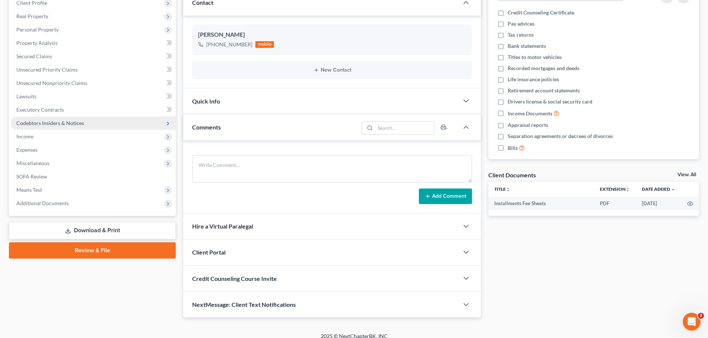
scroll to position [116, 0]
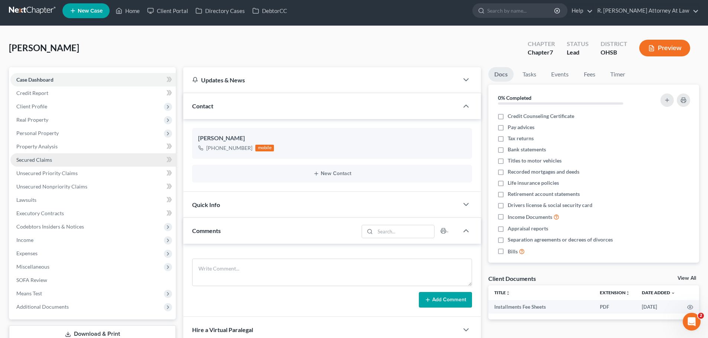
click at [50, 159] on span "Secured Claims" at bounding box center [34, 160] width 36 height 6
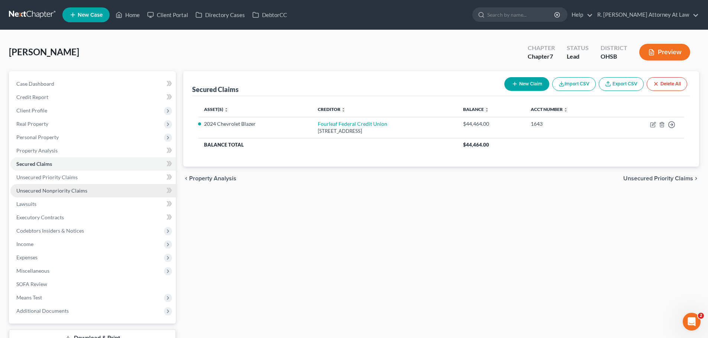
click at [65, 188] on span "Unsecured Nonpriority Claims" at bounding box center [51, 191] width 71 height 6
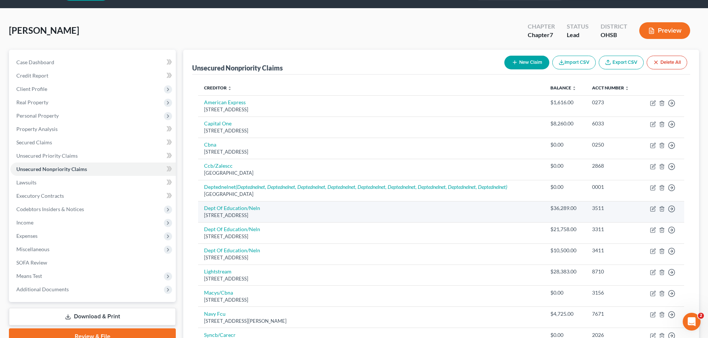
scroll to position [7, 0]
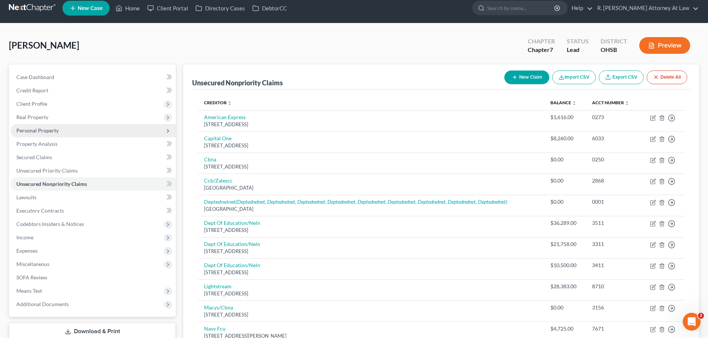
click at [36, 128] on span "Personal Property" at bounding box center [37, 130] width 42 height 6
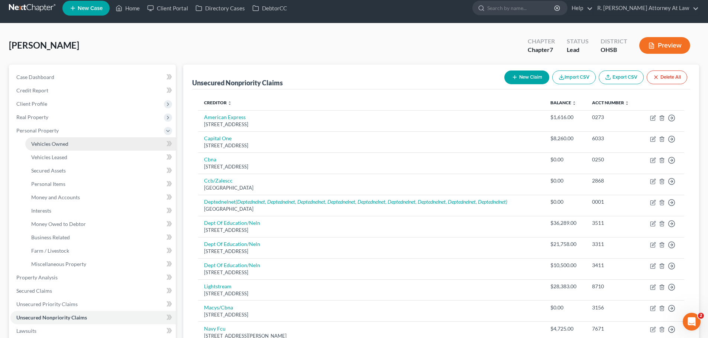
drag, startPoint x: 59, startPoint y: 144, endPoint x: 65, endPoint y: 140, distance: 7.1
click at [59, 144] on span "Vehicles Owned" at bounding box center [49, 144] width 37 height 6
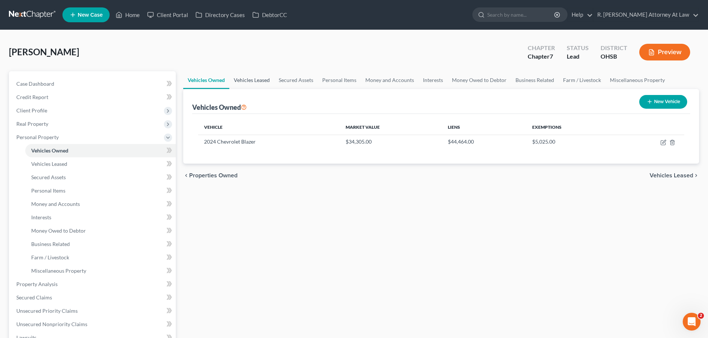
click at [256, 79] on link "Vehicles Leased" at bounding box center [251, 80] width 45 height 18
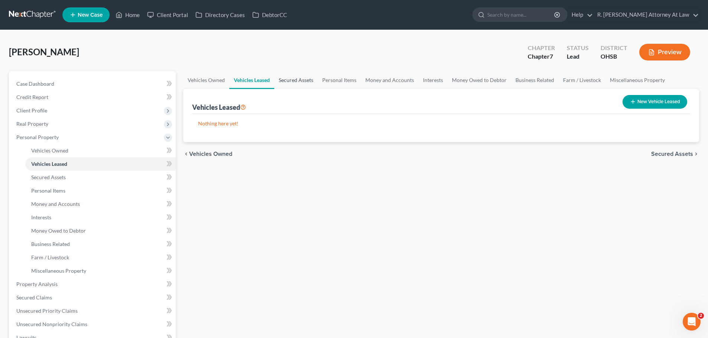
click at [299, 79] on link "Secured Assets" at bounding box center [295, 80] width 43 height 18
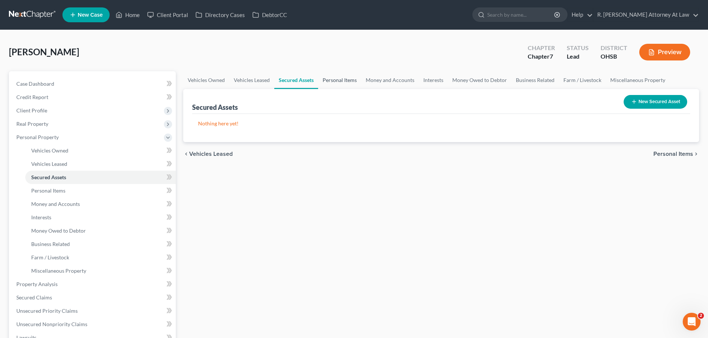
click at [340, 79] on link "Personal Items" at bounding box center [339, 80] width 43 height 18
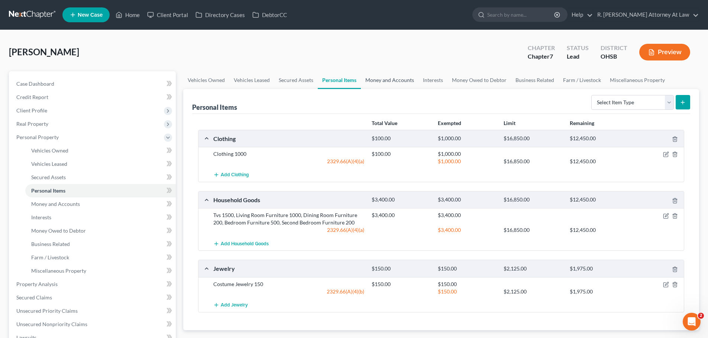
click at [389, 77] on link "Money and Accounts" at bounding box center [390, 80] width 58 height 18
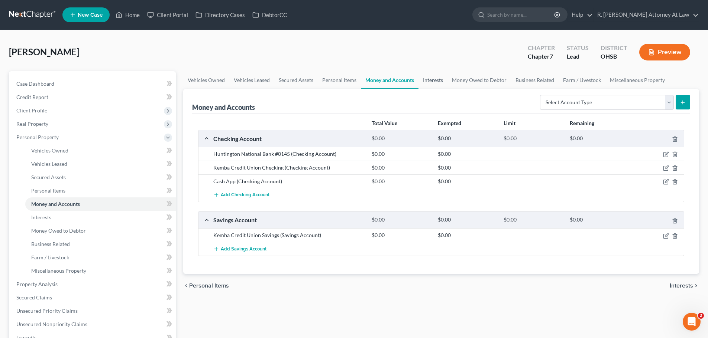
click at [434, 83] on link "Interests" at bounding box center [432, 80] width 29 height 18
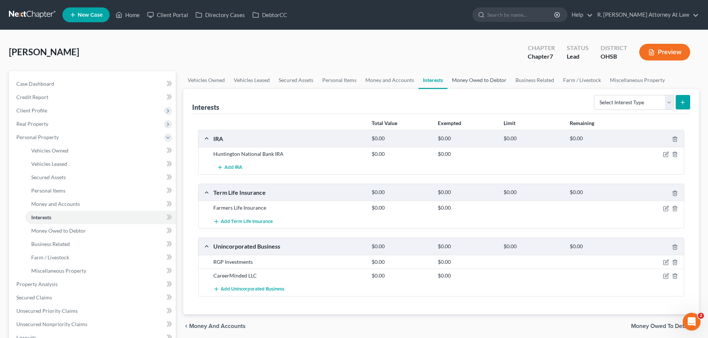
click at [486, 81] on link "Money Owed to Debtor" at bounding box center [479, 80] width 64 height 18
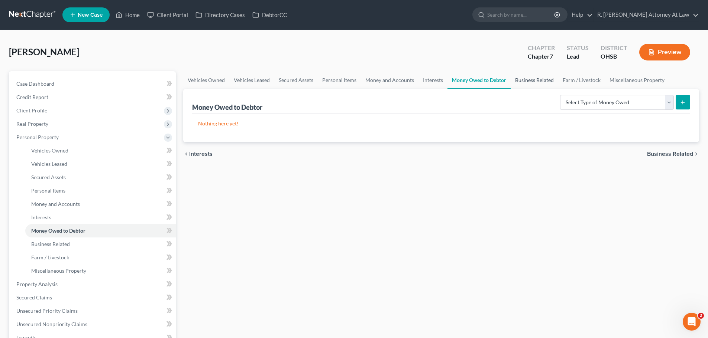
click at [532, 78] on link "Business Related" at bounding box center [534, 80] width 48 height 18
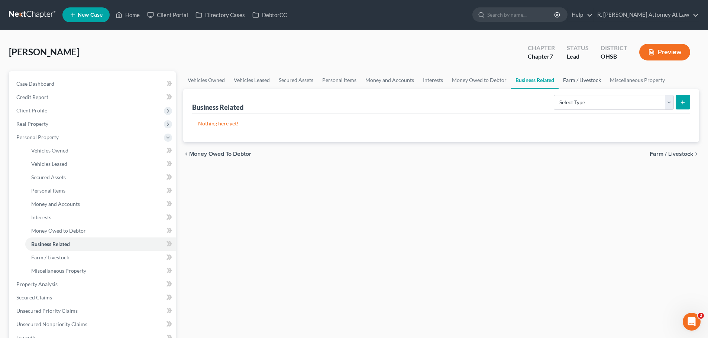
click at [572, 78] on link "Farm / Livestock" at bounding box center [581, 80] width 47 height 18
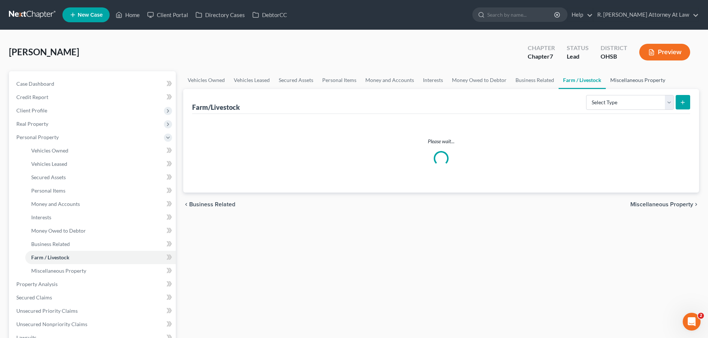
click at [622, 78] on link "Miscellaneous Property" at bounding box center [638, 80] width 64 height 18
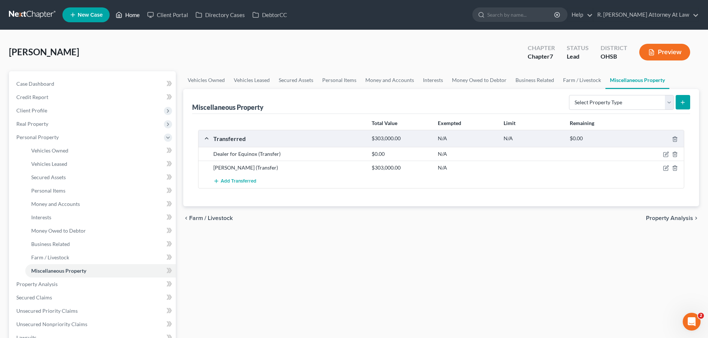
click at [133, 15] on link "Home" at bounding box center [128, 14] width 32 height 13
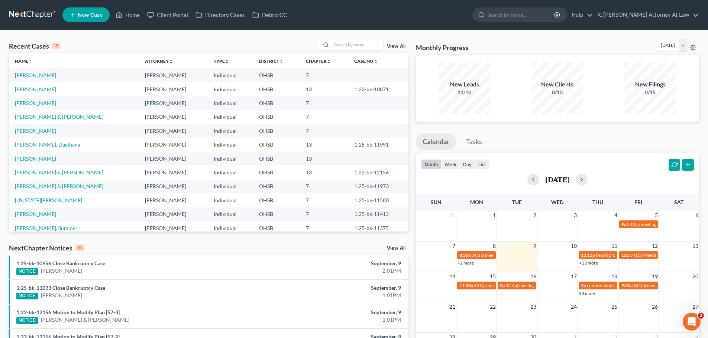
click at [40, 80] on td "[PERSON_NAME]" at bounding box center [74, 75] width 130 height 14
click at [41, 77] on link "[PERSON_NAME]" at bounding box center [35, 75] width 41 height 6
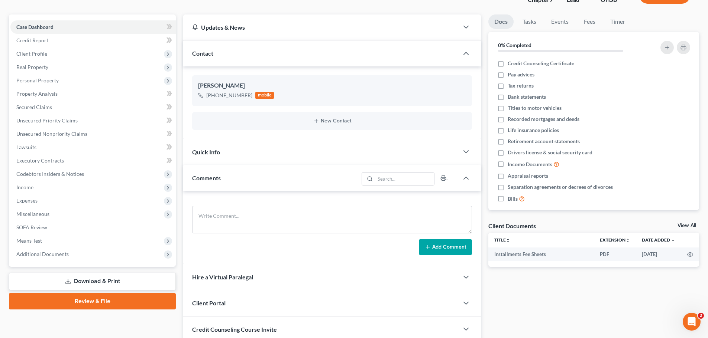
scroll to position [74, 0]
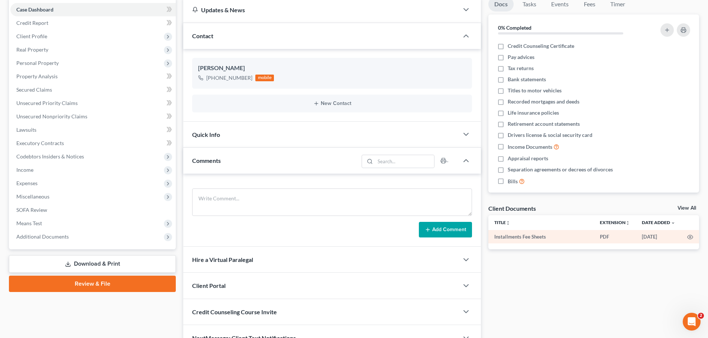
click at [687, 237] on td at bounding box center [690, 236] width 18 height 13
click at [688, 238] on icon "button" at bounding box center [690, 237] width 6 height 6
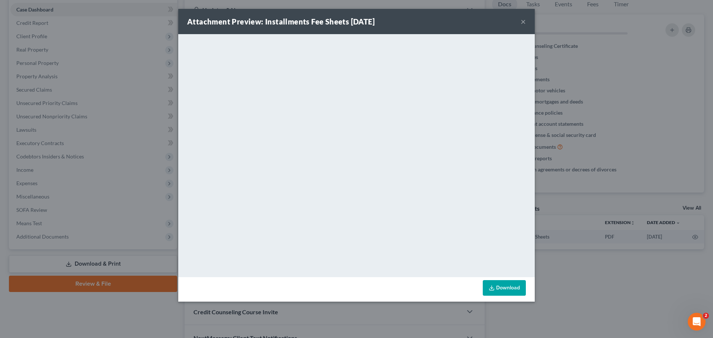
click at [524, 21] on button "×" at bounding box center [523, 21] width 5 height 9
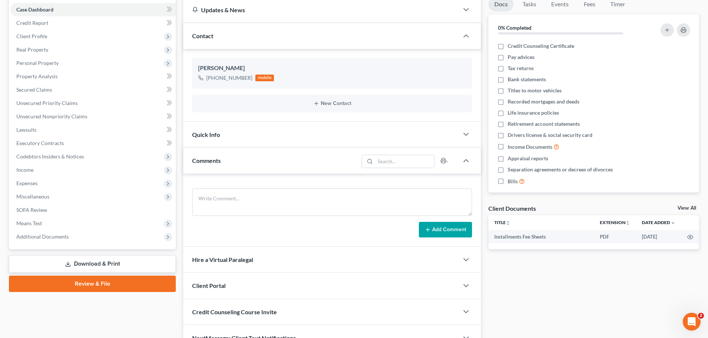
click at [70, 263] on icon at bounding box center [68, 265] width 6 height 6
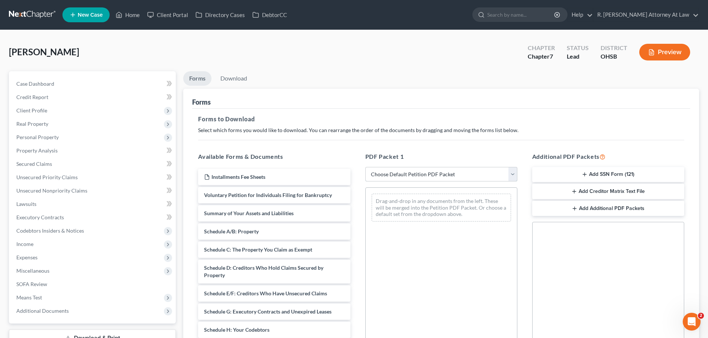
click at [403, 173] on select "Choose Default Petition PDF Packet Complete Bankruptcy Petition (all forms and …" at bounding box center [441, 174] width 152 height 15
select select "7"
click at [365, 167] on select "Choose Default Petition PDF Packet Complete Bankruptcy Petition (all forms and …" at bounding box center [441, 174] width 152 height 15
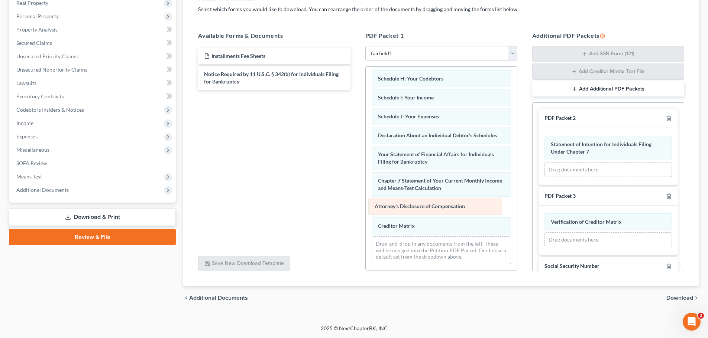
scroll to position [146, 0]
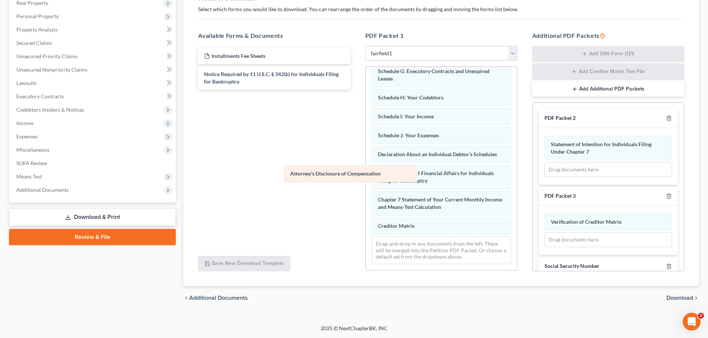
drag, startPoint x: 377, startPoint y: 209, endPoint x: 293, endPoint y: 176, distance: 90.2
click at [366, 176] on div "Attorney's Disclosure of Compensation Voluntary Petition for Individuals Filing…" at bounding box center [441, 99] width 151 height 342
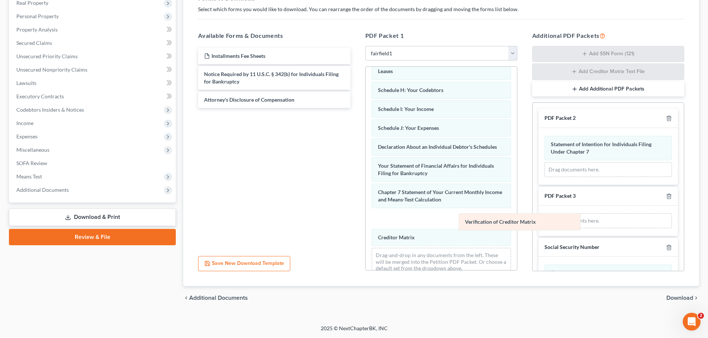
scroll to position [165, 0]
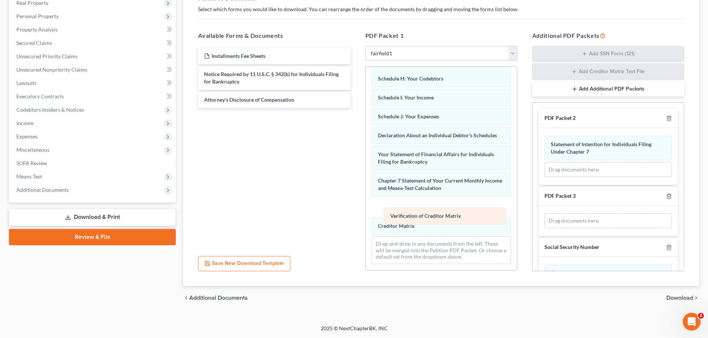
drag, startPoint x: 570, startPoint y: 222, endPoint x: 428, endPoint y: 210, distance: 142.8
click at [538, 215] on div "Verification of Creditor Matrix Verification of Creditor Matrix Drag documents …" at bounding box center [607, 221] width 139 height 30
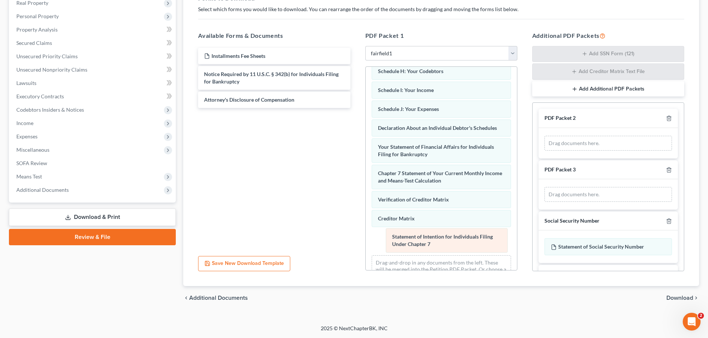
drag, startPoint x: 593, startPoint y: 150, endPoint x: 425, endPoint y: 229, distance: 185.6
click at [538, 159] on div "Statement of Intention for Individuals Filing Under Chapter 7 Statement of Inte…" at bounding box center [607, 143] width 139 height 30
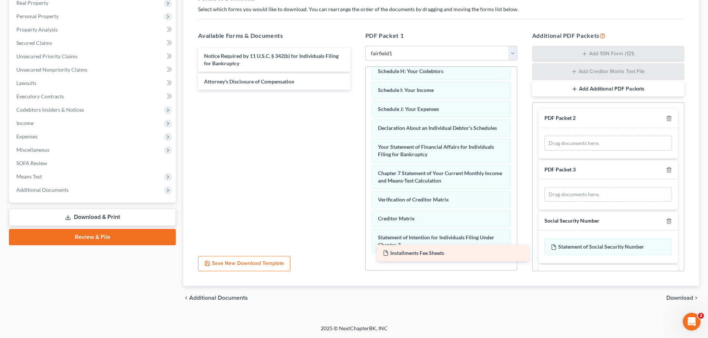
drag, startPoint x: 260, startPoint y: 60, endPoint x: 437, endPoint y: 255, distance: 263.5
click at [356, 90] on div "Installments Fee Sheets Installments Fee Sheets Notice Required by 11 U.S.C. § …" at bounding box center [274, 69] width 164 height 42
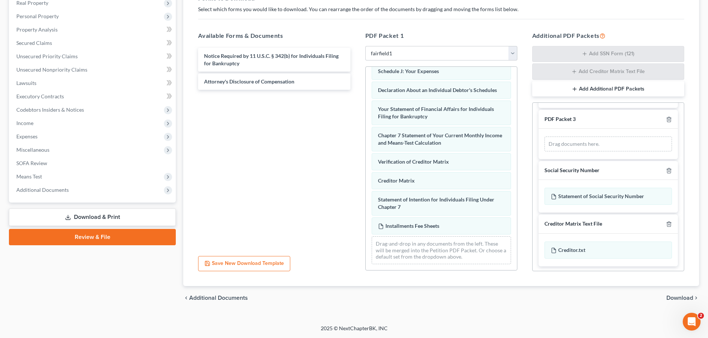
scroll to position [52, 0]
click at [673, 298] on span "Download" at bounding box center [679, 298] width 27 height 6
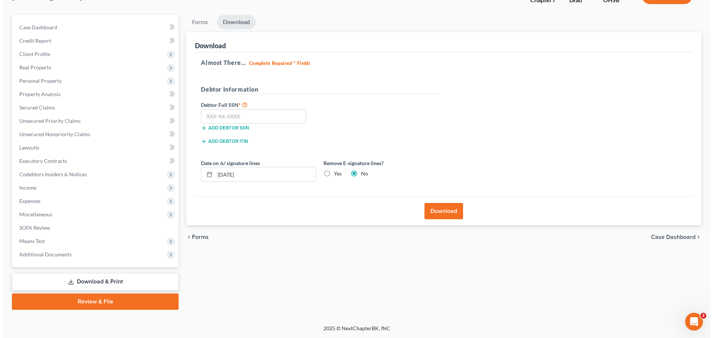
scroll to position [56, 0]
click at [442, 210] on button "Download" at bounding box center [441, 211] width 39 height 16
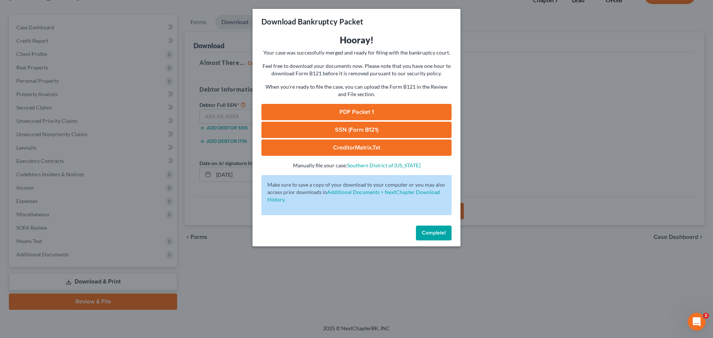
click at [349, 111] on link "PDF Packet 1" at bounding box center [357, 112] width 190 height 16
click at [432, 236] on button "Complete!" at bounding box center [434, 233] width 36 height 15
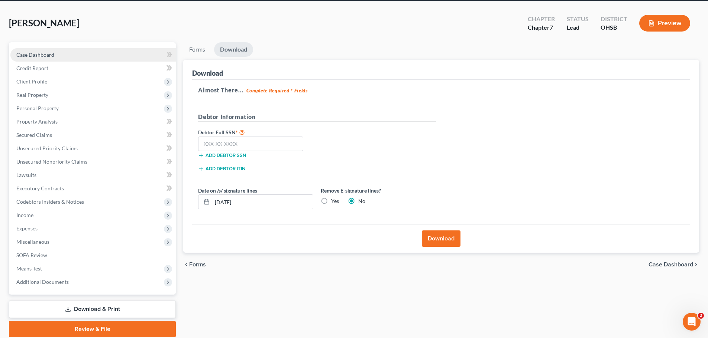
scroll to position [0, 0]
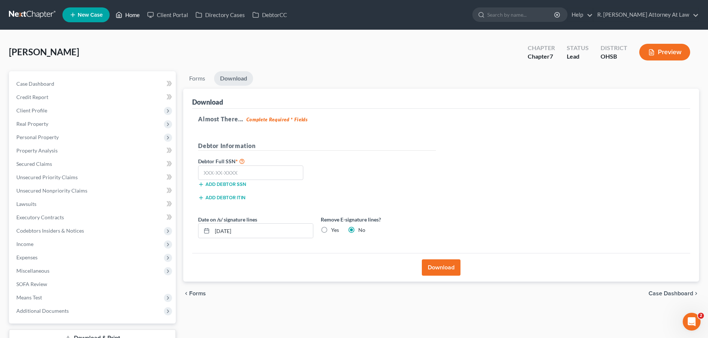
click at [126, 13] on link "Home" at bounding box center [128, 14] width 32 height 13
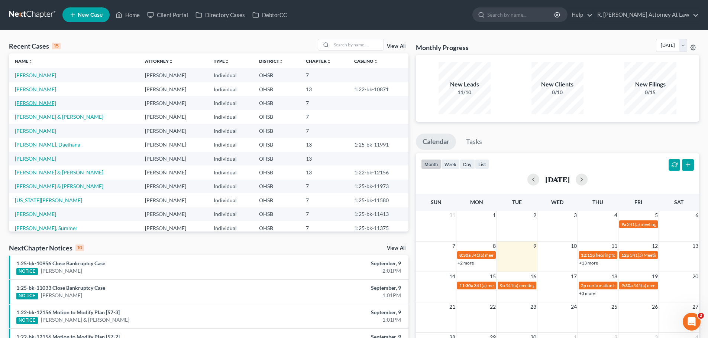
click at [41, 101] on link "[PERSON_NAME]" at bounding box center [35, 103] width 41 height 6
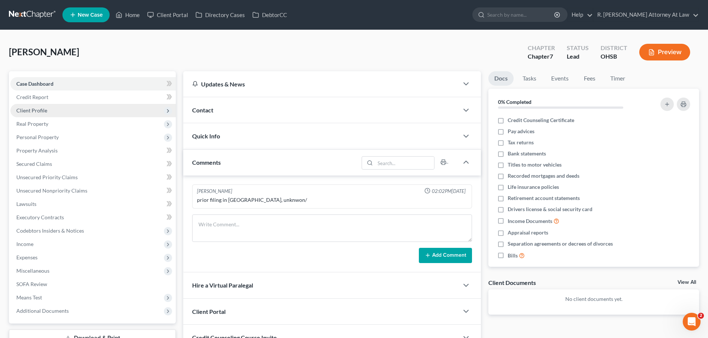
click at [35, 111] on span "Client Profile" at bounding box center [31, 110] width 31 height 6
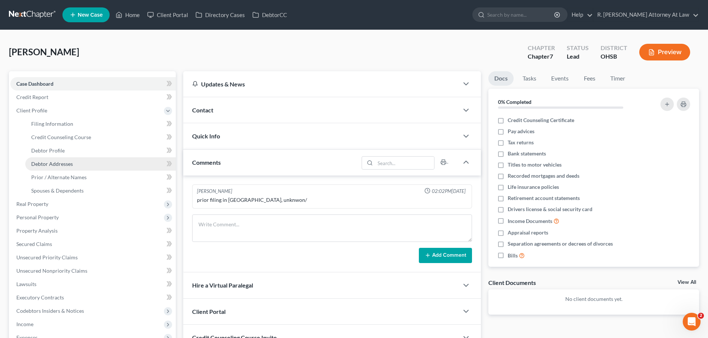
click at [62, 161] on span "Debtor Addresses" at bounding box center [52, 164] width 42 height 6
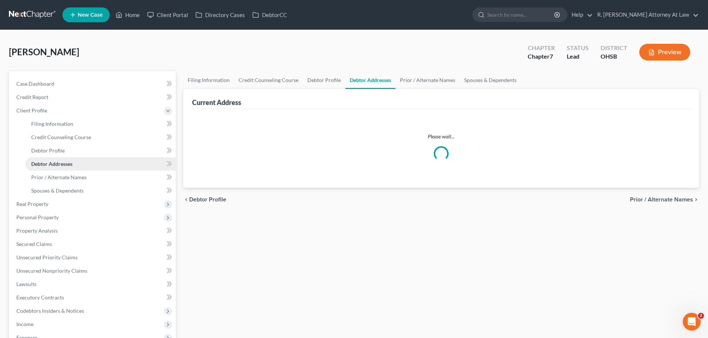
select select "0"
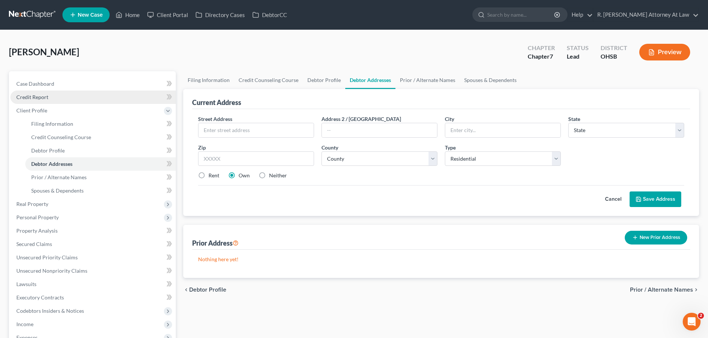
click at [41, 95] on span "Credit Report" at bounding box center [32, 97] width 32 height 6
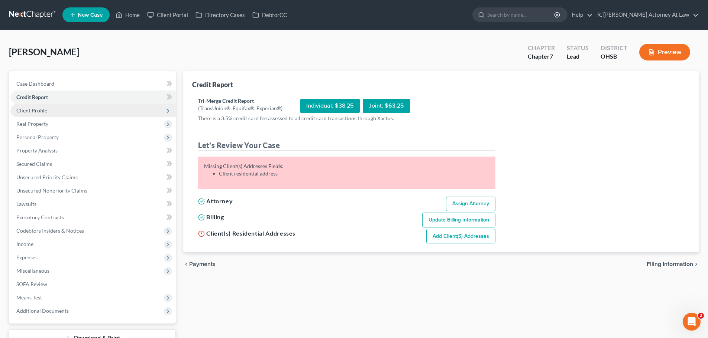
click at [41, 110] on span "Client Profile" at bounding box center [31, 110] width 31 height 6
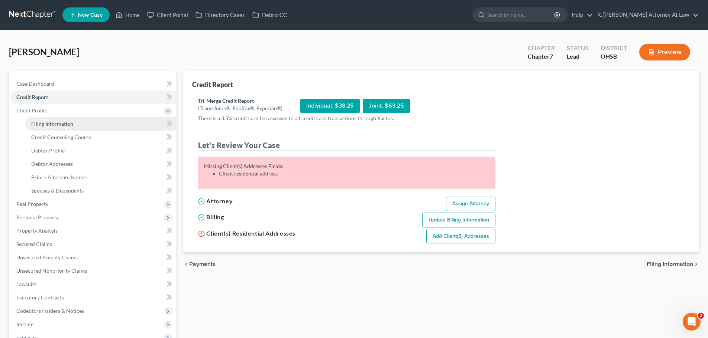
click at [56, 122] on span "Filing Information" at bounding box center [52, 124] width 42 height 6
select select "1"
select select "0"
select select "62"
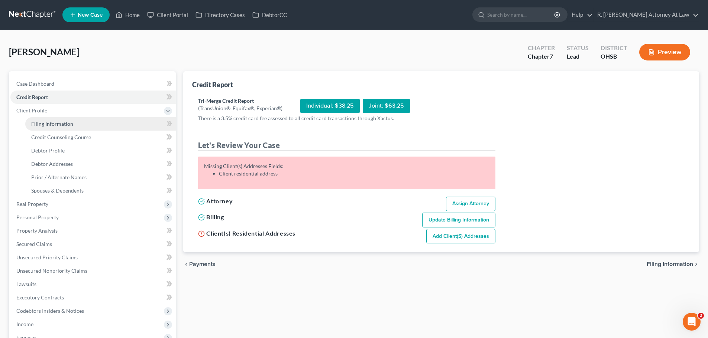
select select "0"
select select "36"
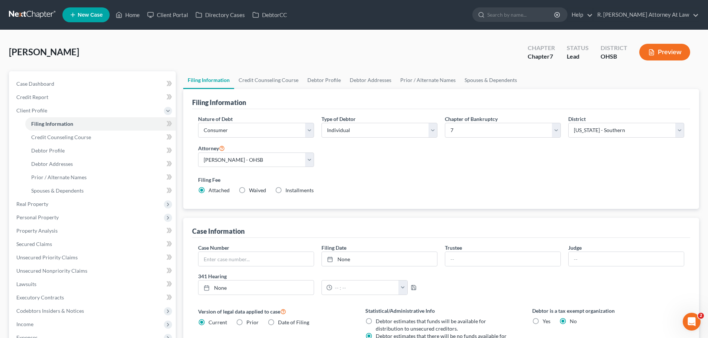
scroll to position [37, 0]
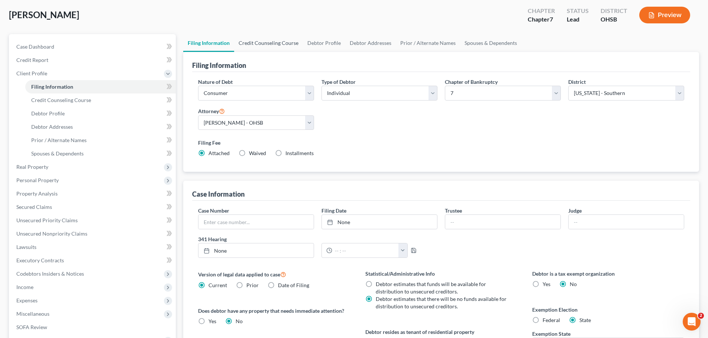
click at [266, 45] on link "Credit Counseling Course" at bounding box center [268, 43] width 69 height 18
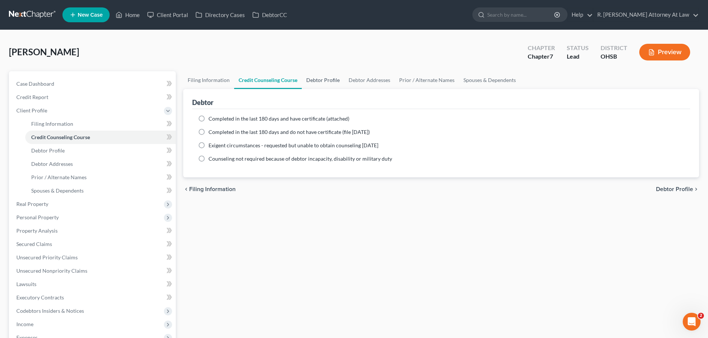
click at [323, 80] on link "Debtor Profile" at bounding box center [323, 80] width 42 height 18
select select "0"
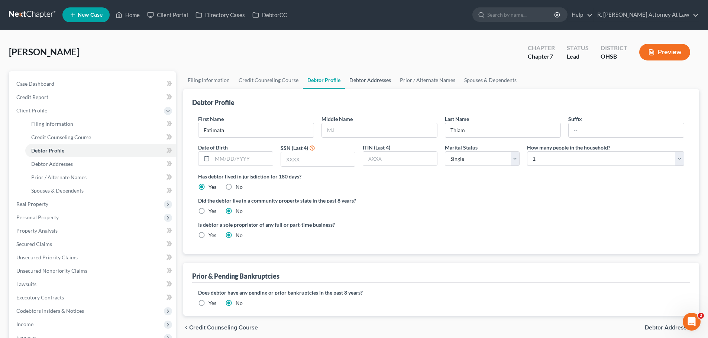
click at [358, 77] on link "Debtor Addresses" at bounding box center [370, 80] width 51 height 18
select select "0"
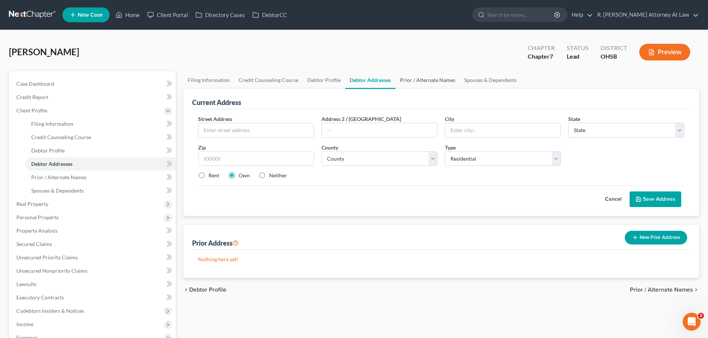
click at [428, 82] on link "Prior / Alternate Names" at bounding box center [427, 80] width 64 height 18
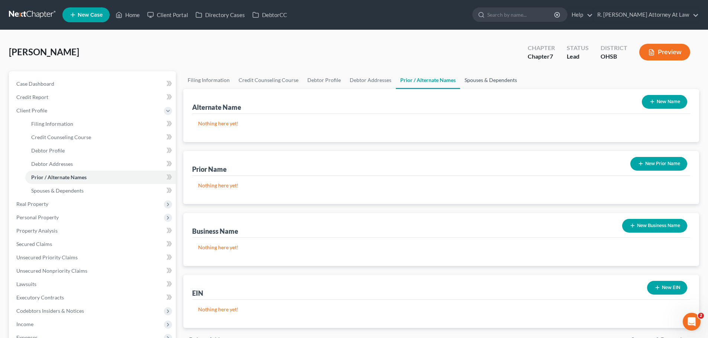
click at [483, 79] on link "Spouses & Dependents" at bounding box center [490, 80] width 61 height 18
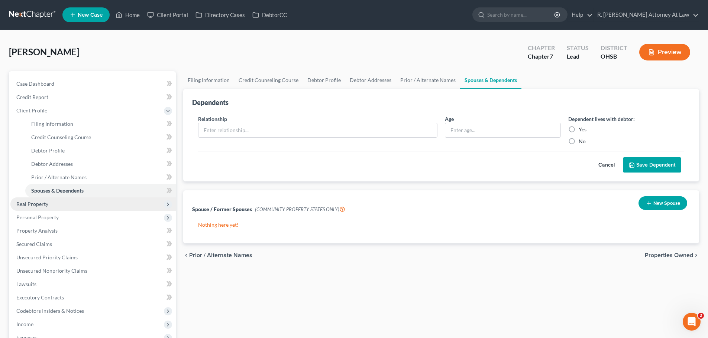
click at [40, 203] on span "Real Property" at bounding box center [32, 204] width 32 height 6
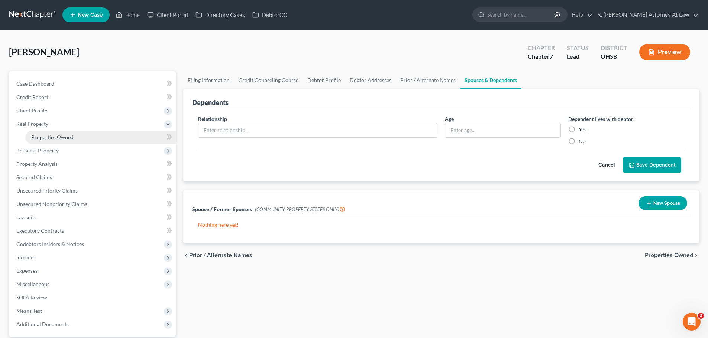
click at [62, 139] on span "Properties Owned" at bounding box center [52, 137] width 42 height 6
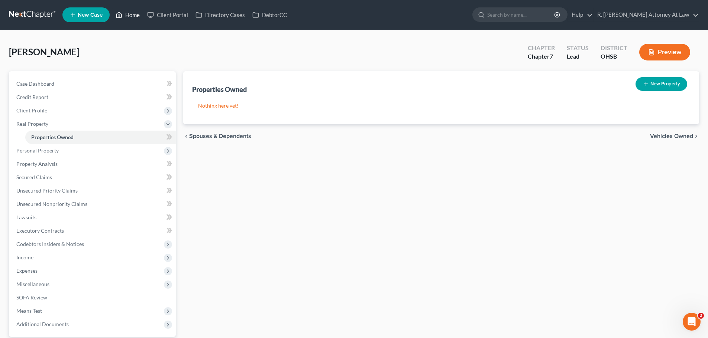
click at [126, 16] on link "Home" at bounding box center [128, 14] width 32 height 13
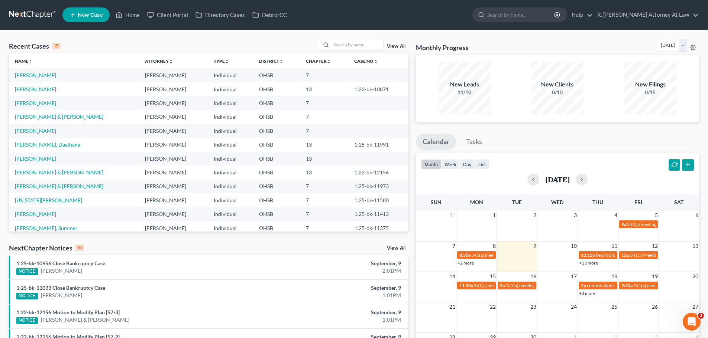
click at [39, 69] on td "[PERSON_NAME]" at bounding box center [74, 75] width 130 height 14
click at [38, 74] on link "[PERSON_NAME]" at bounding box center [35, 75] width 41 height 6
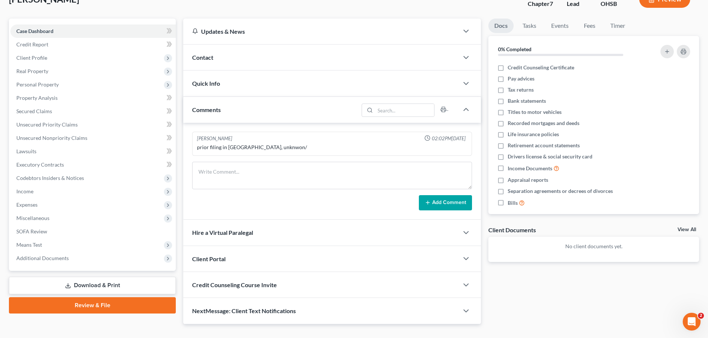
scroll to position [67, 0]
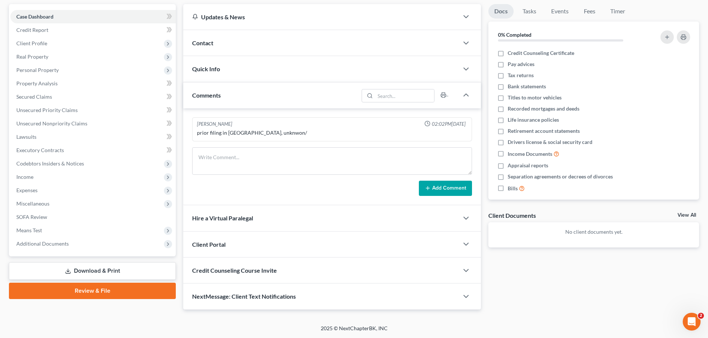
click at [317, 129] on div "prior filing in [GEOGRAPHIC_DATA], unknwon/" at bounding box center [332, 132] width 270 height 7
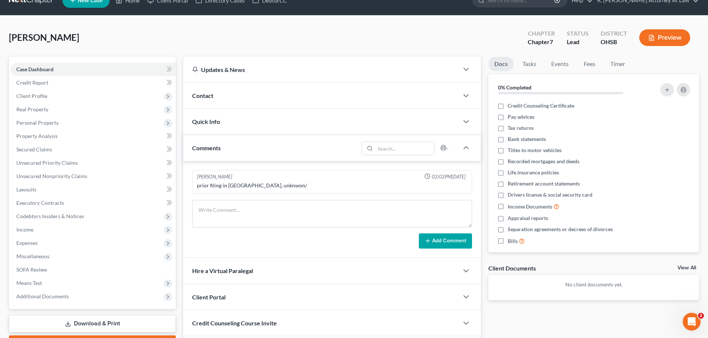
scroll to position [0, 0]
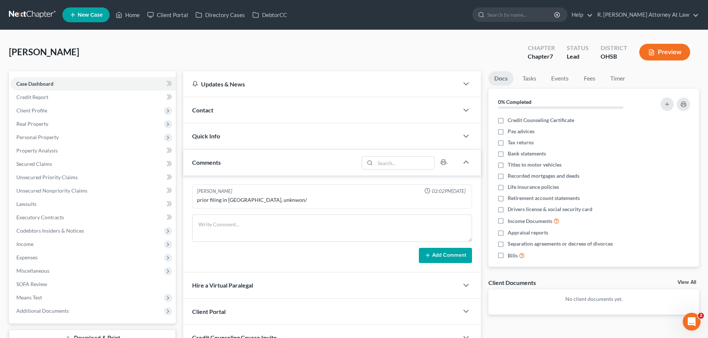
click at [256, 200] on div "prior filing in [GEOGRAPHIC_DATA], unknwon/" at bounding box center [332, 200] width 270 height 7
click at [134, 18] on link "Home" at bounding box center [128, 14] width 32 height 13
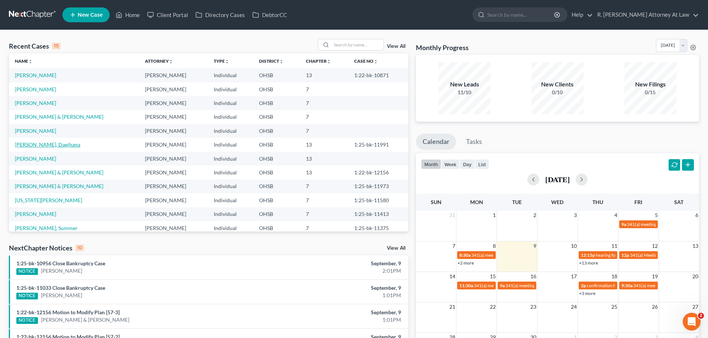
click at [42, 142] on link "[PERSON_NAME], Daejhana" at bounding box center [47, 145] width 65 height 6
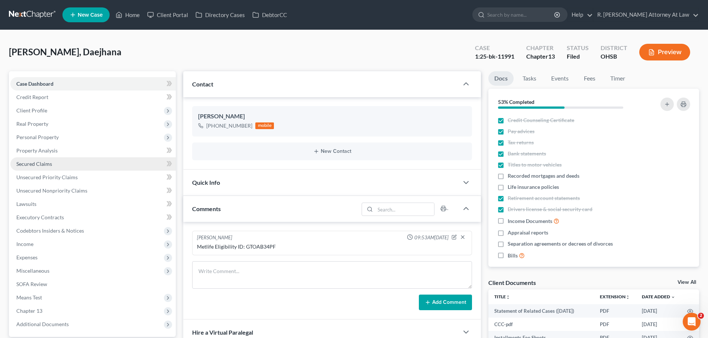
click at [37, 138] on span "Personal Property" at bounding box center [37, 137] width 42 height 6
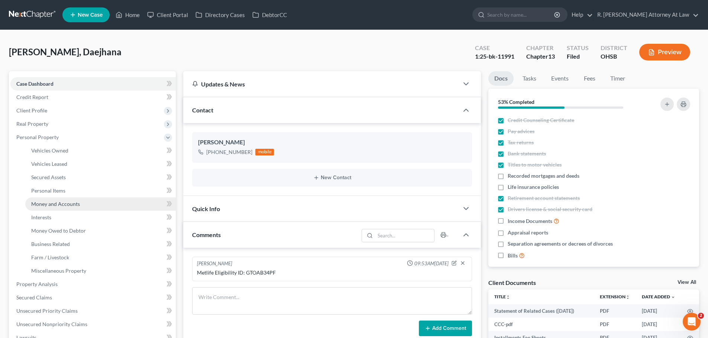
click at [65, 209] on link "Money and Accounts" at bounding box center [100, 204] width 150 height 13
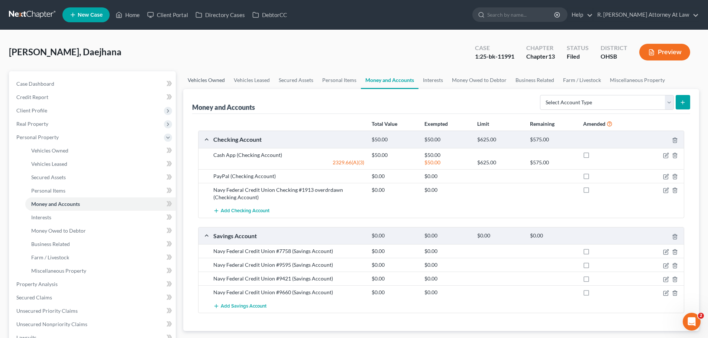
click at [204, 81] on link "Vehicles Owned" at bounding box center [206, 80] width 46 height 18
